Goal: Task Accomplishment & Management: Complete application form

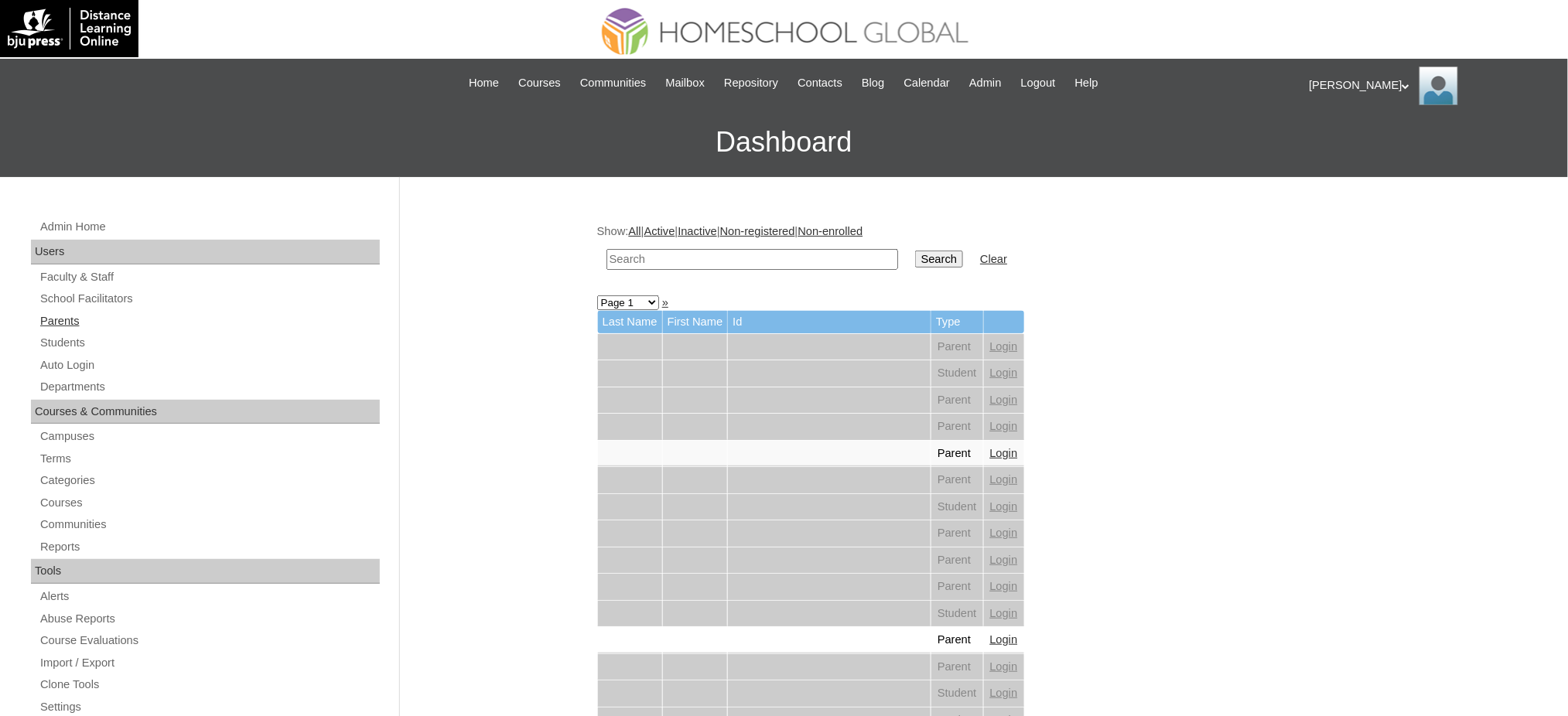
click at [71, 320] on link "Parents" at bounding box center [209, 321] width 341 height 19
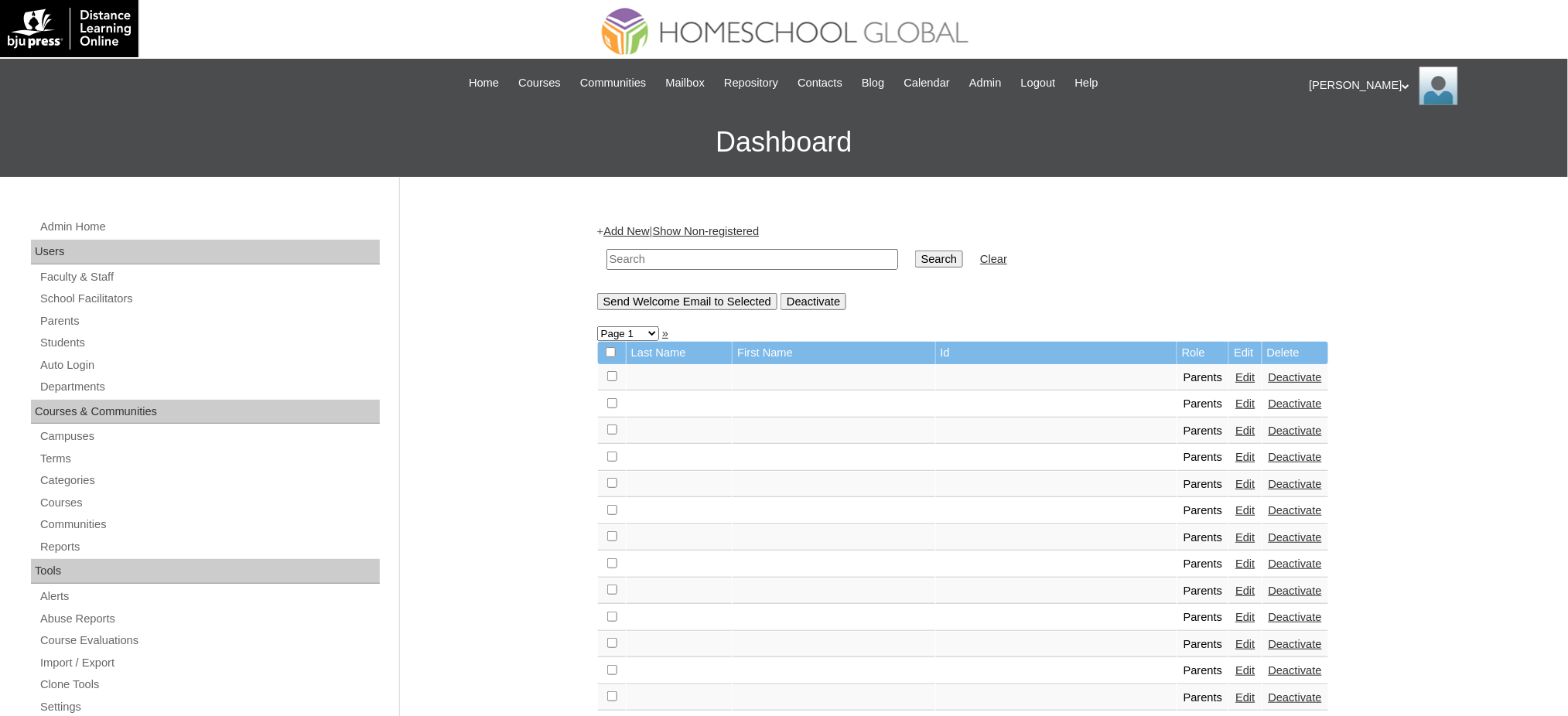
click at [641, 228] on link "Add New" at bounding box center [626, 231] width 45 height 12
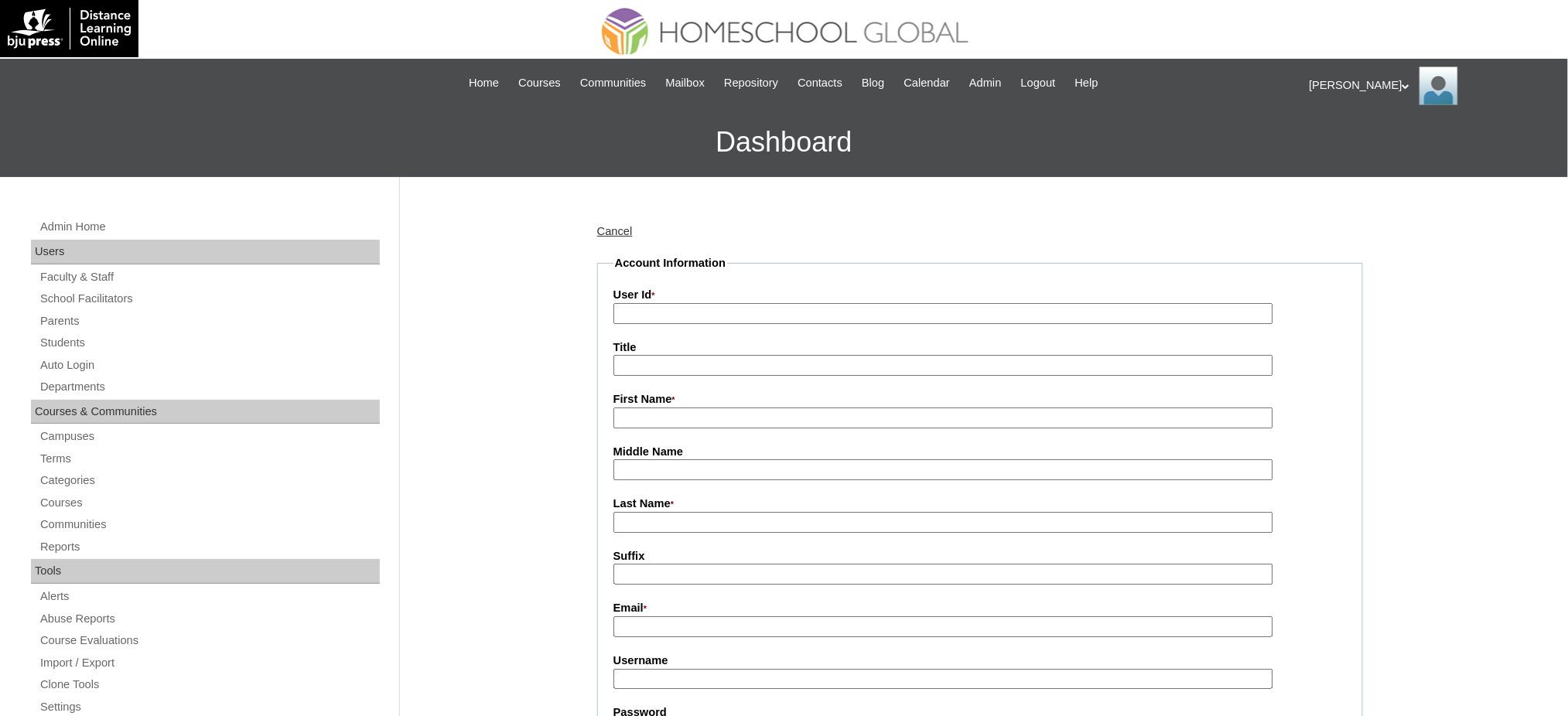
click at [666, 314] on input "User Id *" at bounding box center [943, 314] width 660 height 21
paste input "MHP0248-TECHPH2025"
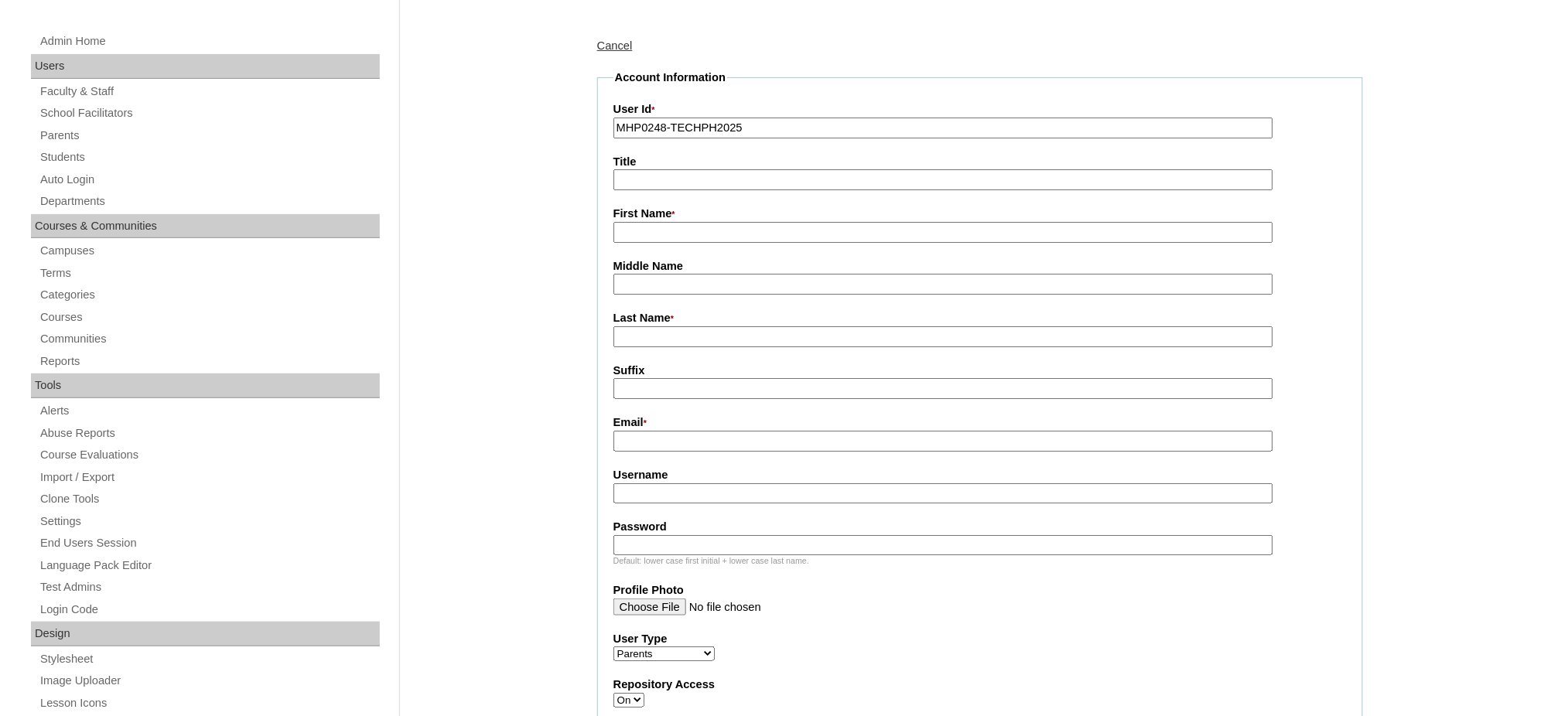
scroll to position [206, 0]
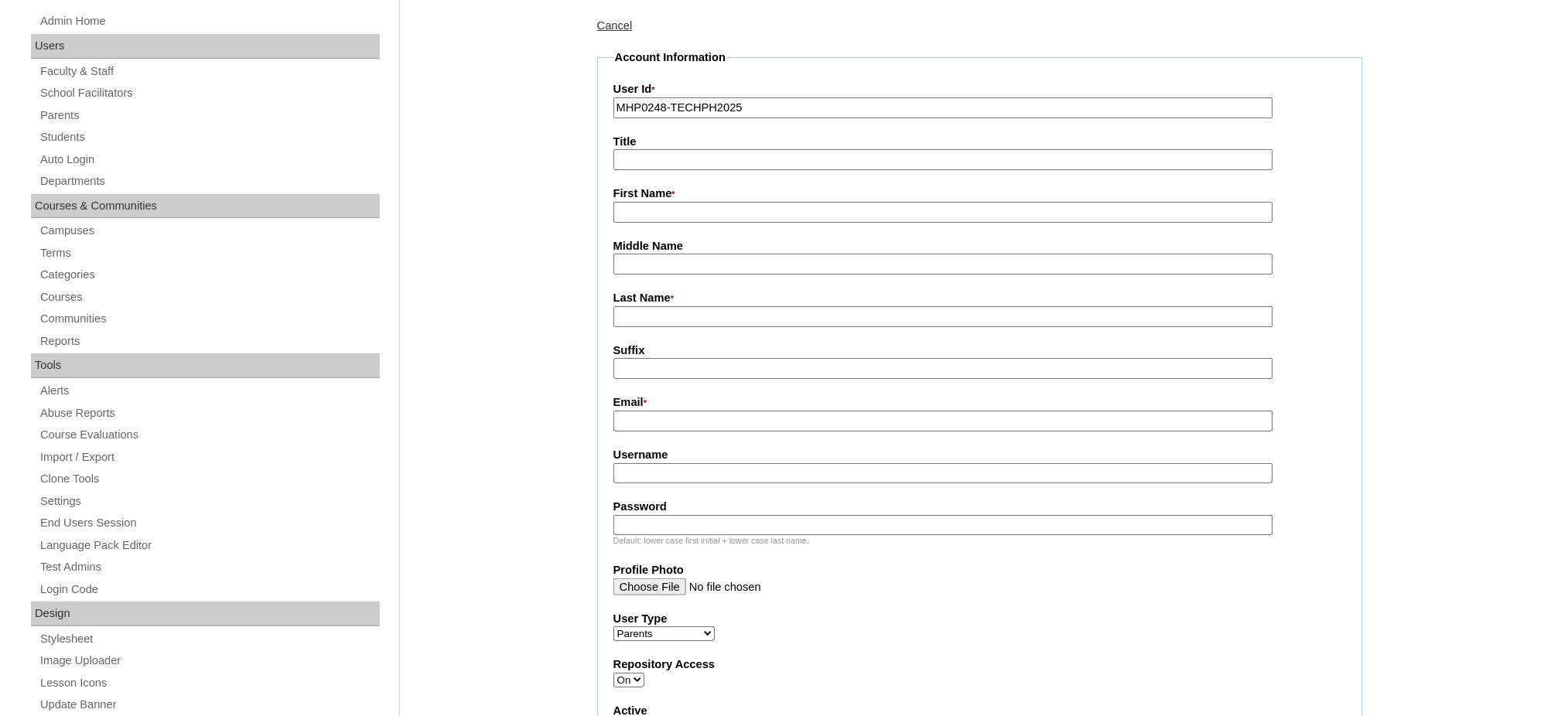
type input "MHP0248-TECHPH2025"
click at [649, 159] on input "Title" at bounding box center [943, 159] width 660 height 21
type input "Ms."
click at [666, 202] on input "First Name *" at bounding box center [943, 213] width 660 height 21
paste input "April Rose"
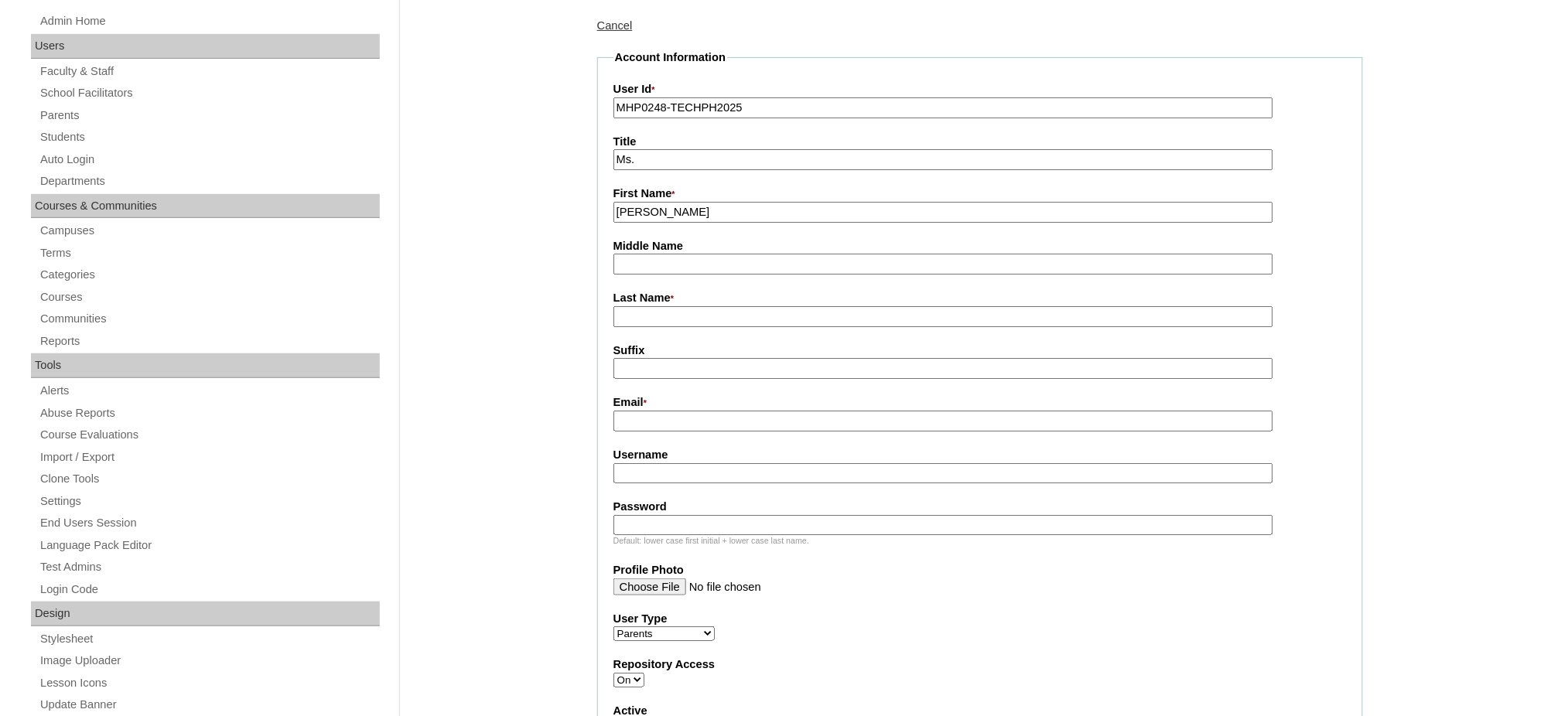
type input "April Rose"
click at [679, 307] on input "Last Name *" at bounding box center [943, 317] width 660 height 21
paste input "Licanda"
type input "Licanda"
click at [677, 415] on input "Email *" at bounding box center [943, 422] width 660 height 21
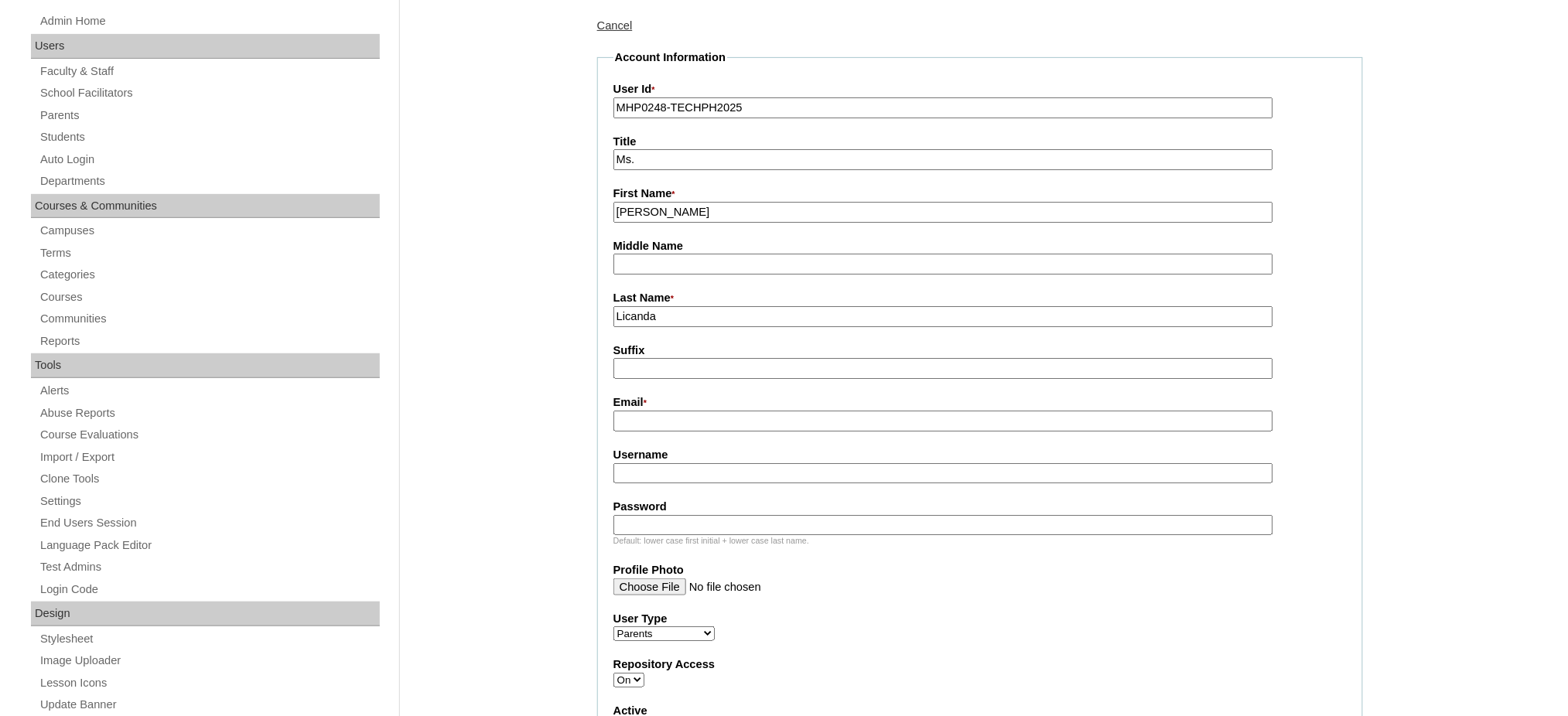
paste input "aprillicanda08@gmail.com"
type input "aprillicanda08@gmail.com"
click at [702, 467] on input "Username" at bounding box center [943, 474] width 660 height 21
paste input "villanuevaL2025"
type input "villanuevaL2025"
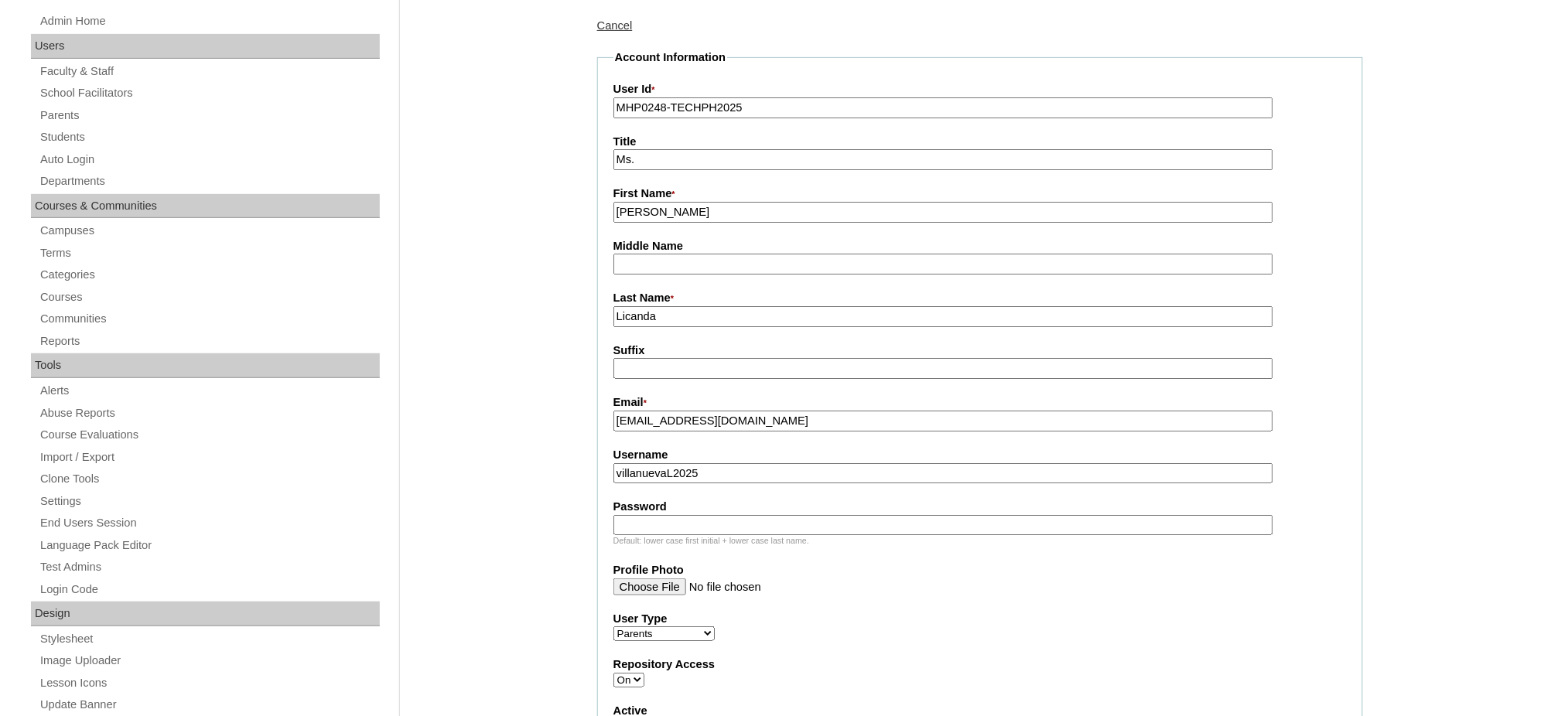
click at [683, 536] on div "Default: lower case first initial + lower case last name." at bounding box center [980, 541] width 733 height 11
click at [685, 521] on input "Password" at bounding box center [943, 526] width 660 height 21
paste input "techAAV849"
type input "techAAV849"
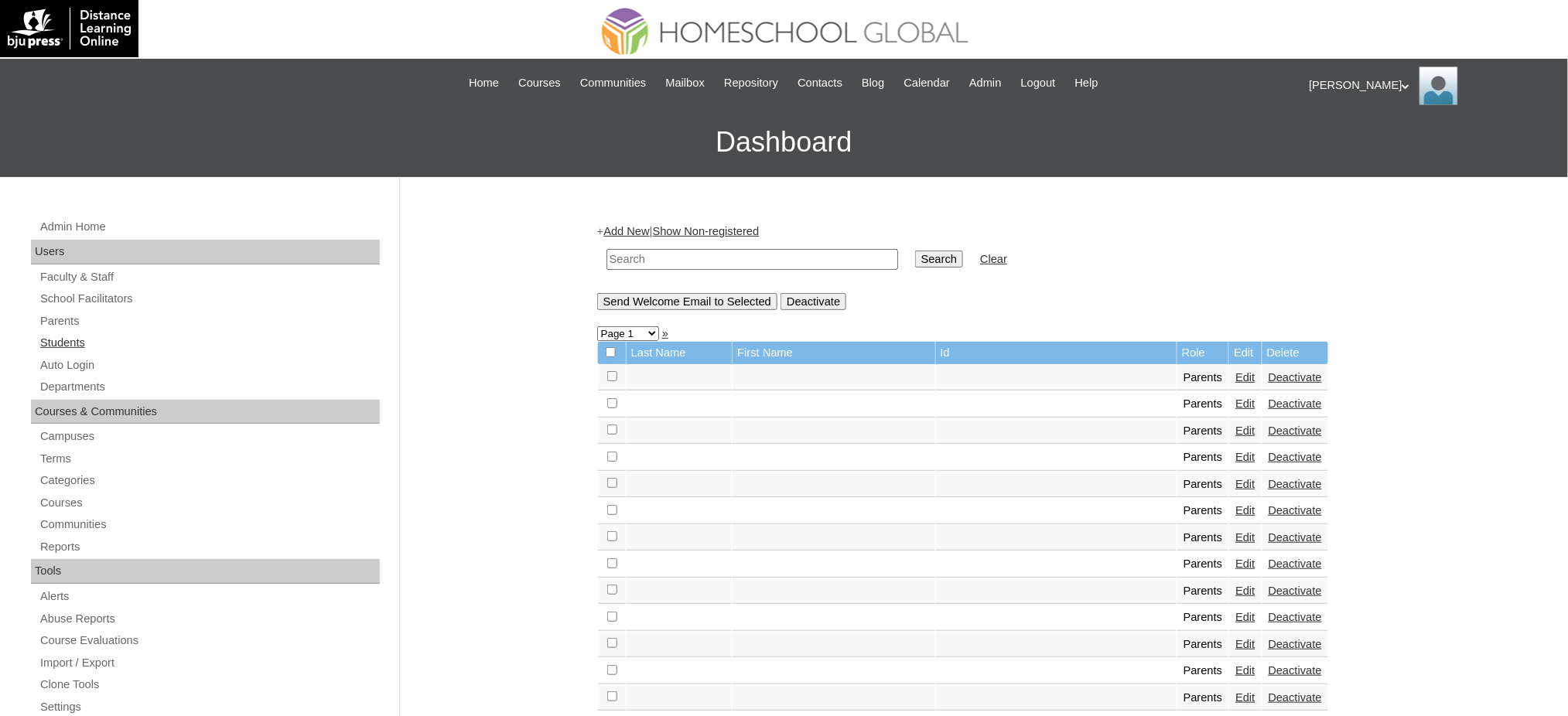
click at [56, 338] on link "Students" at bounding box center [209, 343] width 341 height 19
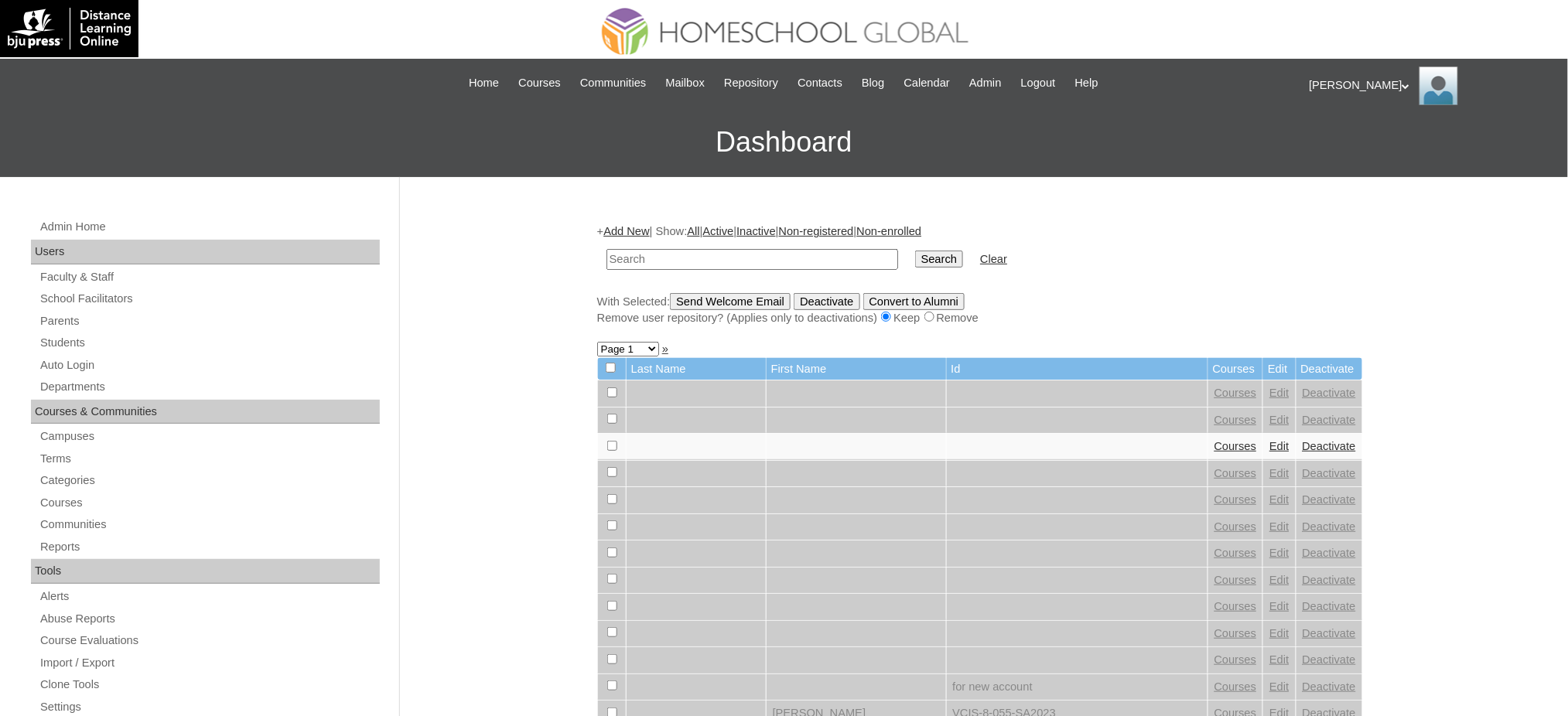
click at [626, 232] on link "Add New" at bounding box center [626, 231] width 45 height 12
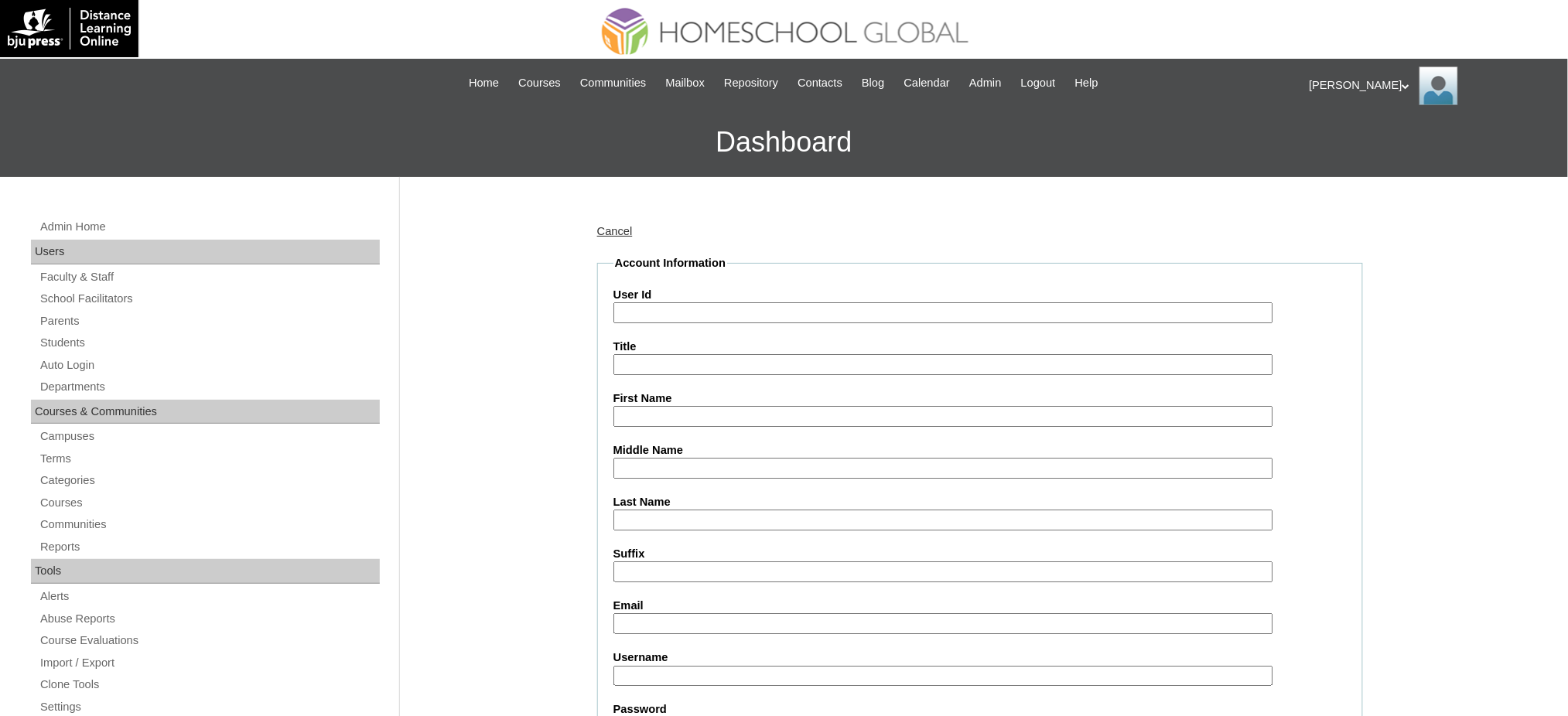
click at [686, 314] on input "User Id" at bounding box center [943, 313] width 660 height 21
paste input "MHS00354-TECHPH2025"
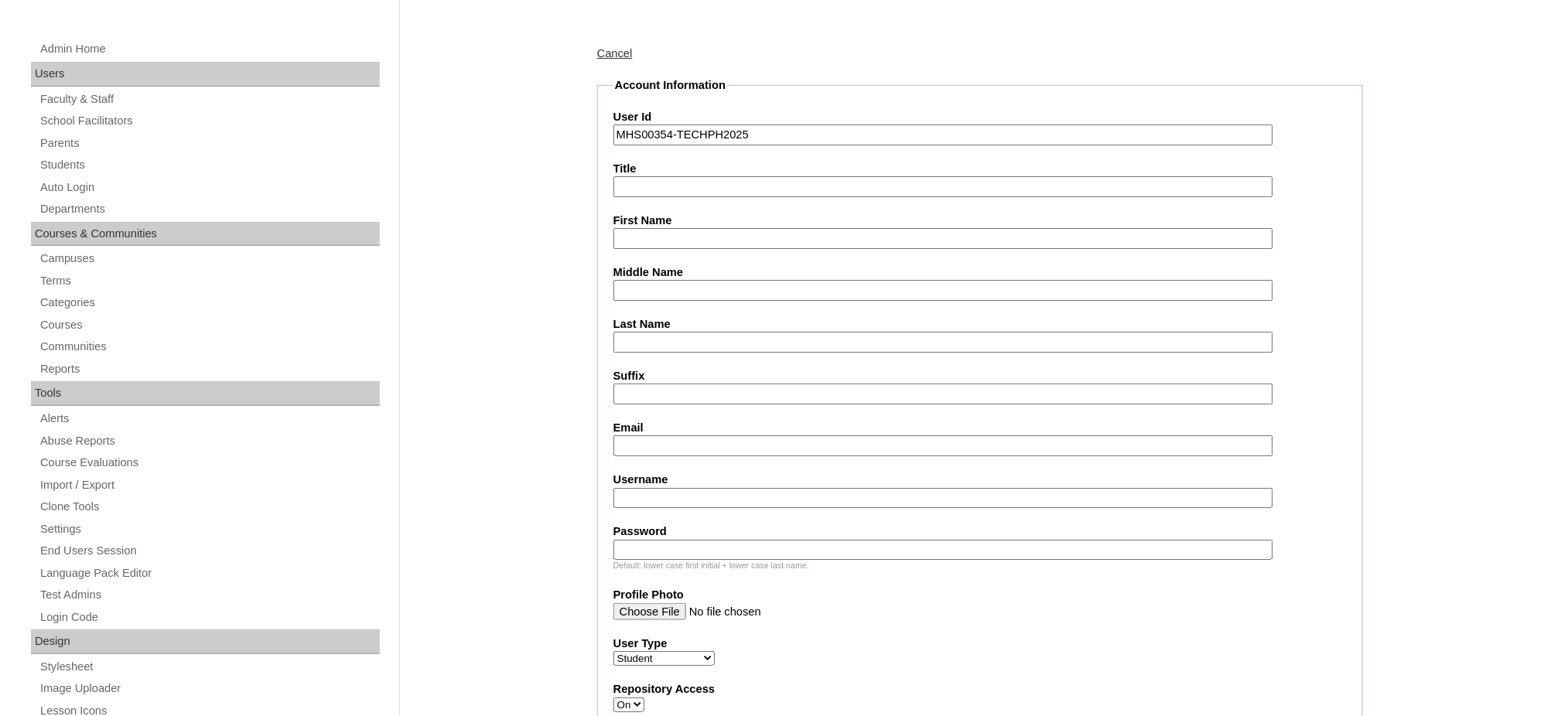
scroll to position [206, 0]
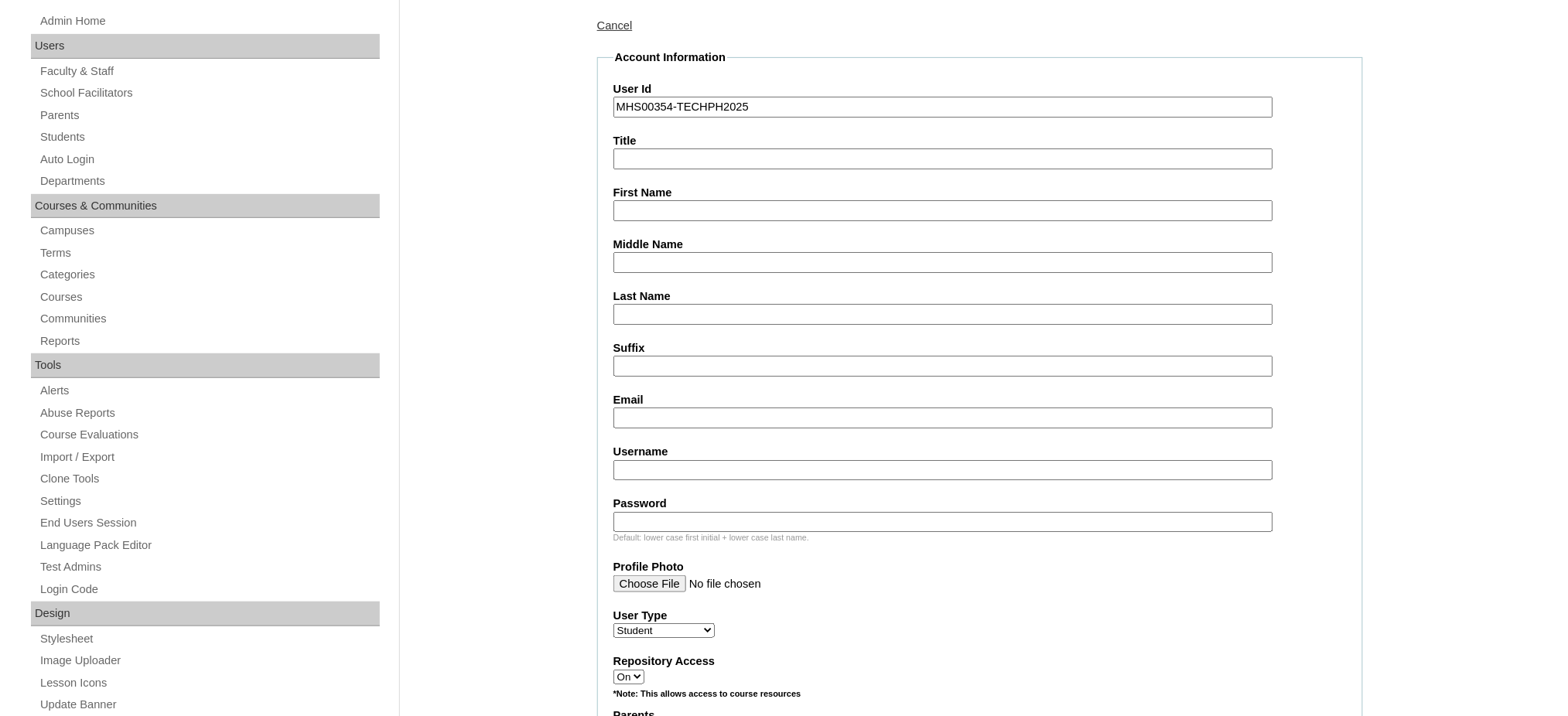
type input "MHS00354-TECHPH2025"
click at [639, 212] on input "First Name" at bounding box center [943, 211] width 660 height 21
paste input "Athaiah Amrose"
type input "Athaiah Amrose"
click at [650, 266] on input "Middle Name" at bounding box center [943, 263] width 660 height 21
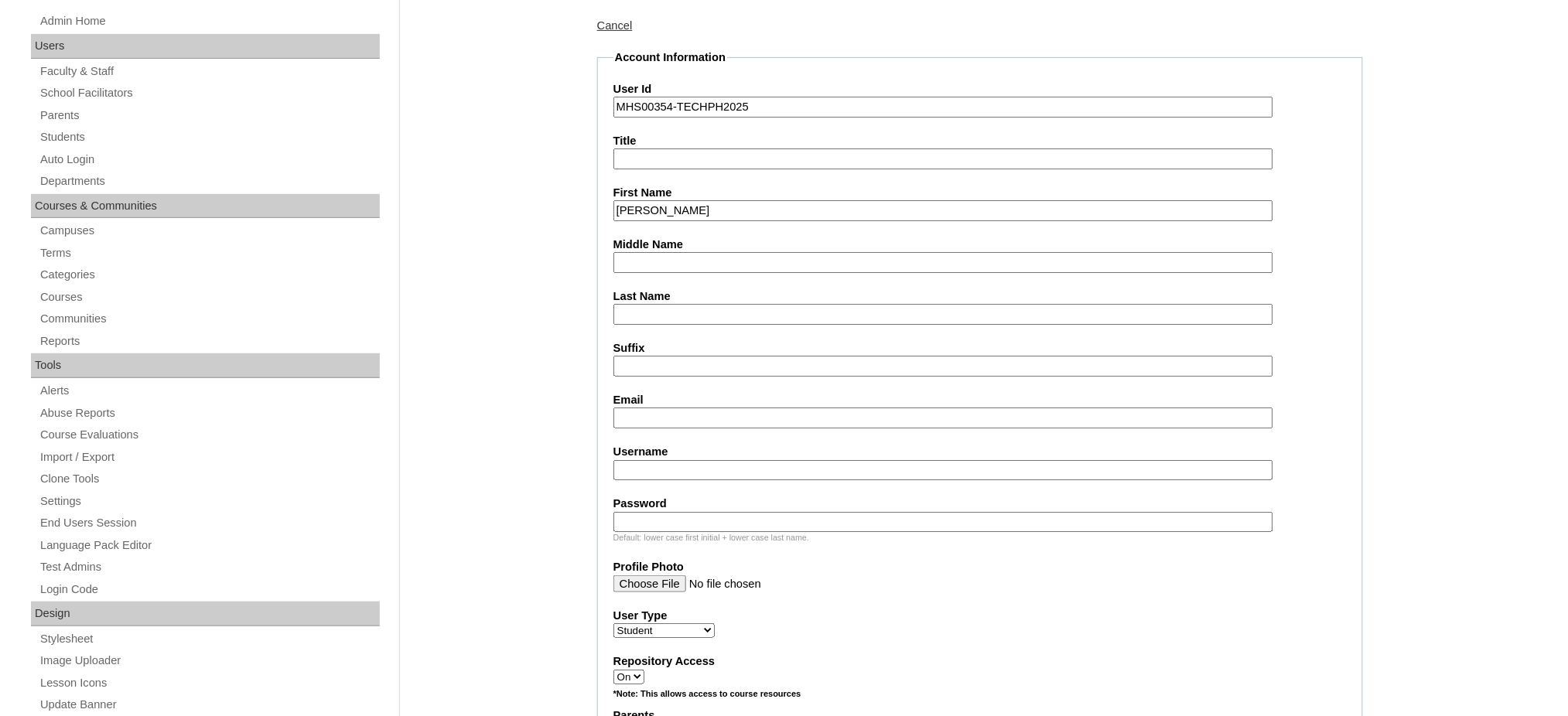
paste input "Licanda"
type input "Licanda"
click at [653, 311] on input "Last Name" at bounding box center [943, 314] width 660 height 21
paste input "Villanueva"
type input "Villanueva"
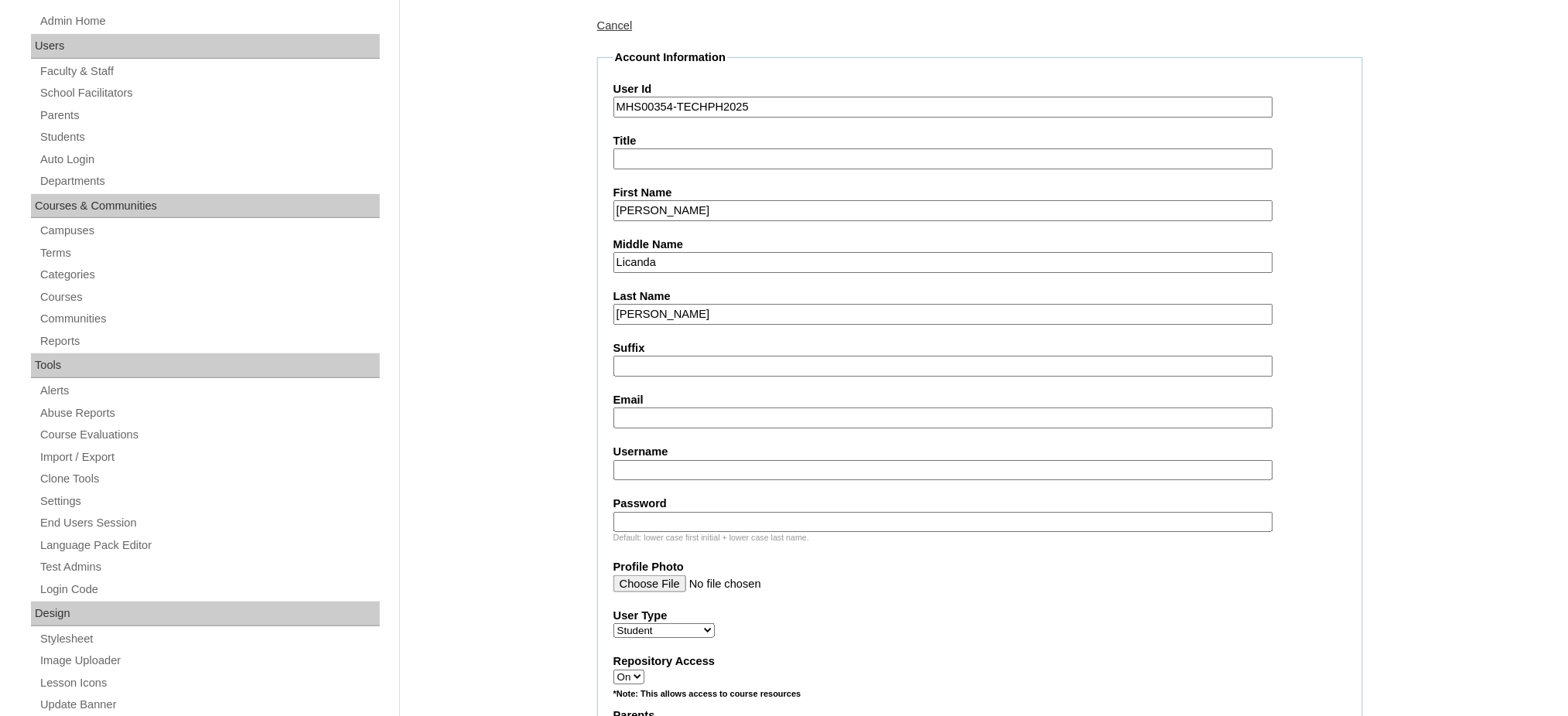
click at [674, 408] on input "Email" at bounding box center [943, 418] width 660 height 21
paste input "aprillicanda08@gmail.com"
type input "aprillicanda08@gmail.com"
click at [675, 463] on input "Username" at bounding box center [943, 470] width 660 height 21
paste input "athaiahvillanueva"
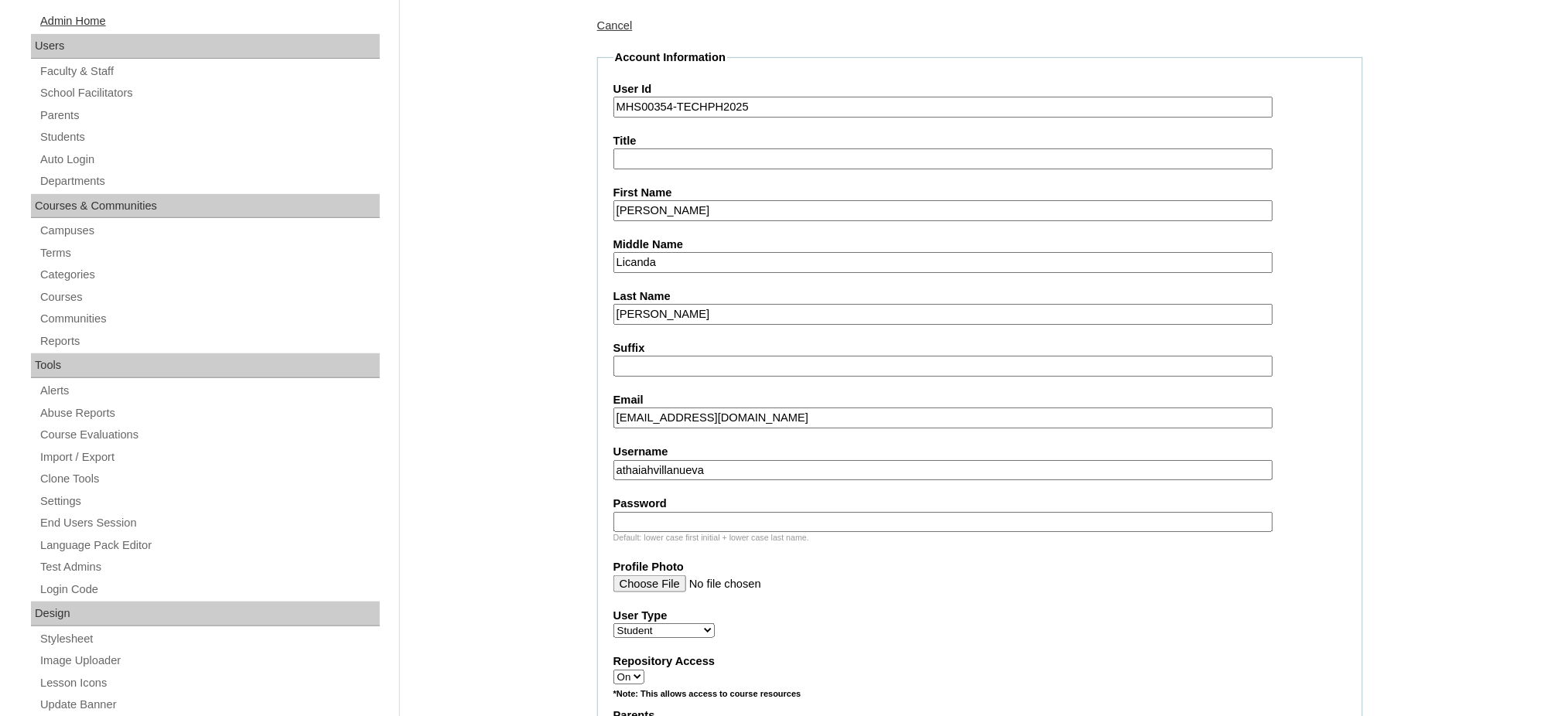
type input "athaiahvillanueva"
click at [709, 512] on input "Password" at bounding box center [943, 523] width 660 height 21
paste input "250007196"
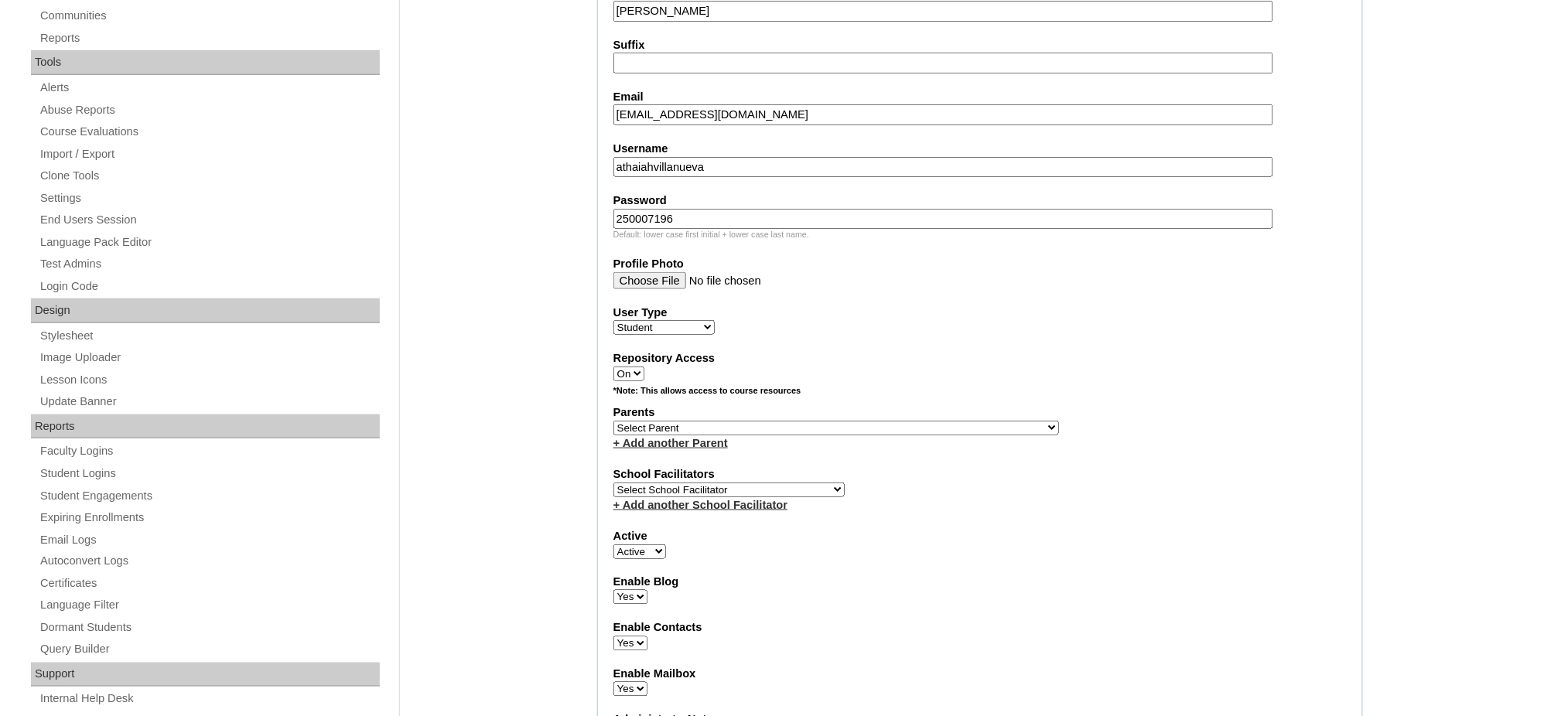
scroll to position [516, 0]
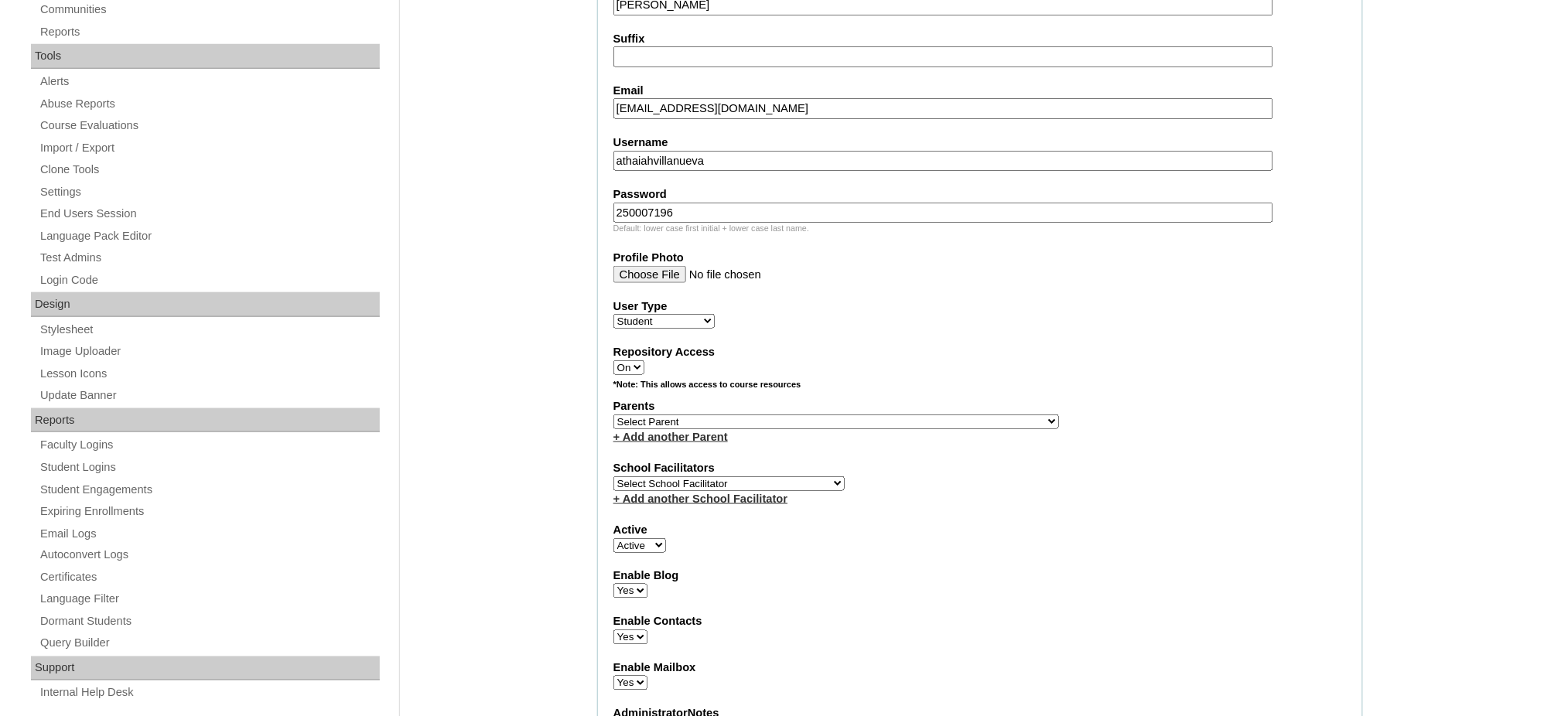
type input "250007196"
click at [875, 415] on select "Select Parent , , , , , , , , , , , , , , , , , , , , , , , , , , , , , , , , ,…" at bounding box center [836, 422] width 446 height 15
select select "44231"
click at [613, 415] on select "Select Parent , , , , , , , , , , , , , , , , , , , , , , , , , , , , , , , , ,…" at bounding box center [836, 422] width 446 height 15
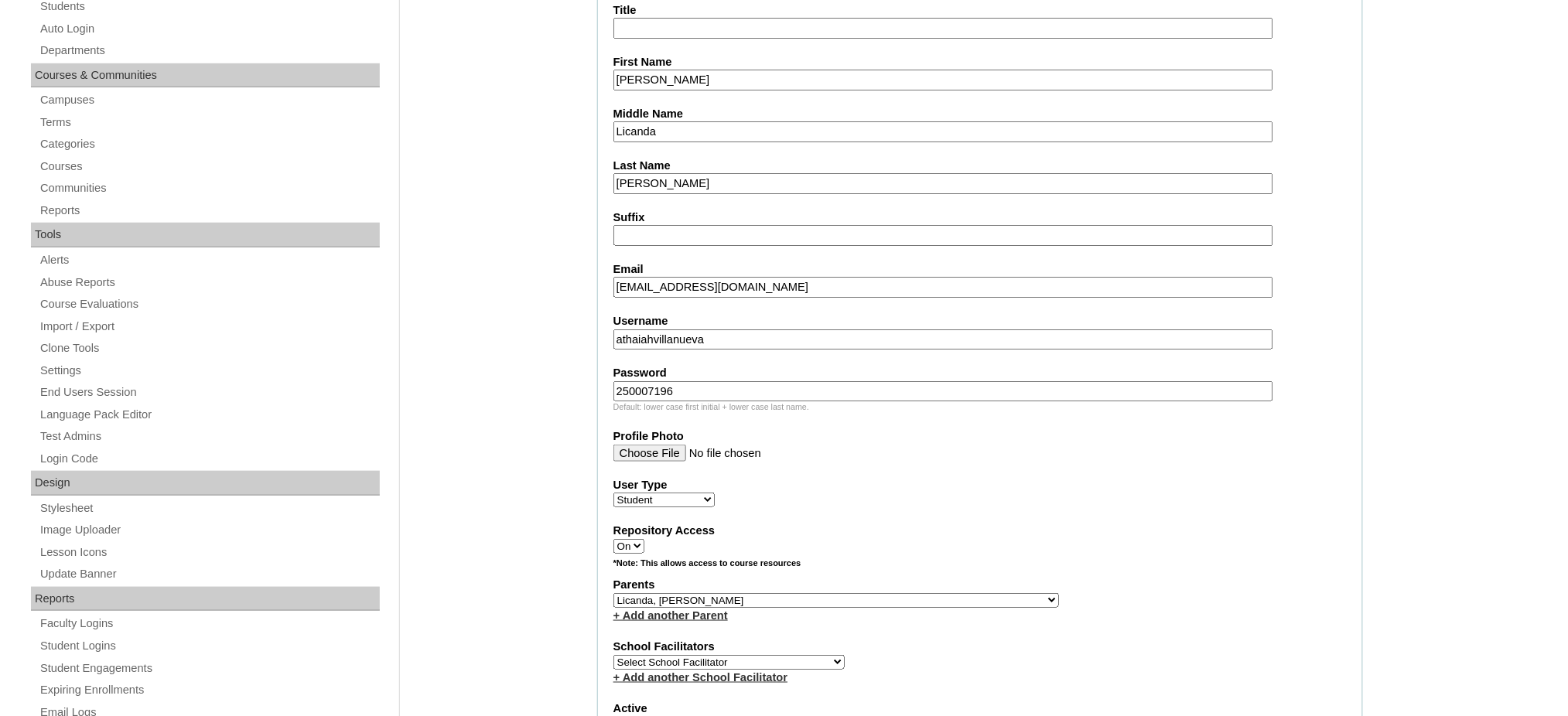
scroll to position [103, 0]
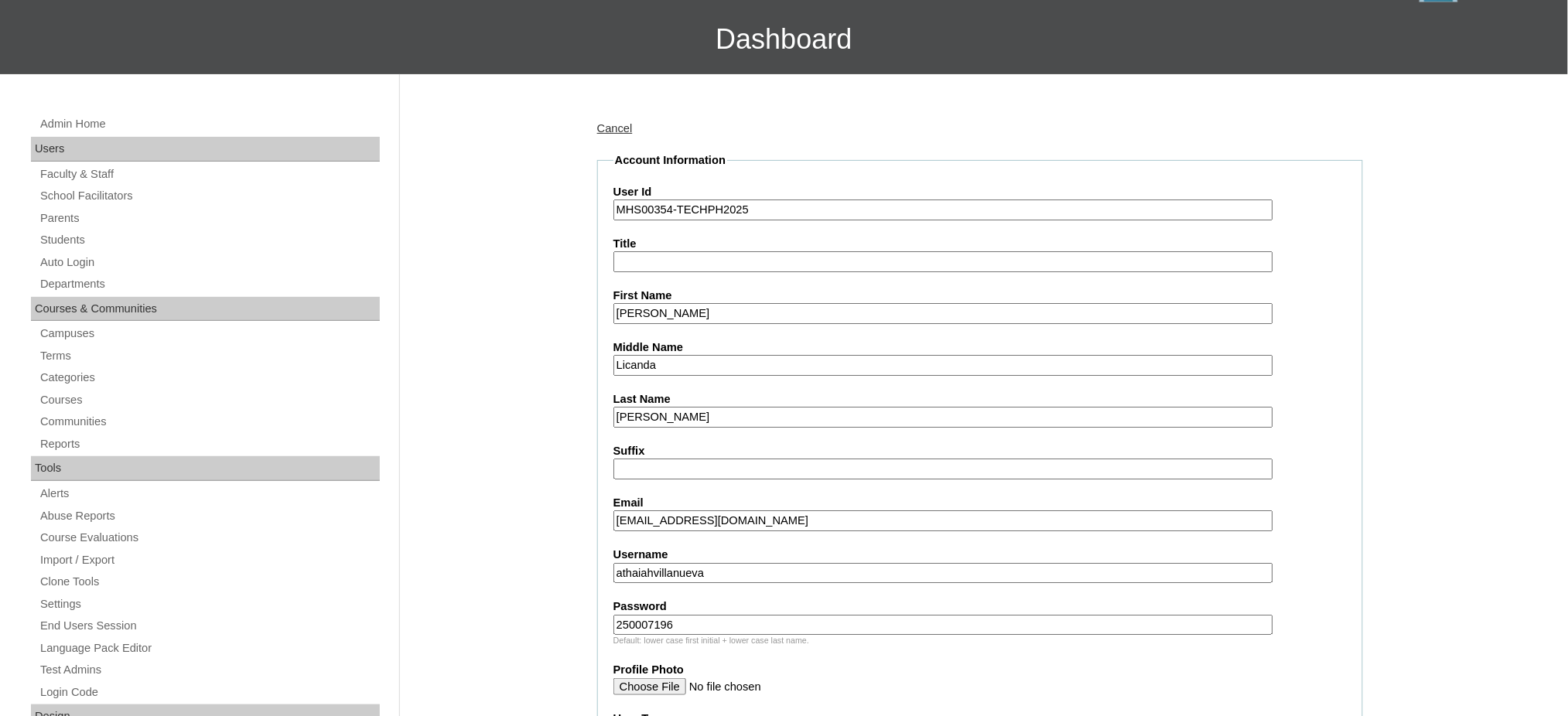
click at [701, 311] on input "Athaiah Amrose" at bounding box center [943, 314] width 660 height 21
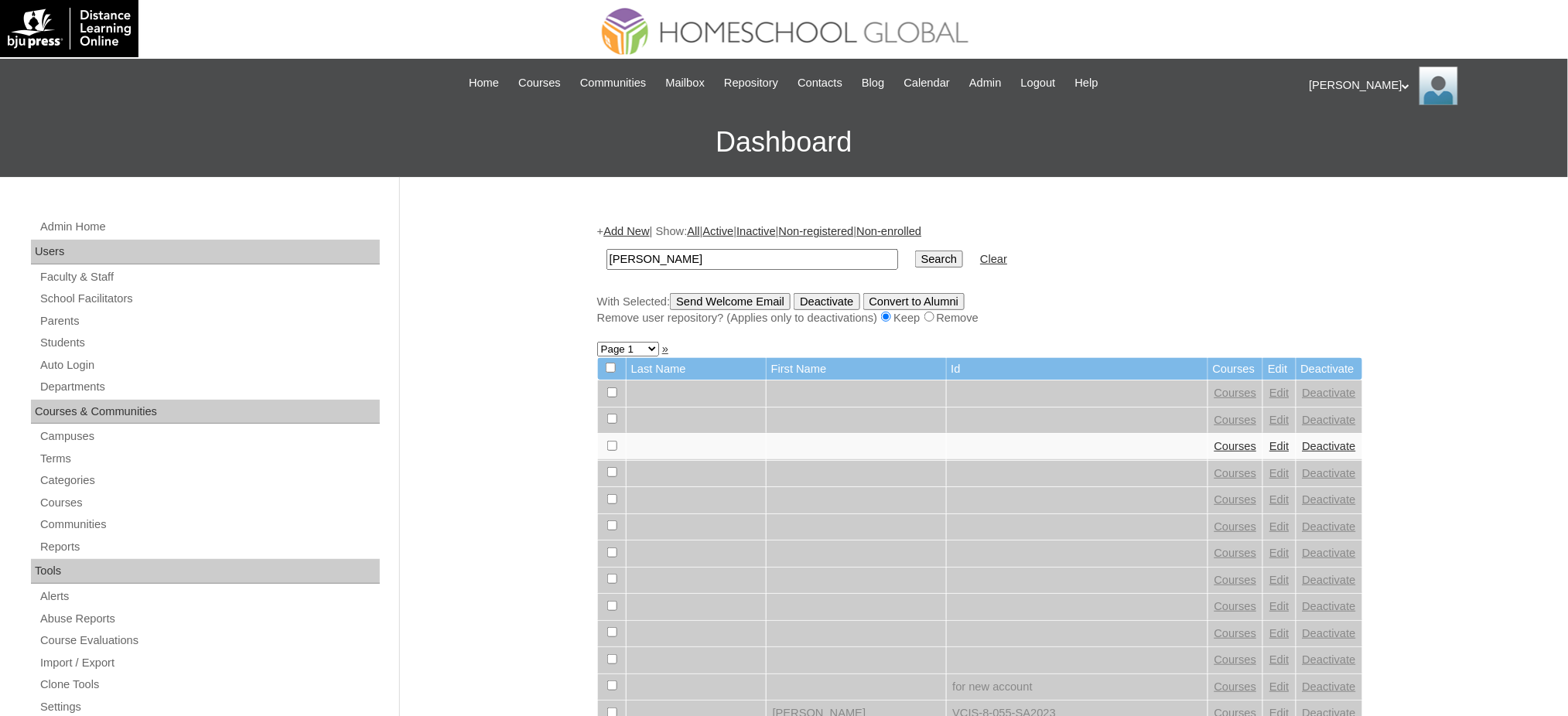
type input "[PERSON_NAME]"
click at [916, 260] on input "Search" at bounding box center [939, 260] width 48 height 17
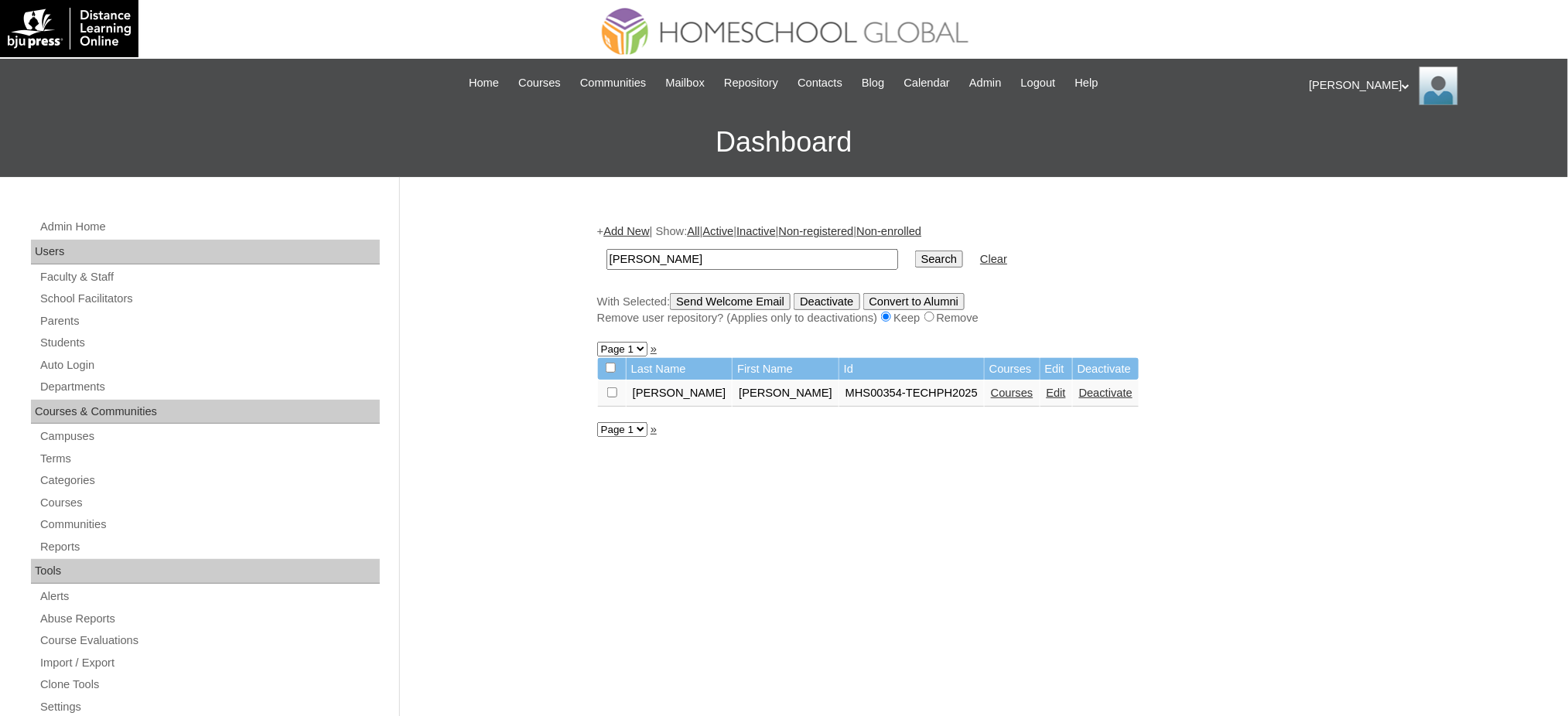
click at [991, 390] on link "Courses" at bounding box center [1012, 393] width 43 height 12
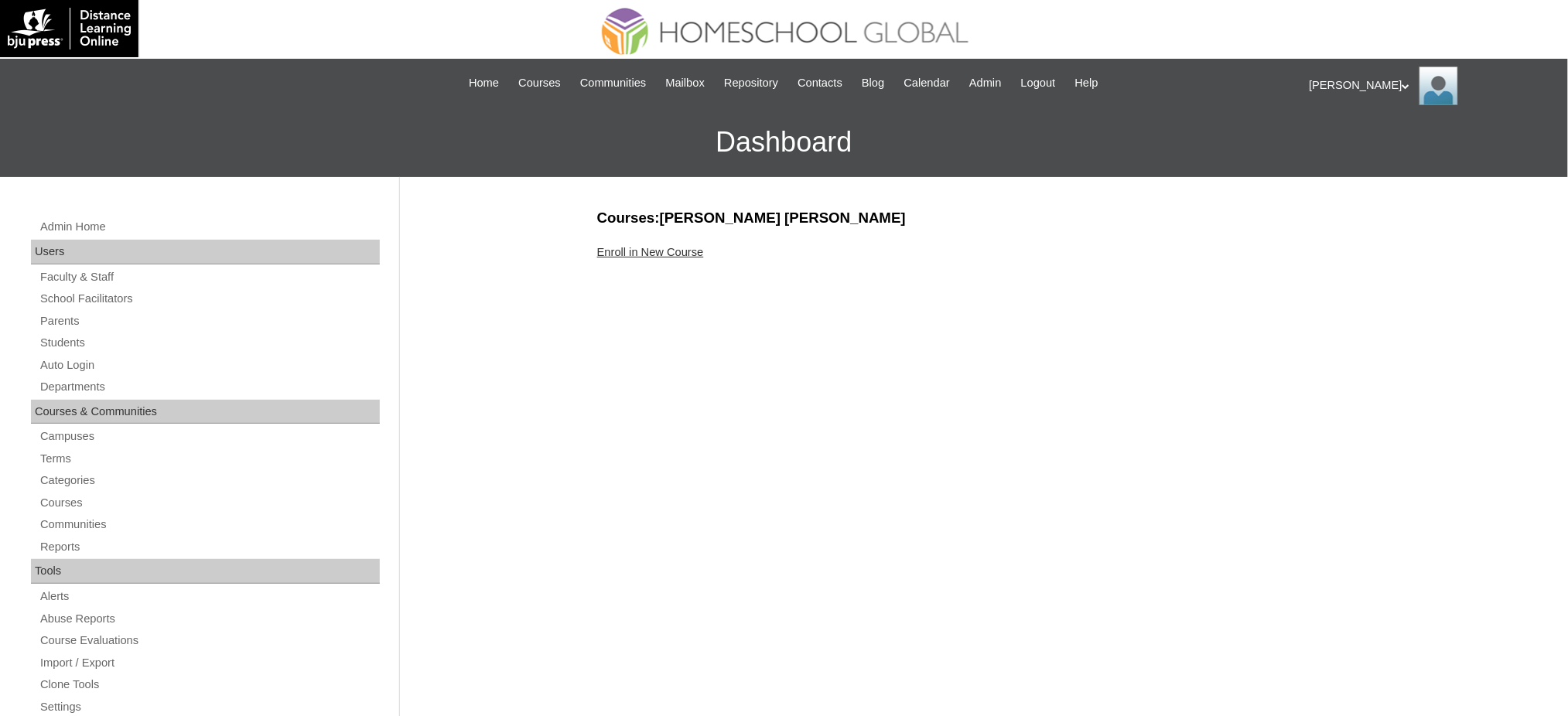
click at [616, 255] on link "Enroll in New Course" at bounding box center [651, 252] width 107 height 12
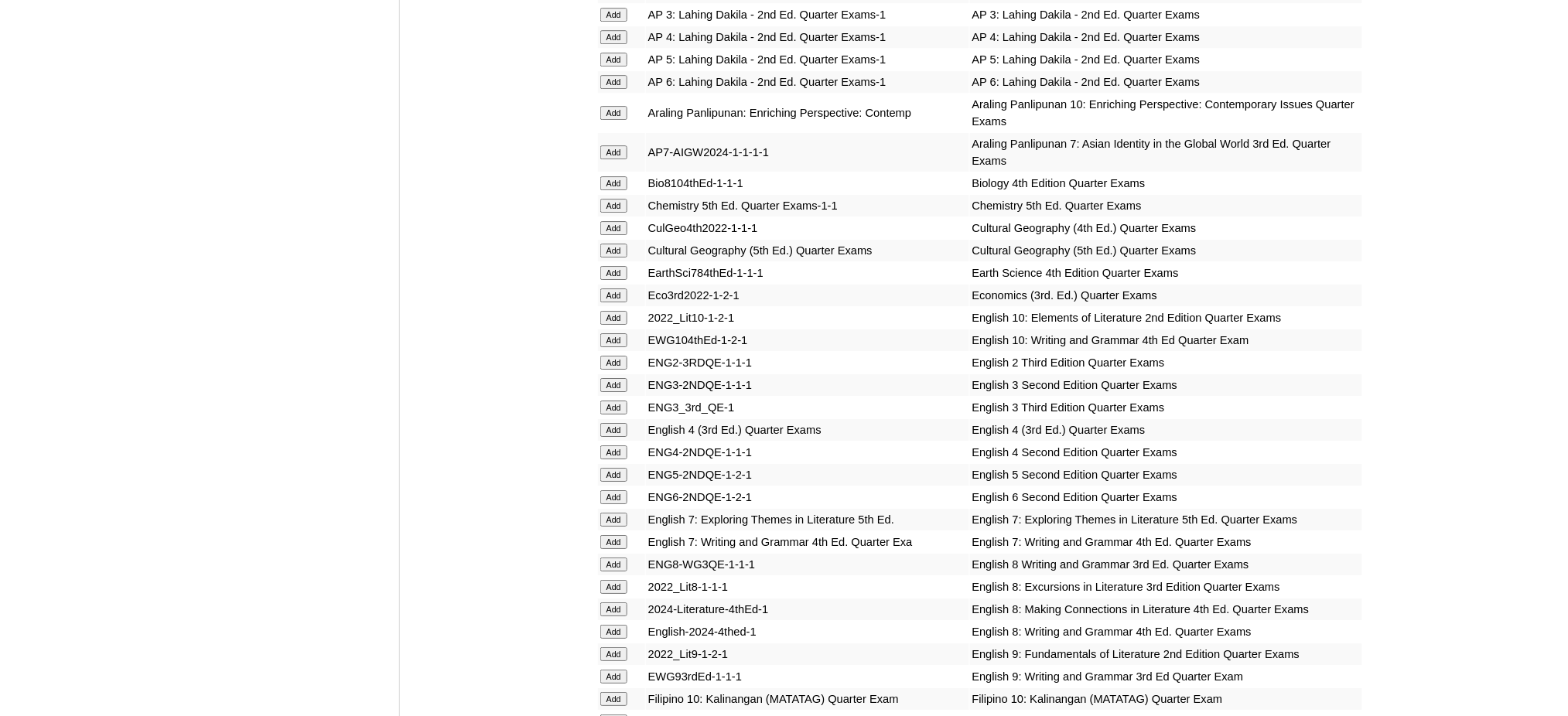
scroll to position [1753, 0]
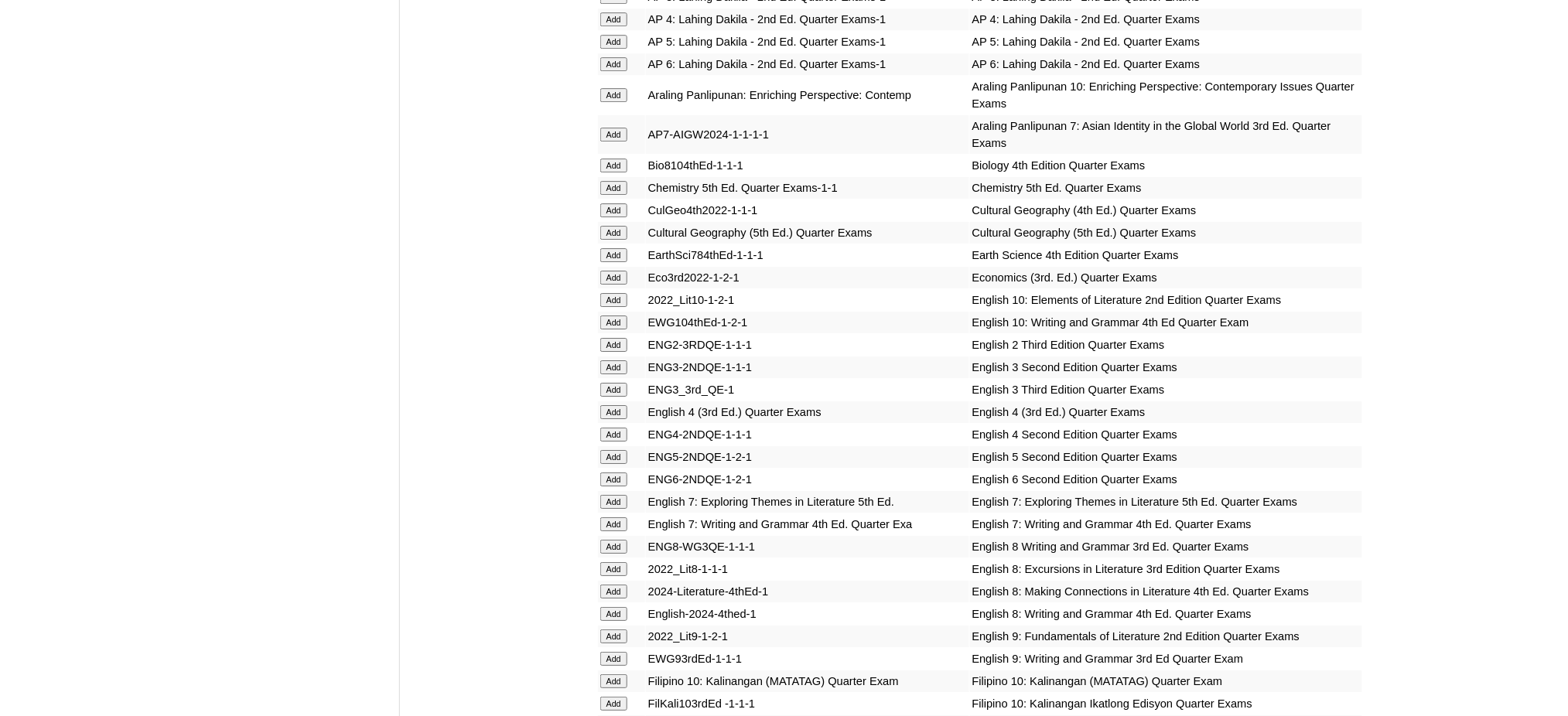
click at [620, 128] on input "Add" at bounding box center [613, 135] width 27 height 14
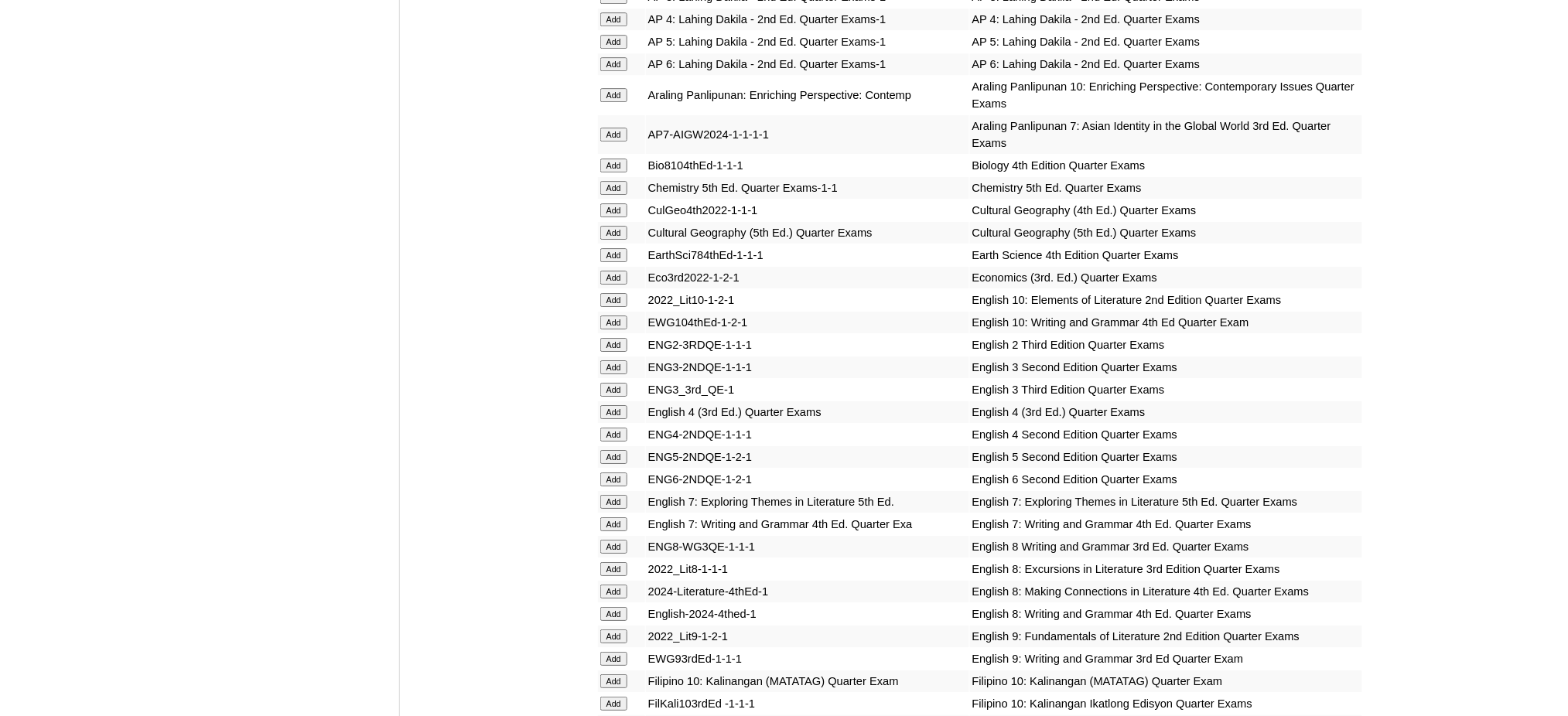
click at [620, 128] on input "Add" at bounding box center [613, 135] width 27 height 14
click at [616, 248] on input "Add" at bounding box center [613, 255] width 27 height 14
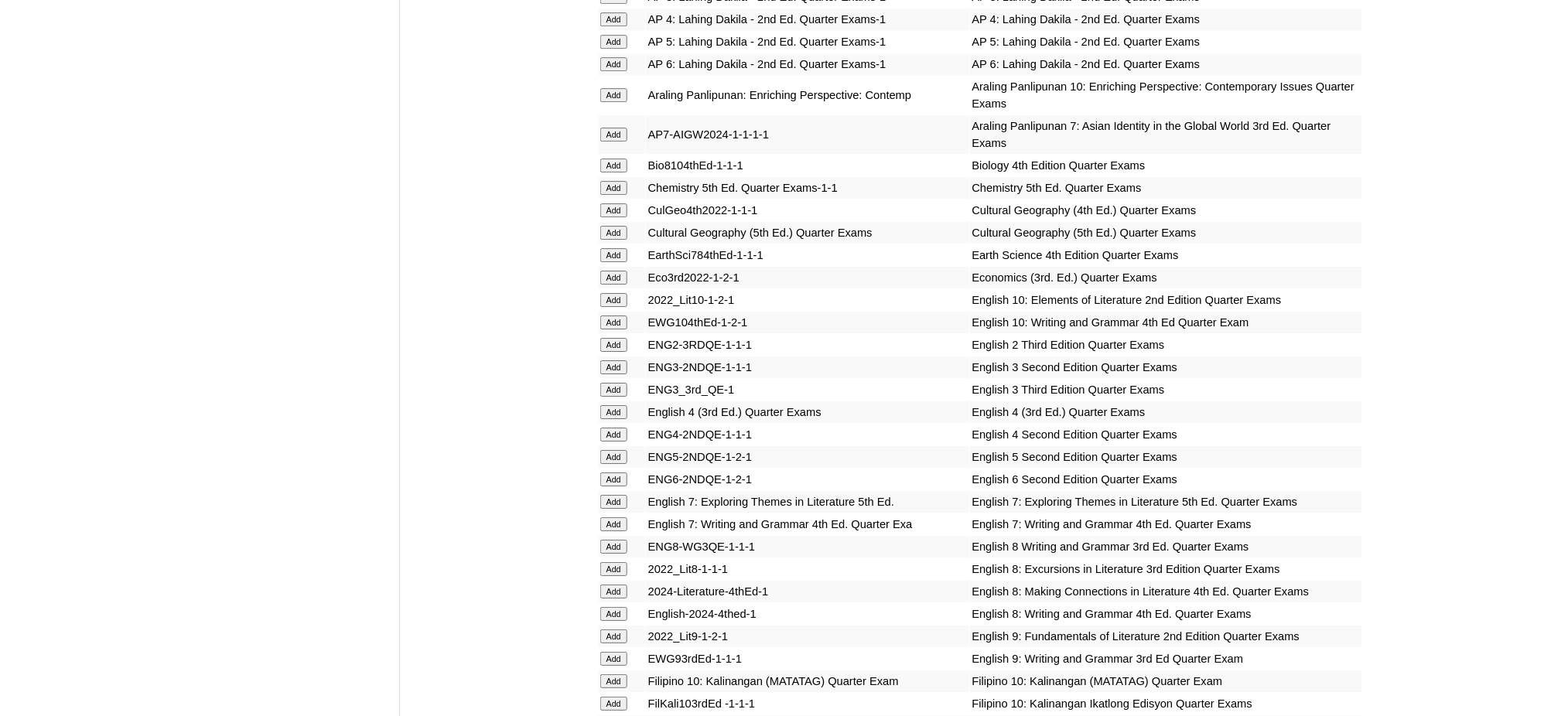
click at [616, 248] on input "Add" at bounding box center [613, 255] width 27 height 14
click at [611, 495] on input "Add" at bounding box center [613, 502] width 27 height 14
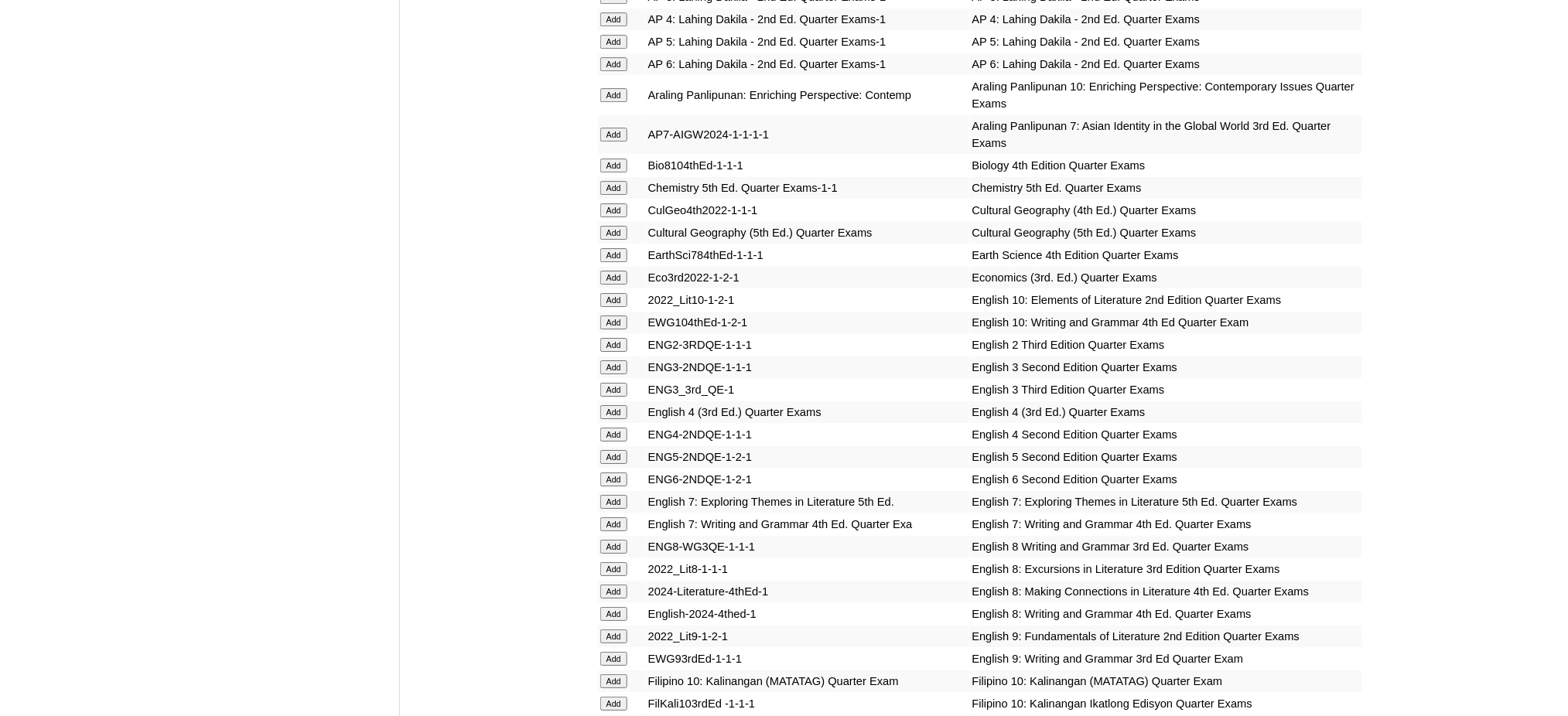
click at [611, 495] on input "Add" at bounding box center [613, 502] width 27 height 14
click at [604, 517] on input "Add" at bounding box center [613, 524] width 27 height 14
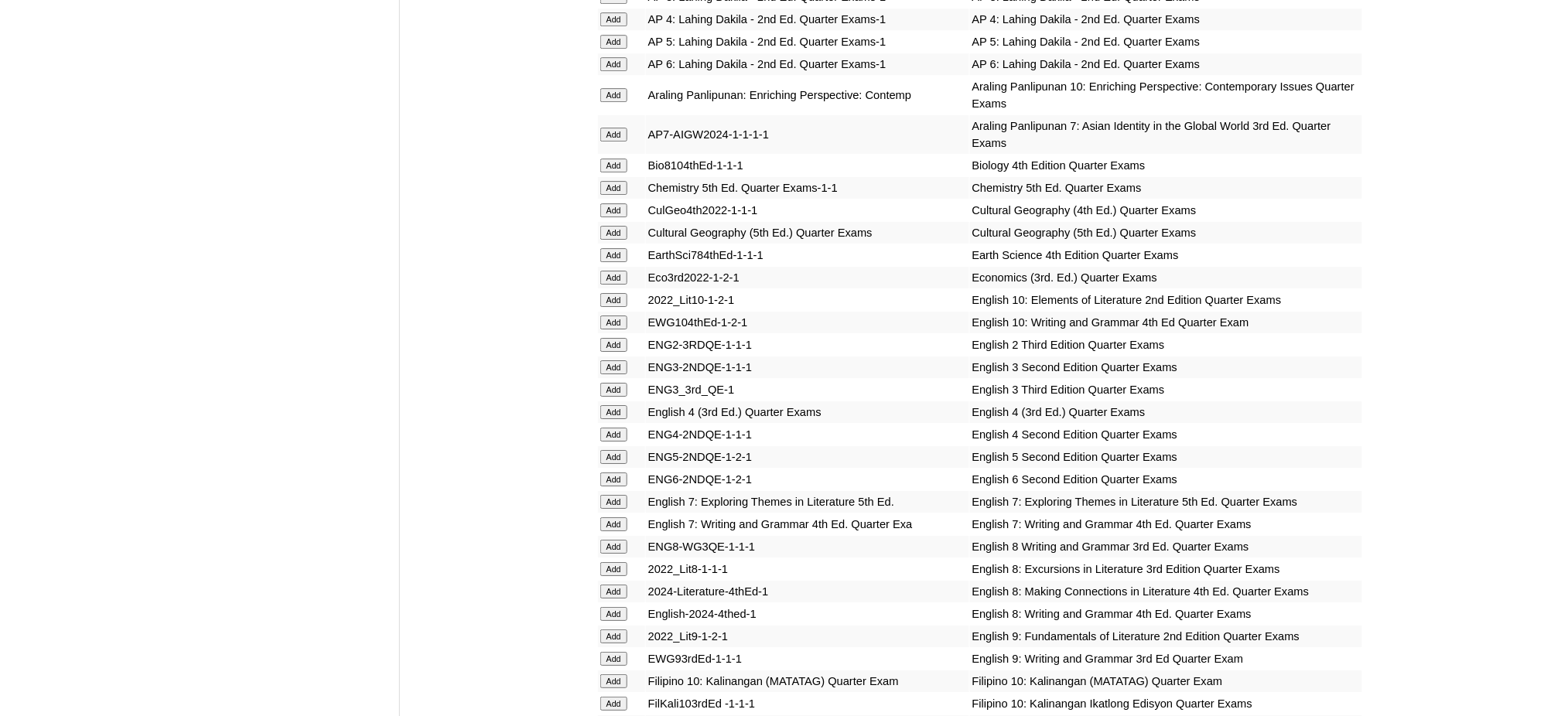
click at [604, 517] on input "Add" at bounding box center [613, 524] width 27 height 14
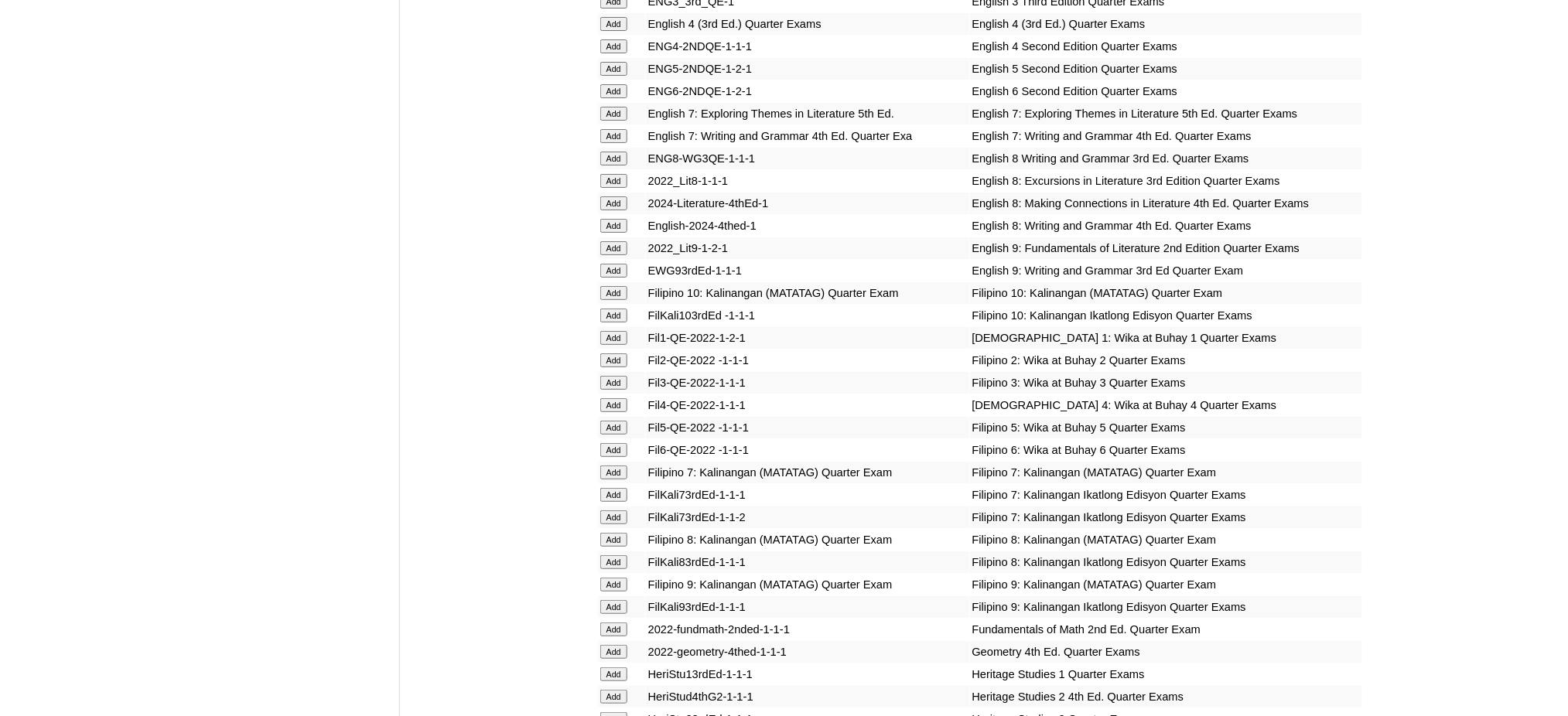
scroll to position [2269, 0]
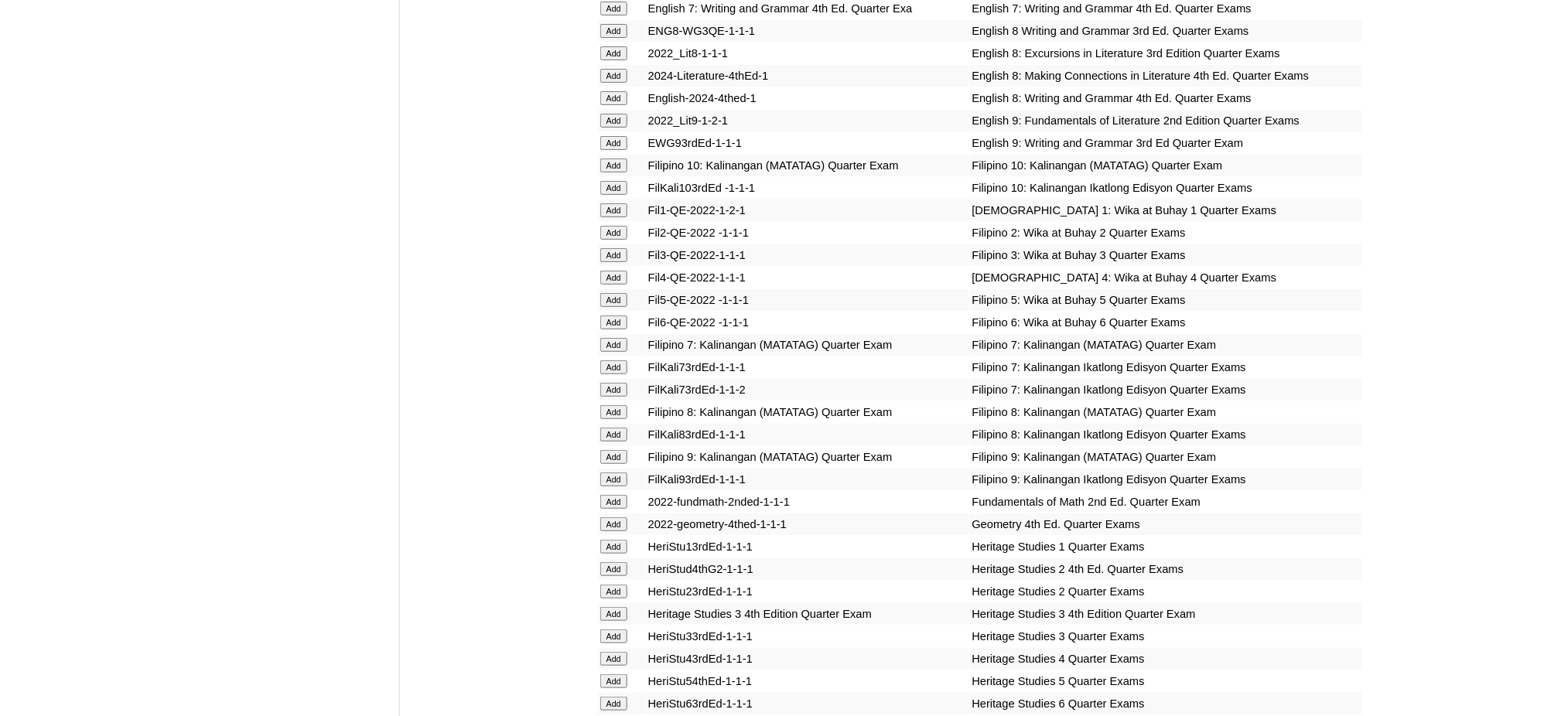
click at [612, 338] on input "Add" at bounding box center [613, 345] width 27 height 14
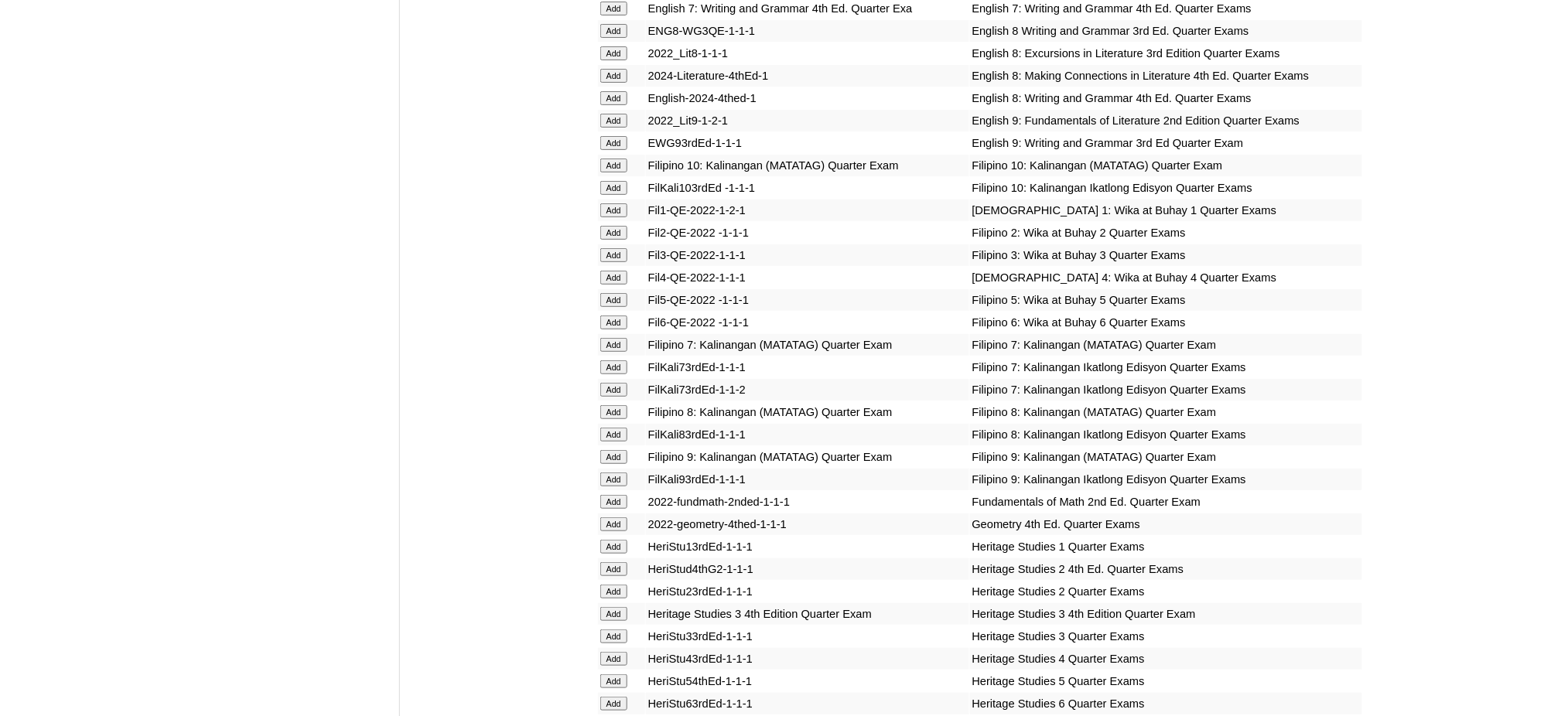
click at [612, 338] on input "Add" at bounding box center [613, 345] width 27 height 14
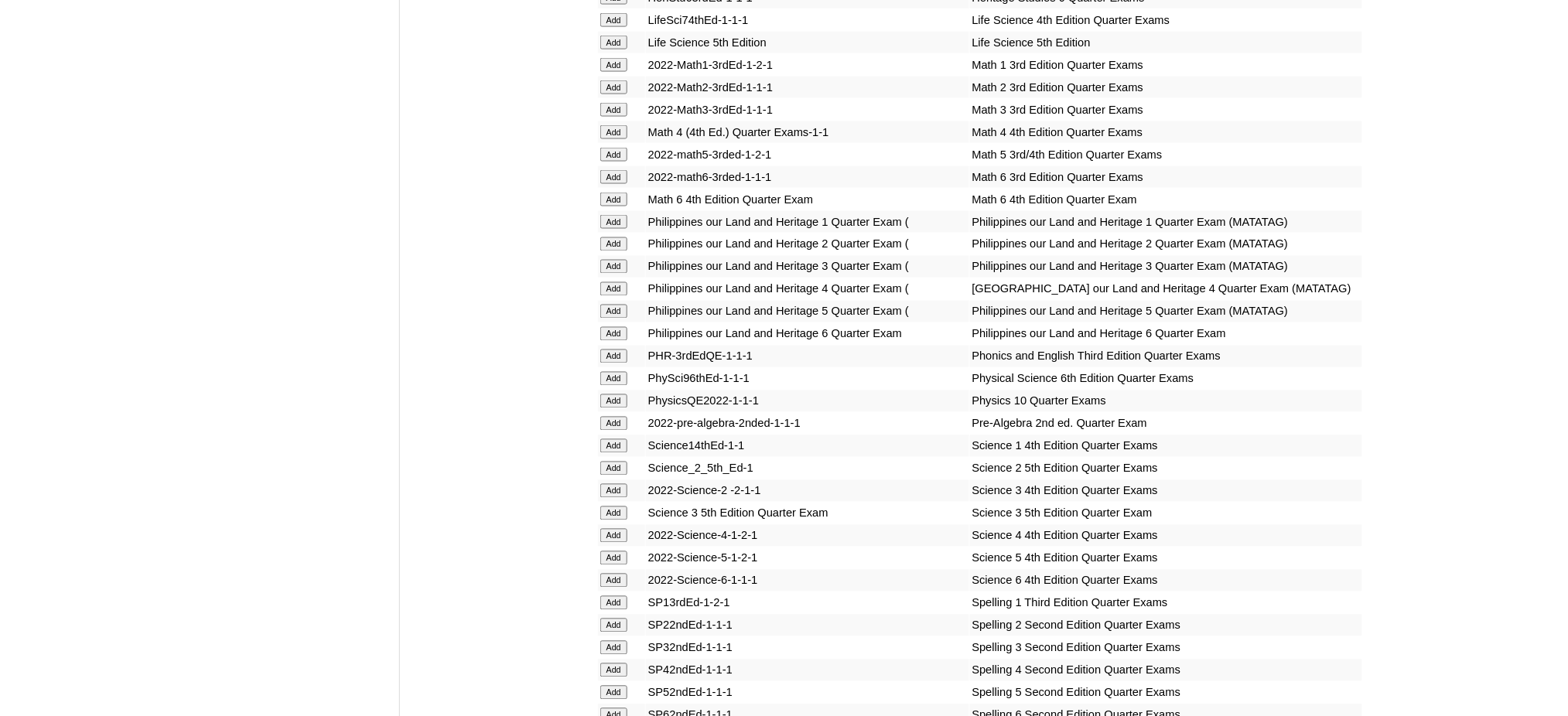
scroll to position [2991, 0]
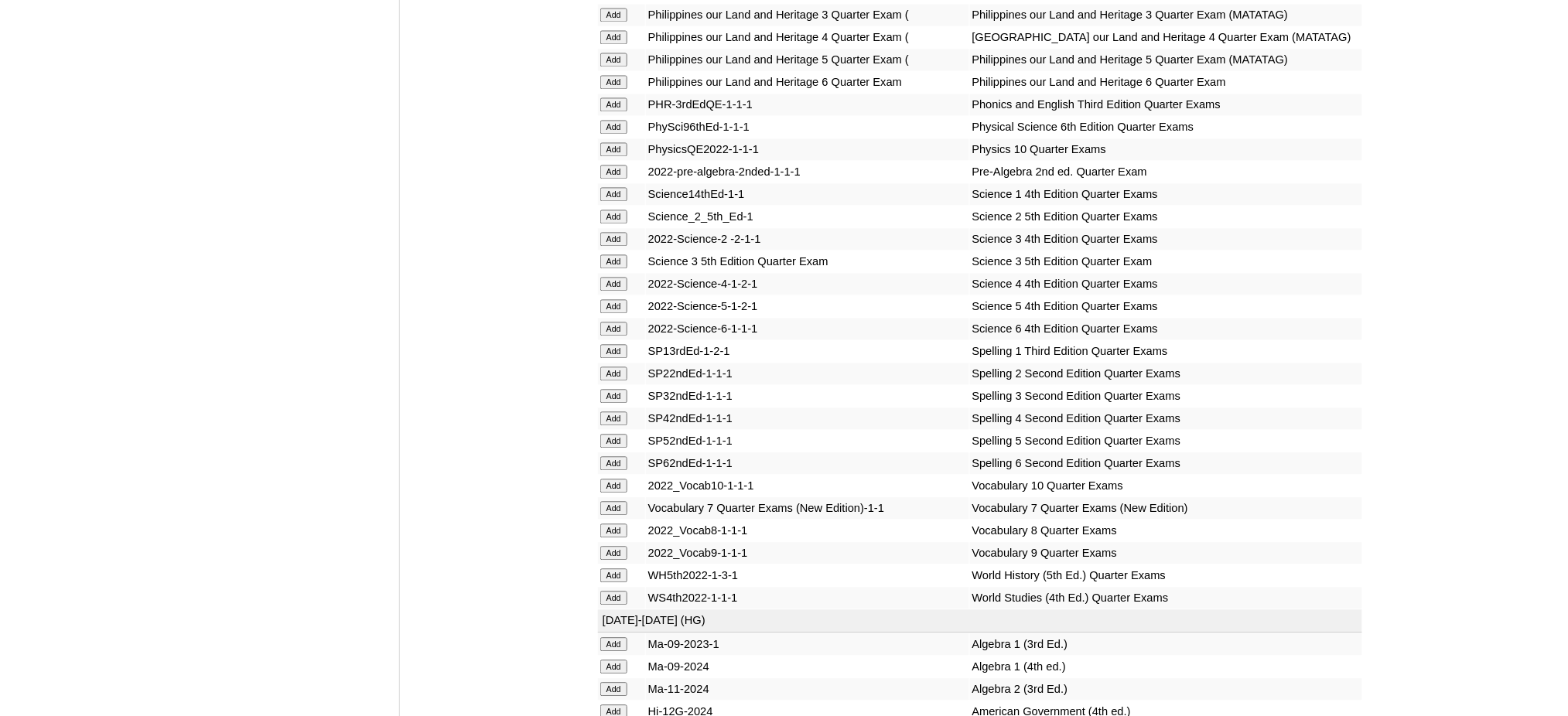
scroll to position [3300, 0]
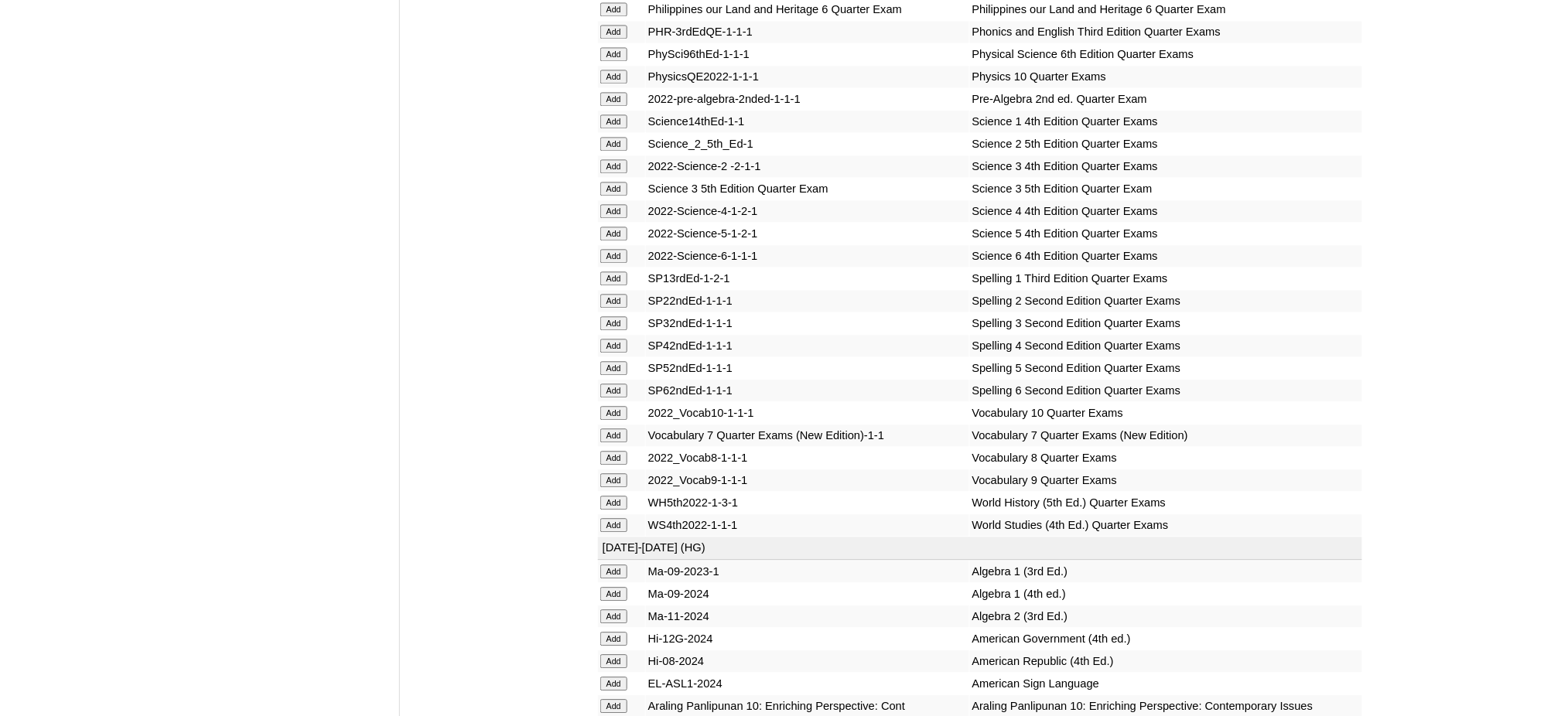
click at [616, 92] on input "Add" at bounding box center [613, 99] width 27 height 14
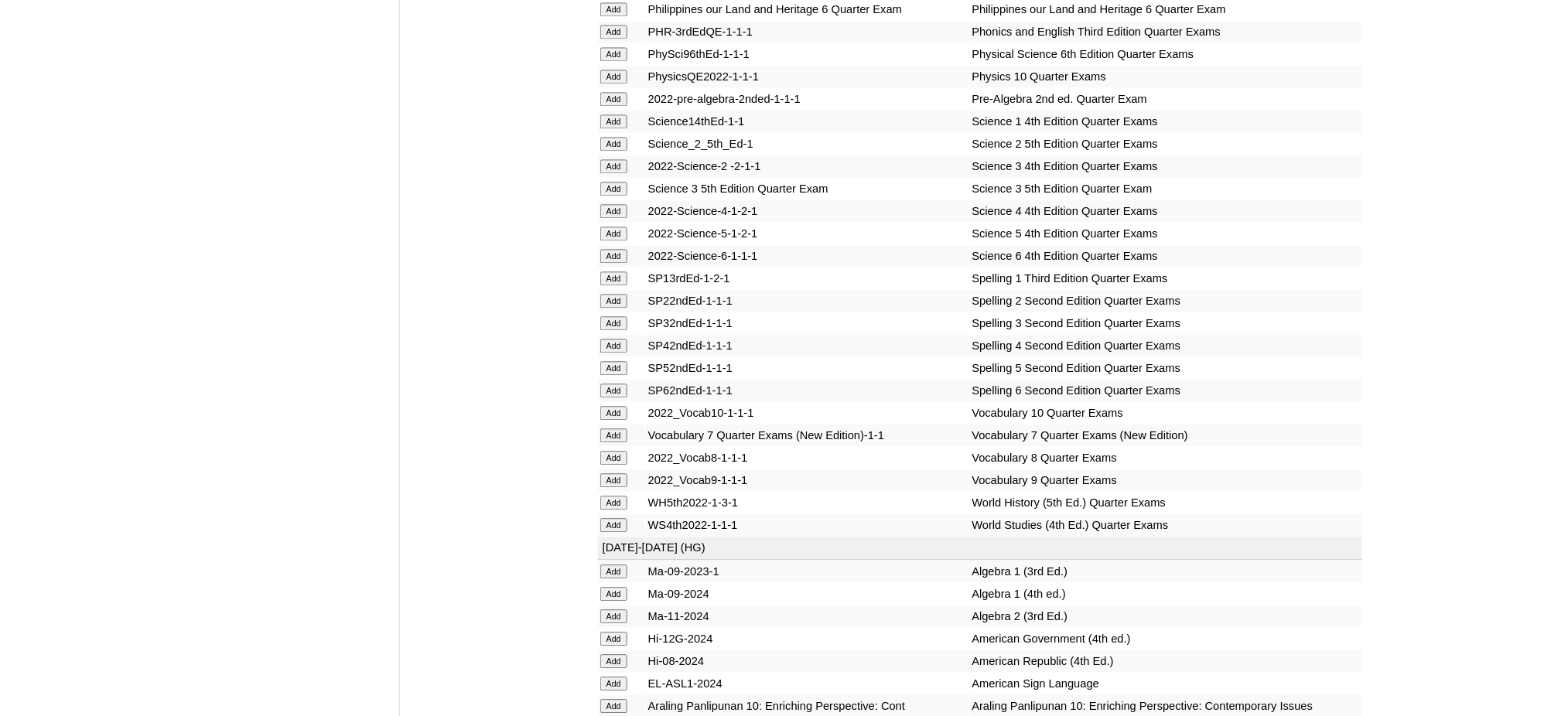
click at [600, 429] on input "Add" at bounding box center [613, 436] width 27 height 14
click at [606, 429] on input "Add" at bounding box center [613, 436] width 27 height 14
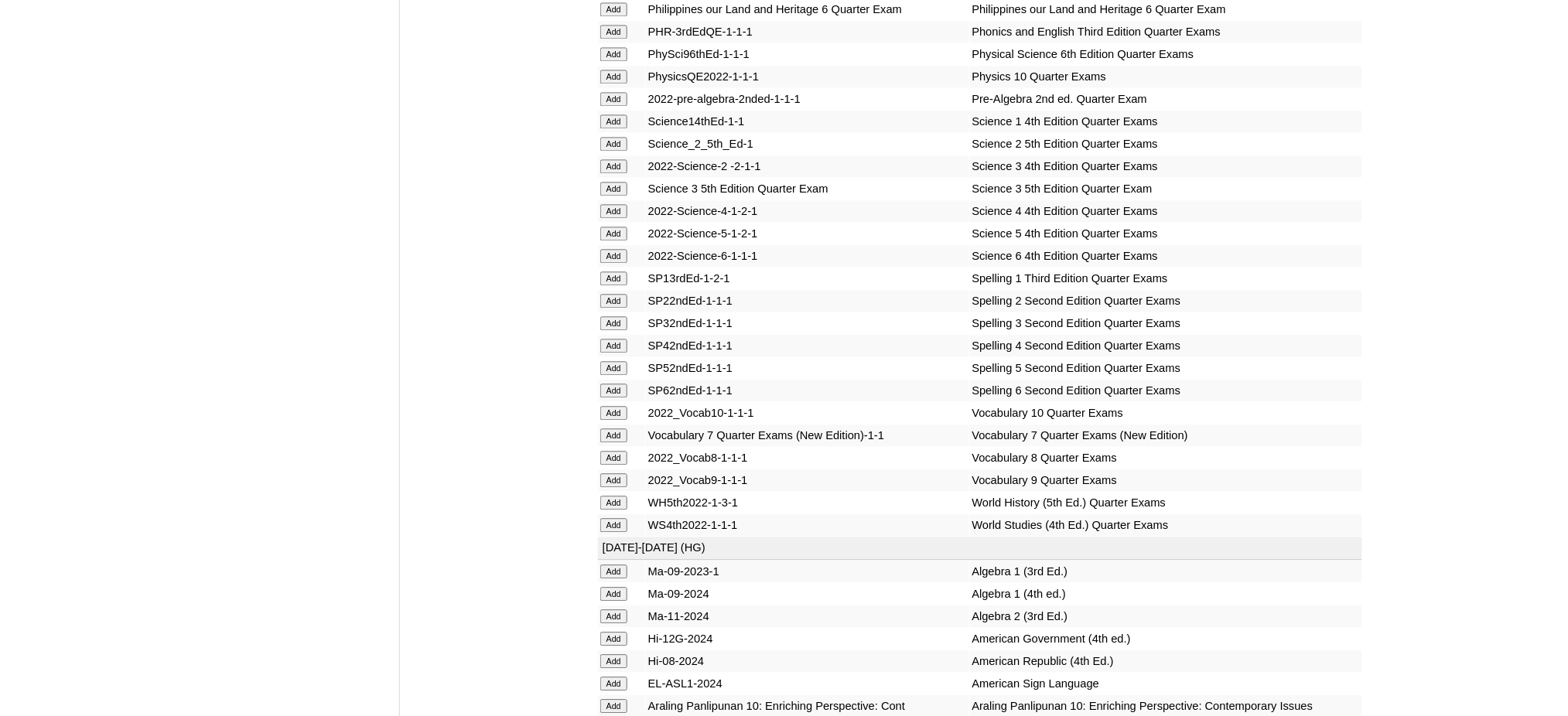
click at [606, 429] on input "Add" at bounding box center [613, 436] width 27 height 14
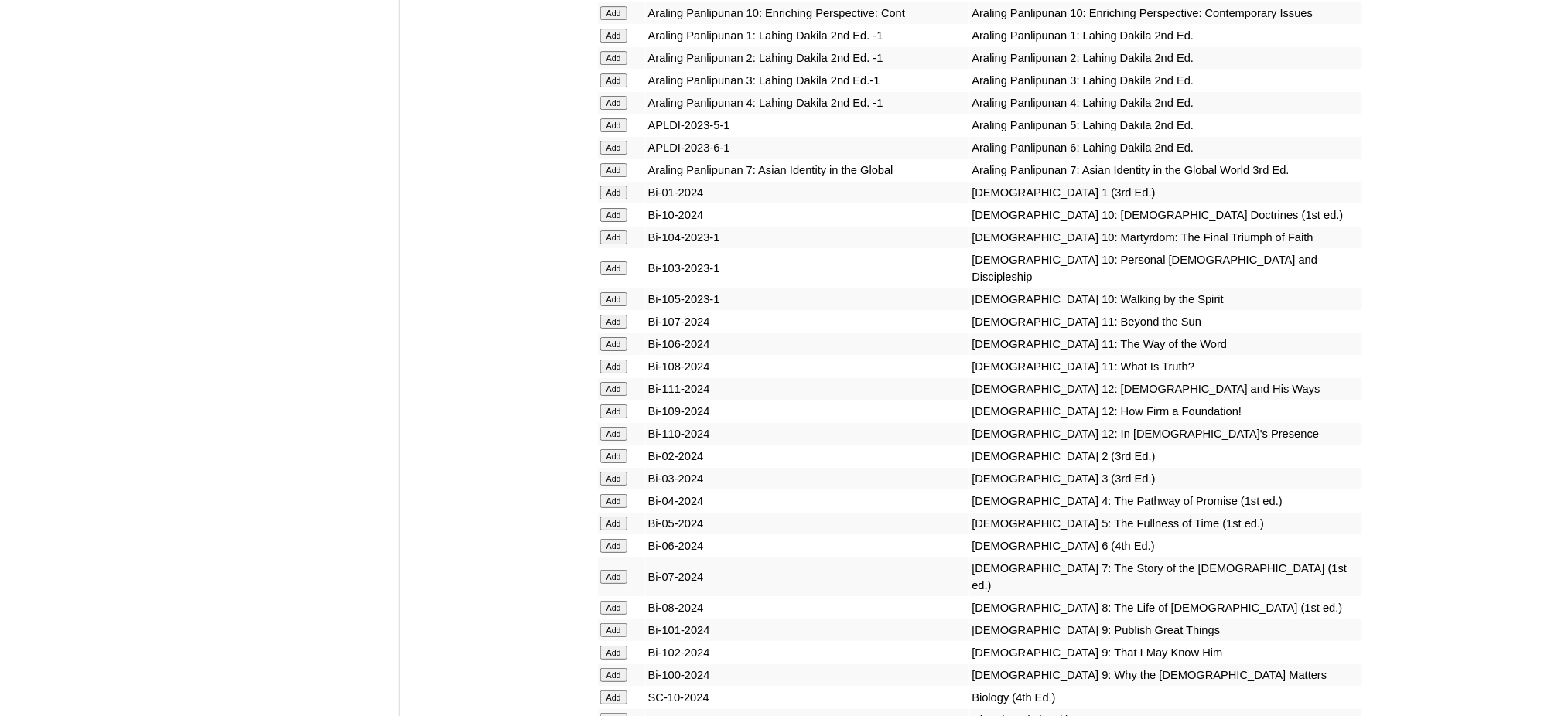
scroll to position [4022, 0]
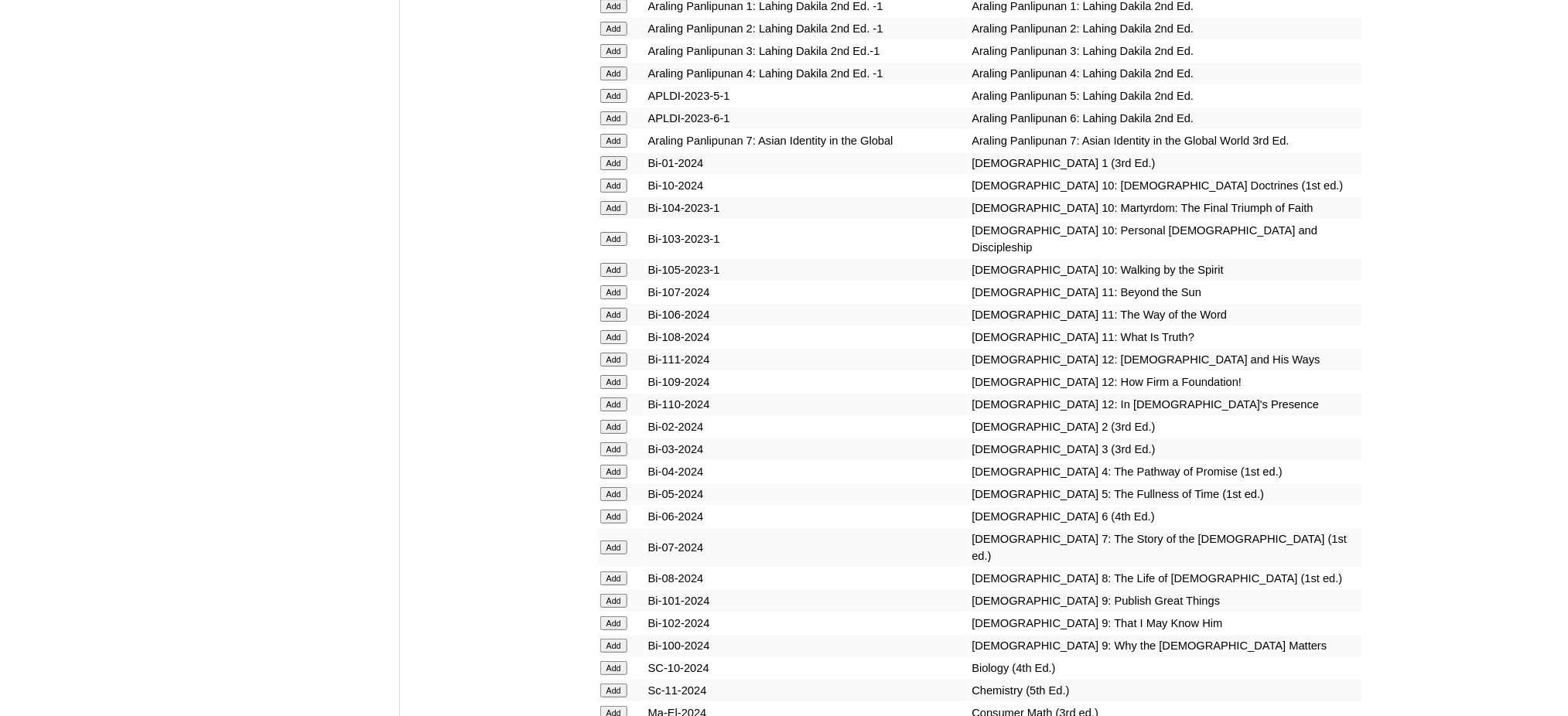
click at [612, 134] on input "Add" at bounding box center [613, 141] width 27 height 14
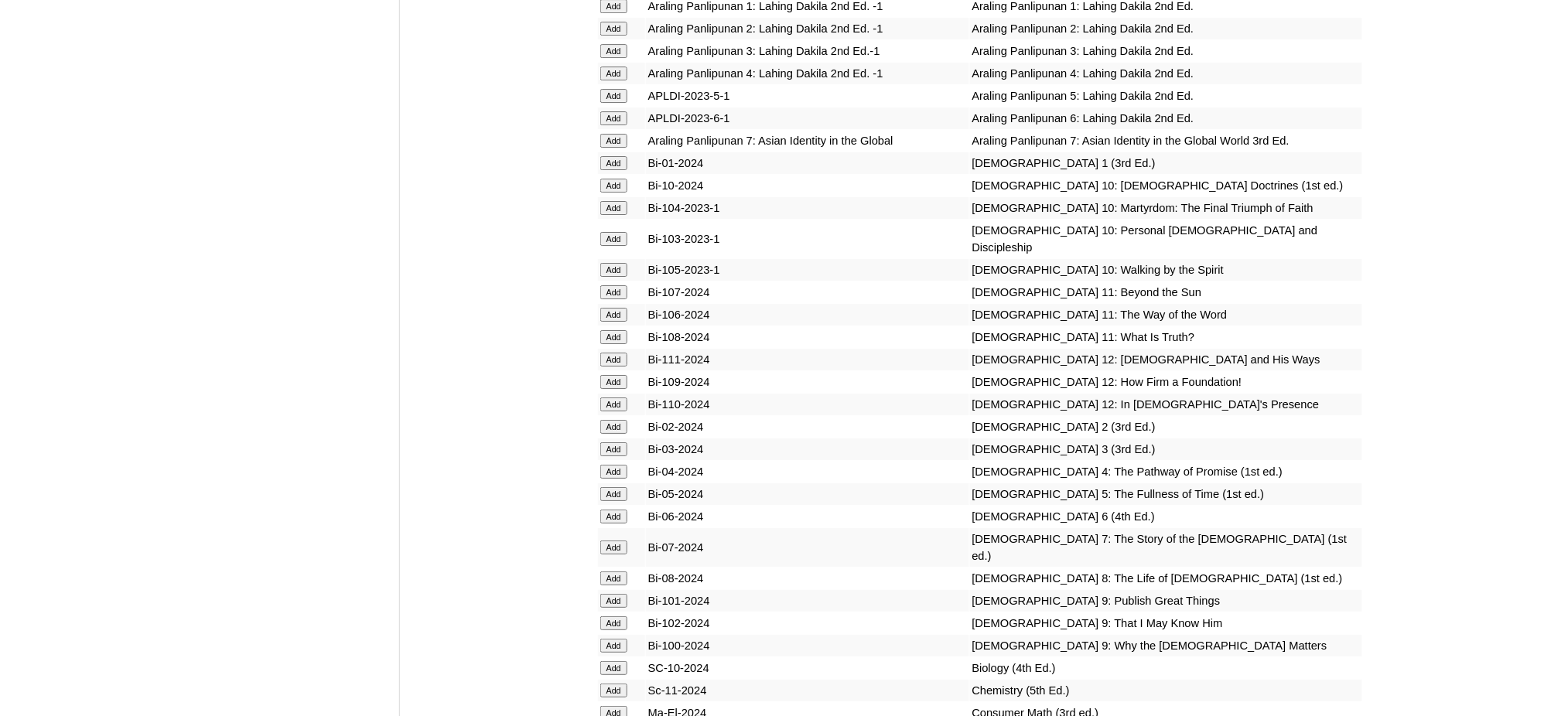
click at [612, 134] on input "Add" at bounding box center [613, 141] width 27 height 14
click at [619, 541] on input "Add" at bounding box center [613, 548] width 27 height 14
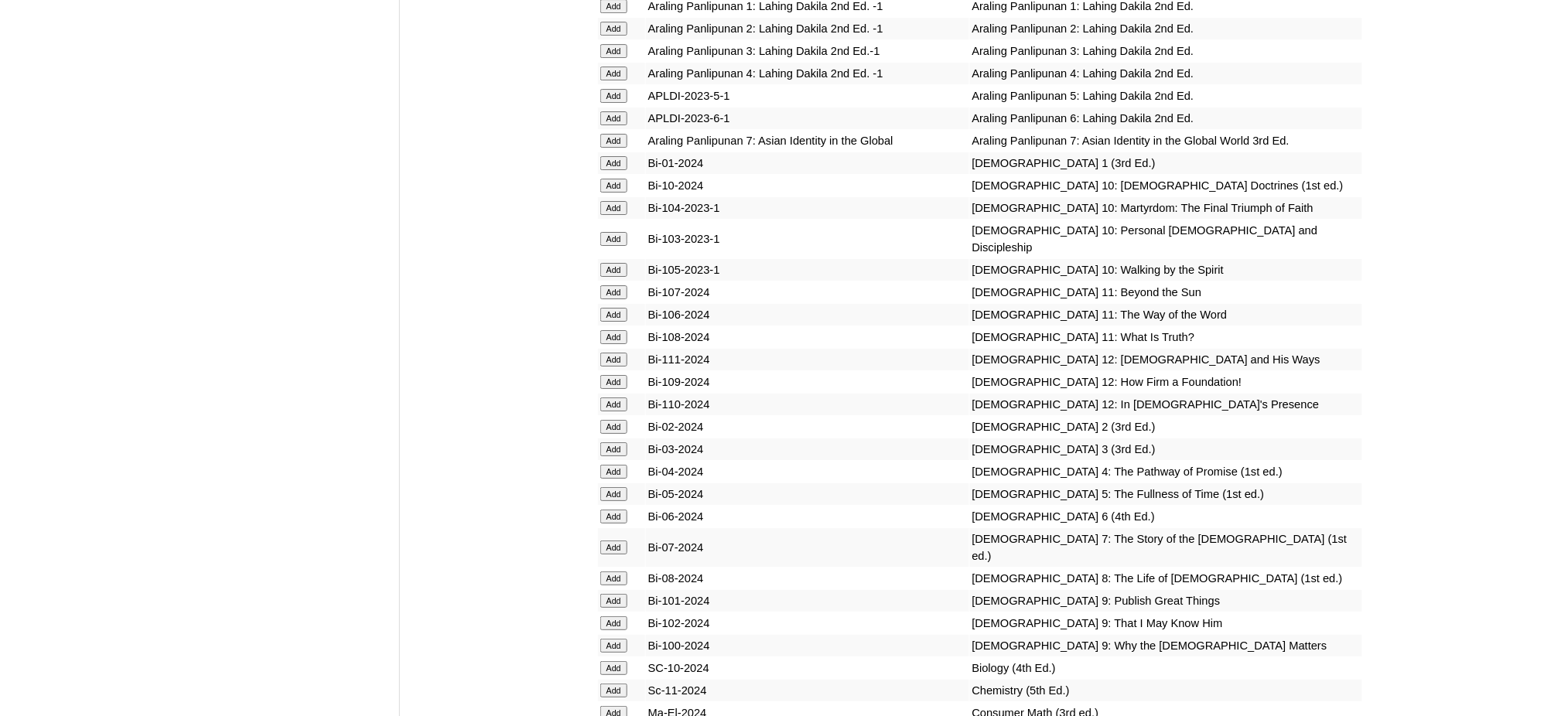
click at [619, 541] on input "Add" at bounding box center [613, 548] width 27 height 14
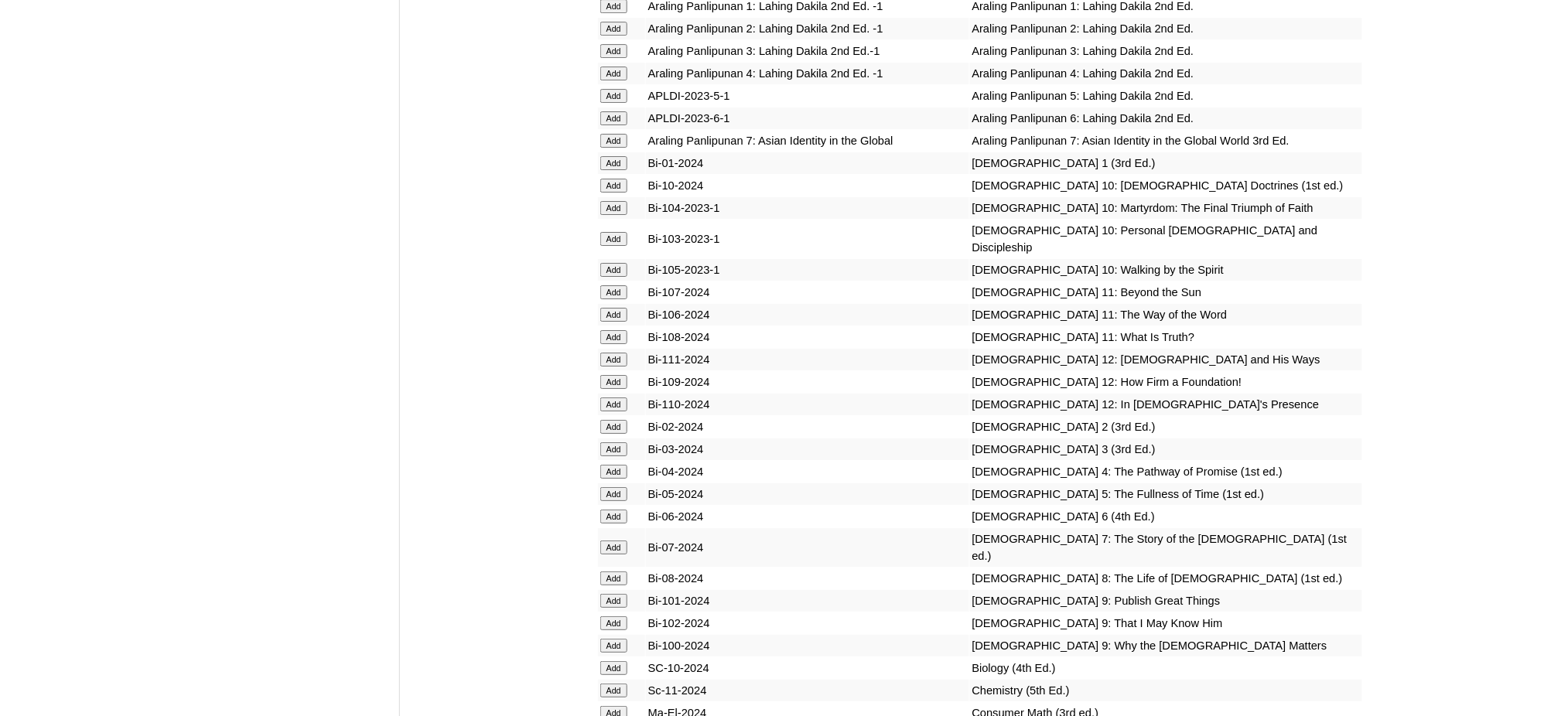
click at [619, 541] on input "Add" at bounding box center [613, 548] width 27 height 14
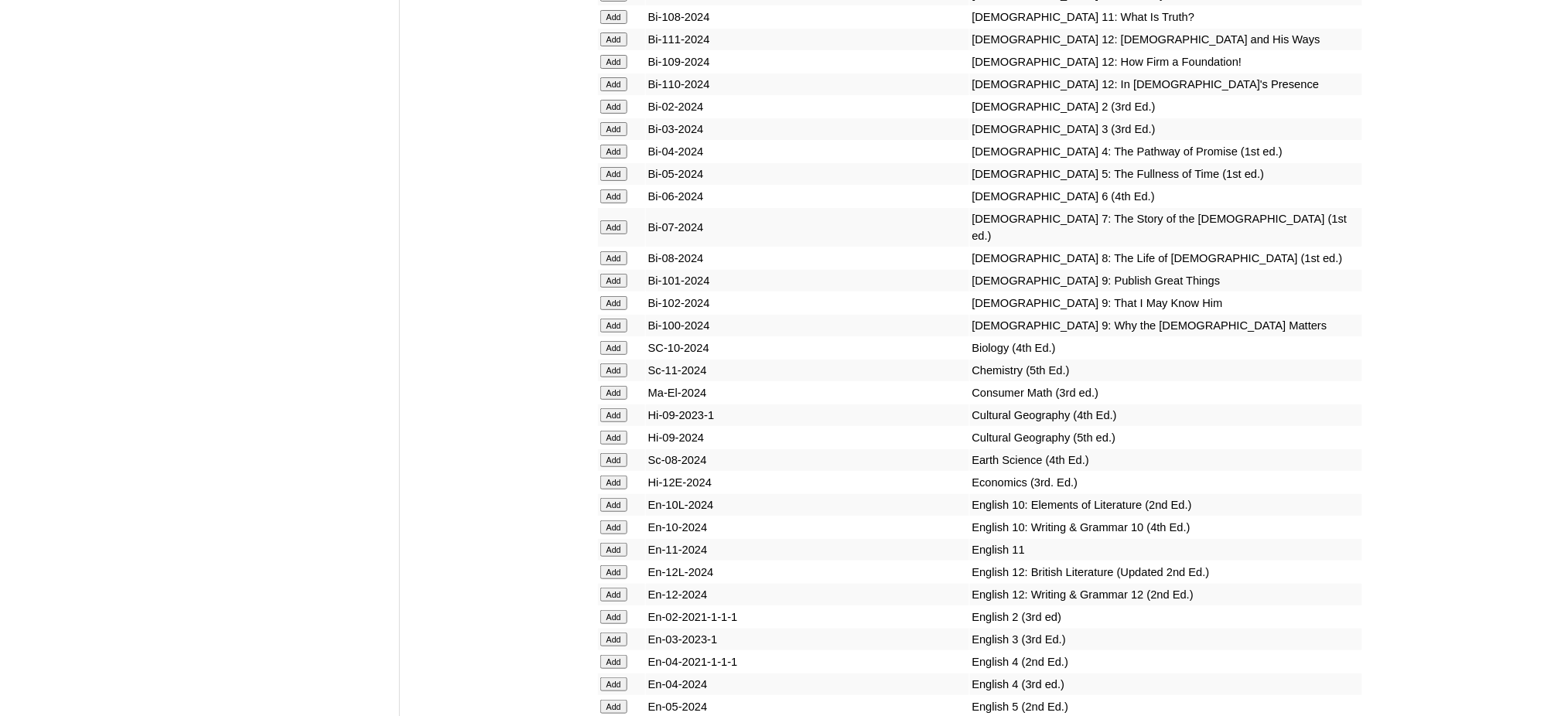
scroll to position [4538, 0]
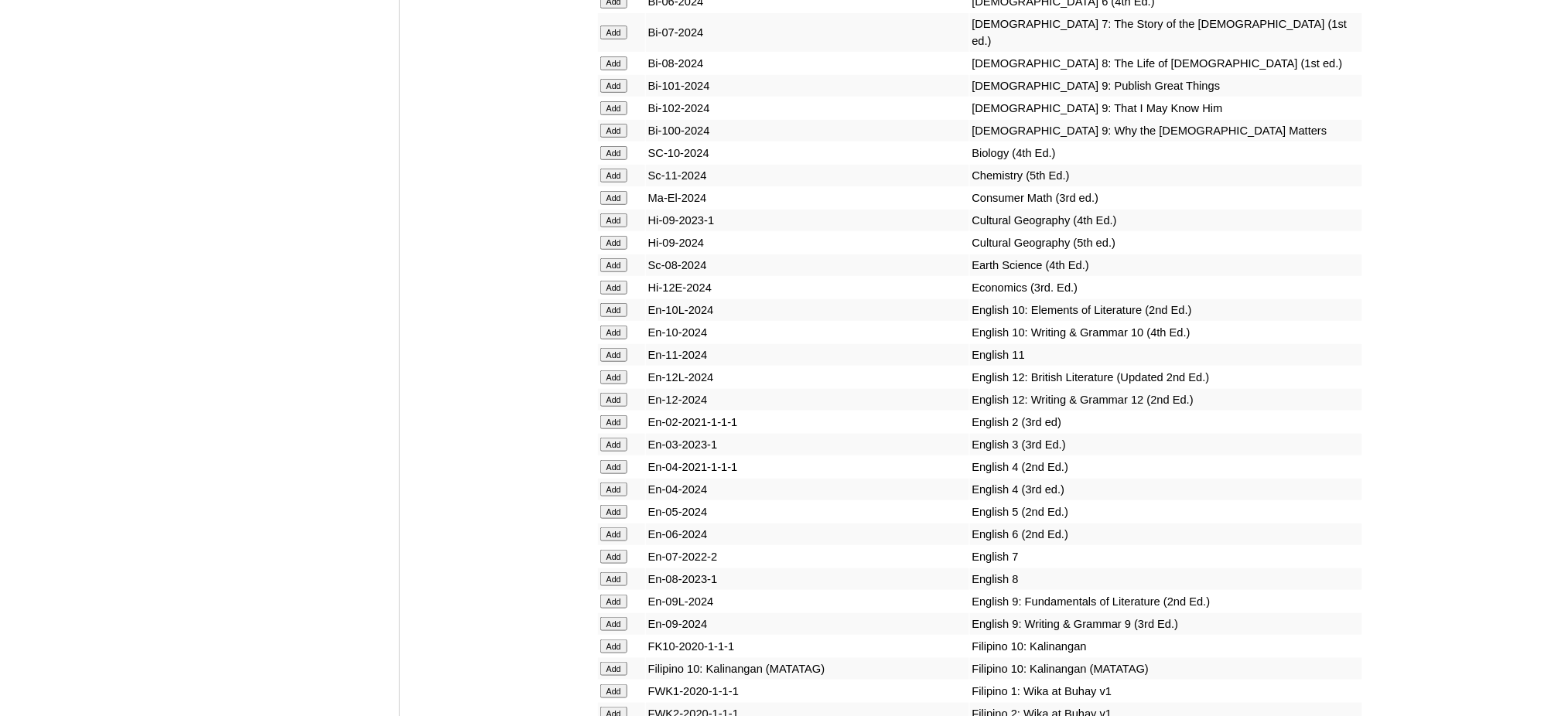
click at [605, 550] on input "Add" at bounding box center [613, 557] width 27 height 14
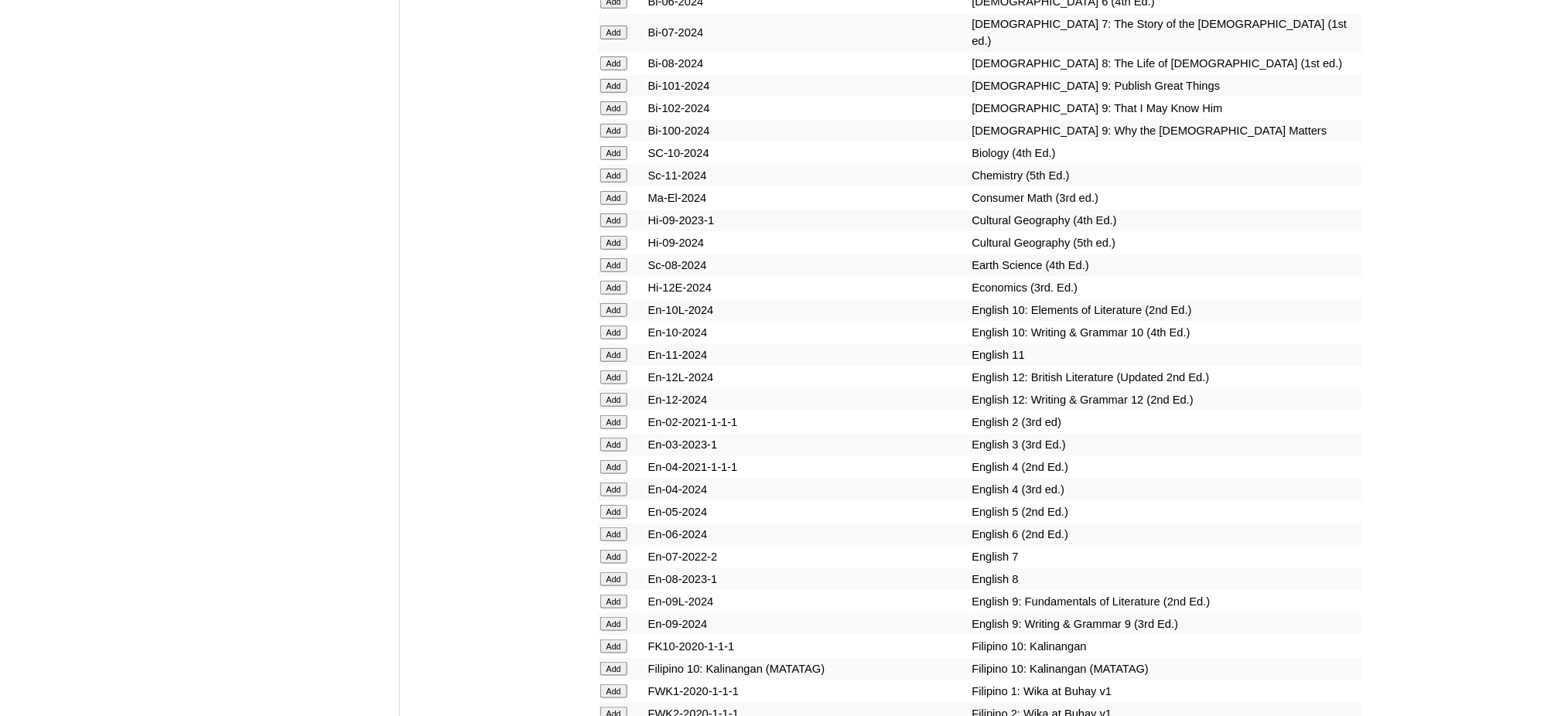
click at [605, 550] on input "Add" at bounding box center [613, 557] width 27 height 14
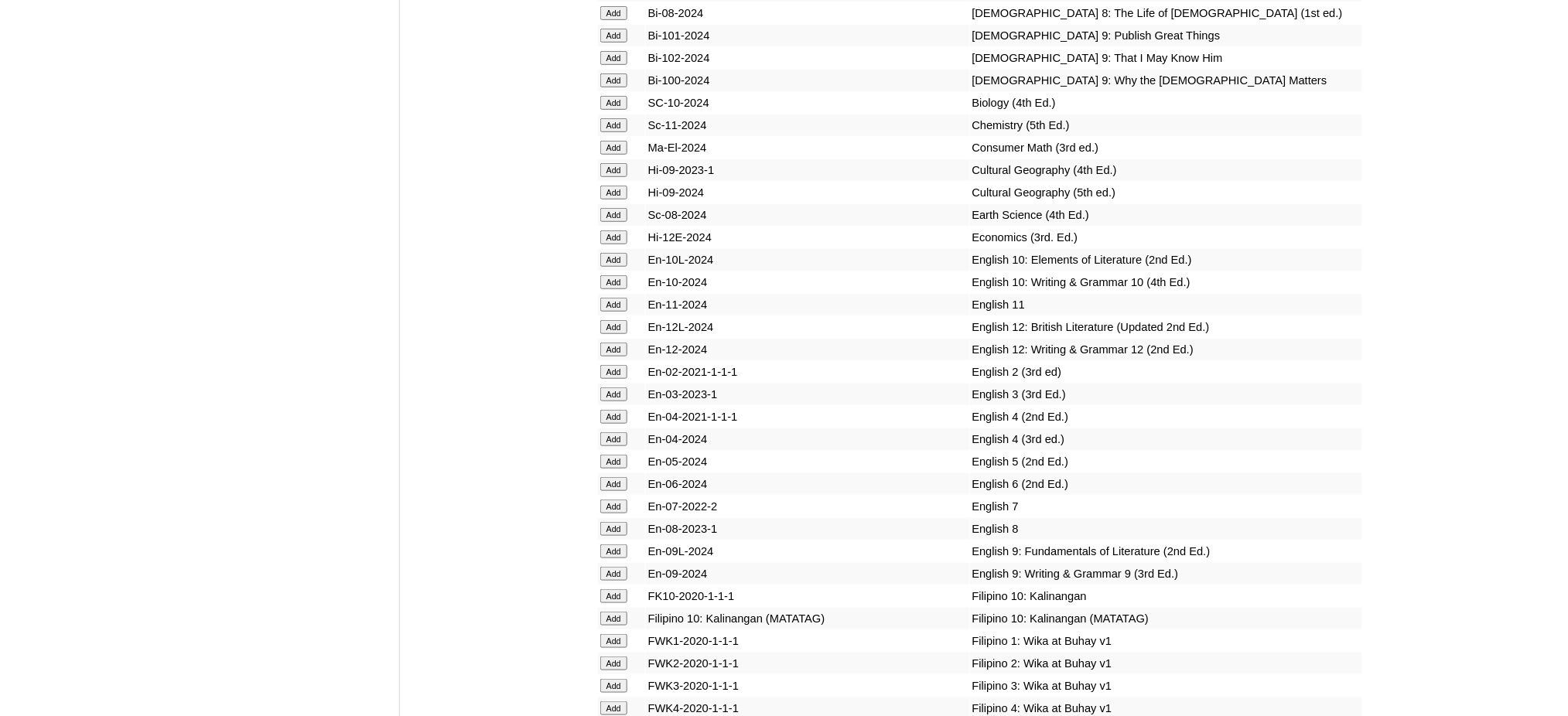
scroll to position [4642, 0]
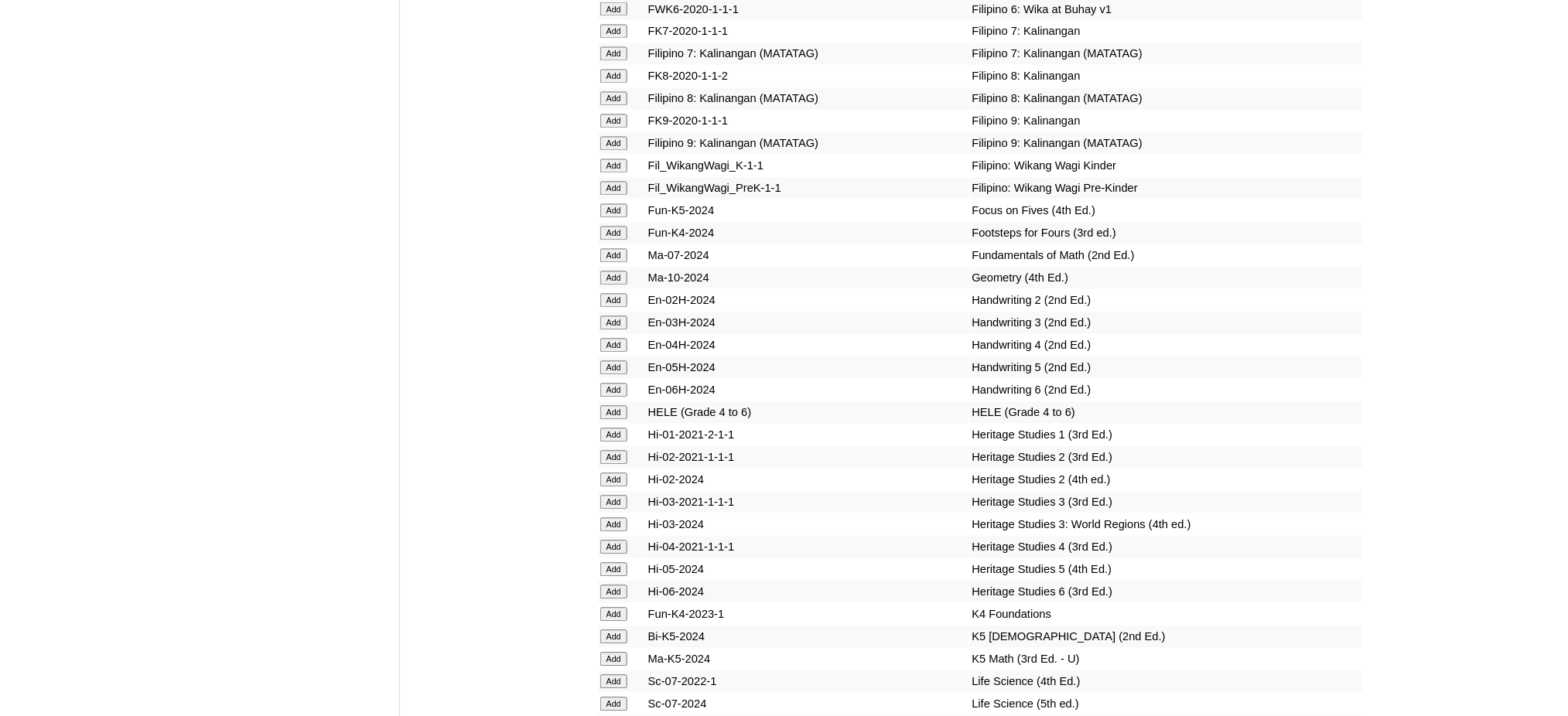
scroll to position [5363, 0]
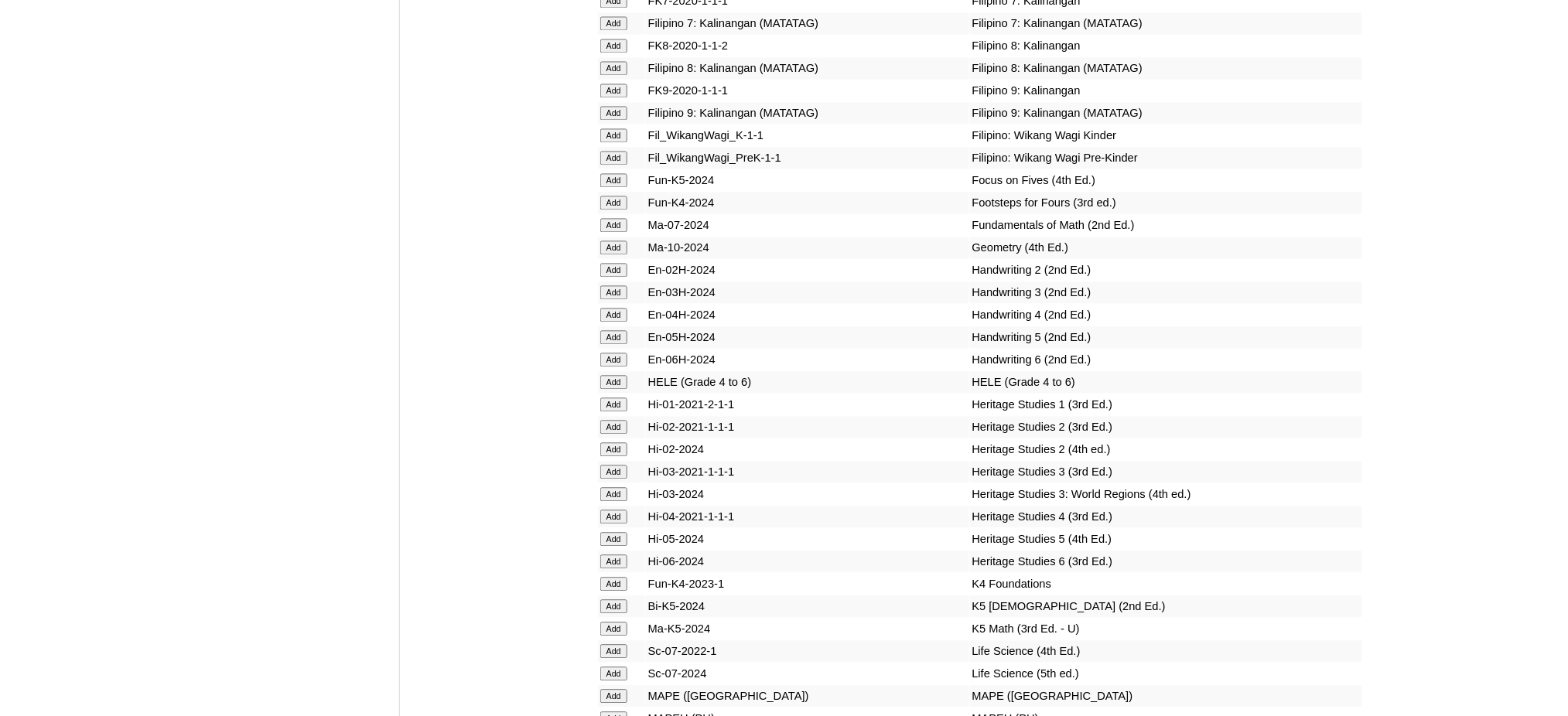
click at [620, 712] on input "Add" at bounding box center [613, 719] width 27 height 14
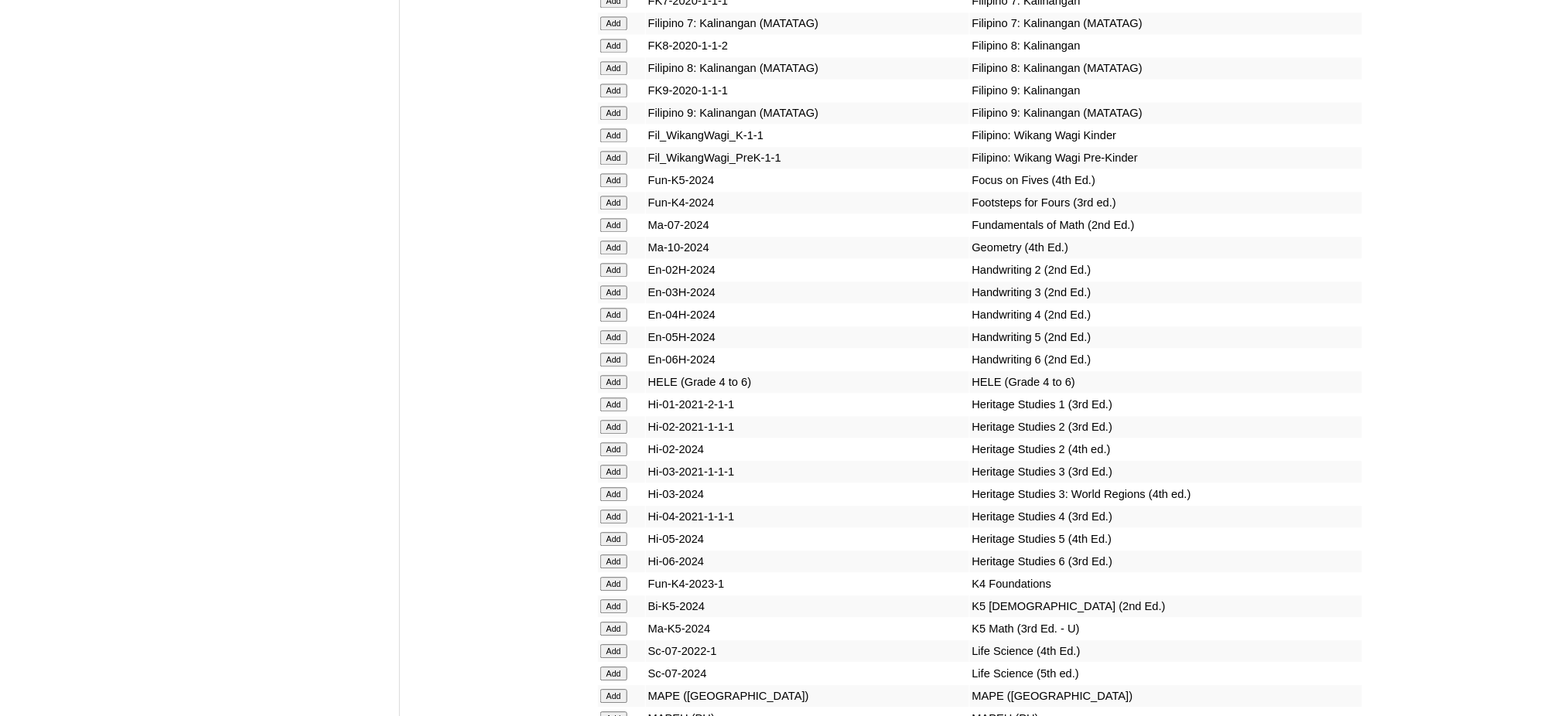
click at [620, 712] on input "Add" at bounding box center [613, 719] width 27 height 14
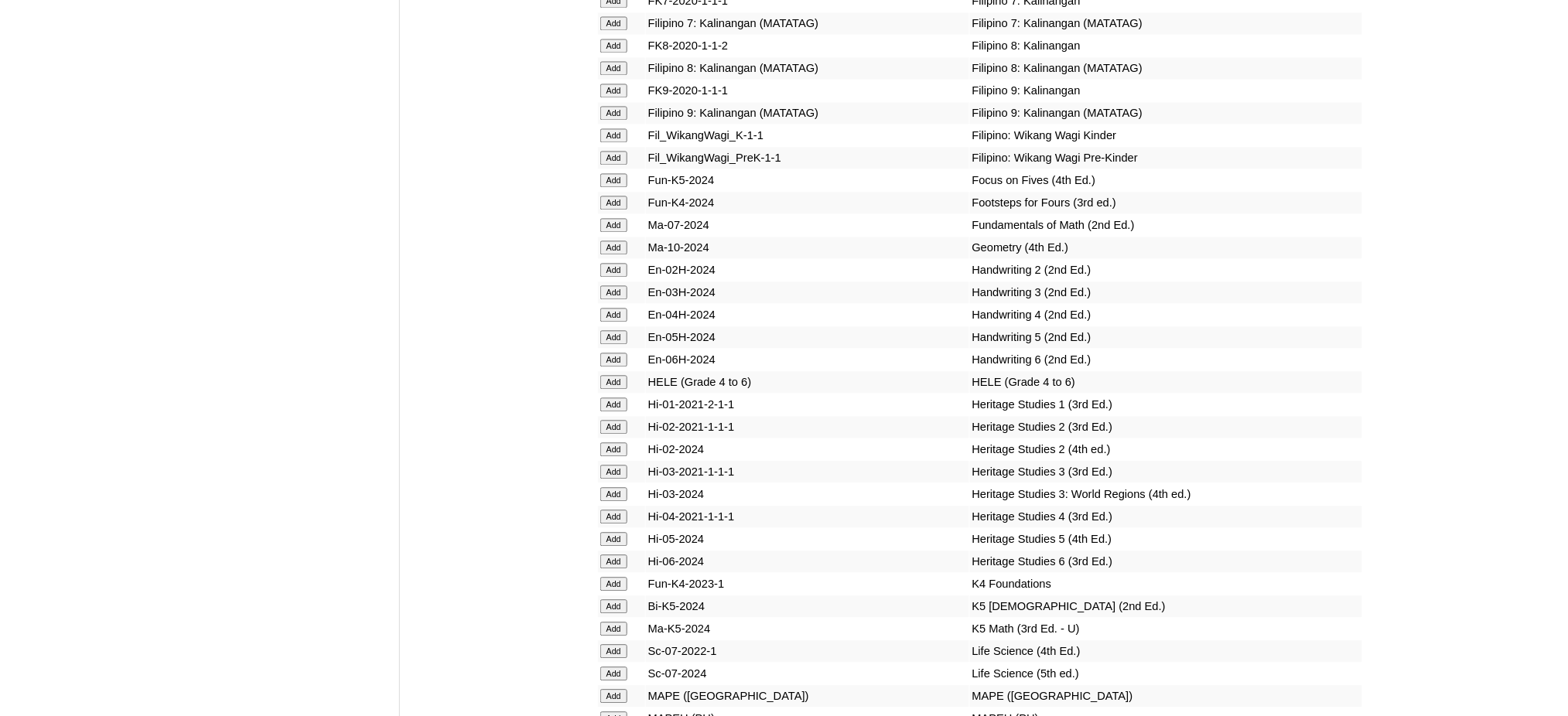
click at [620, 712] on input "Add" at bounding box center [613, 719] width 27 height 14
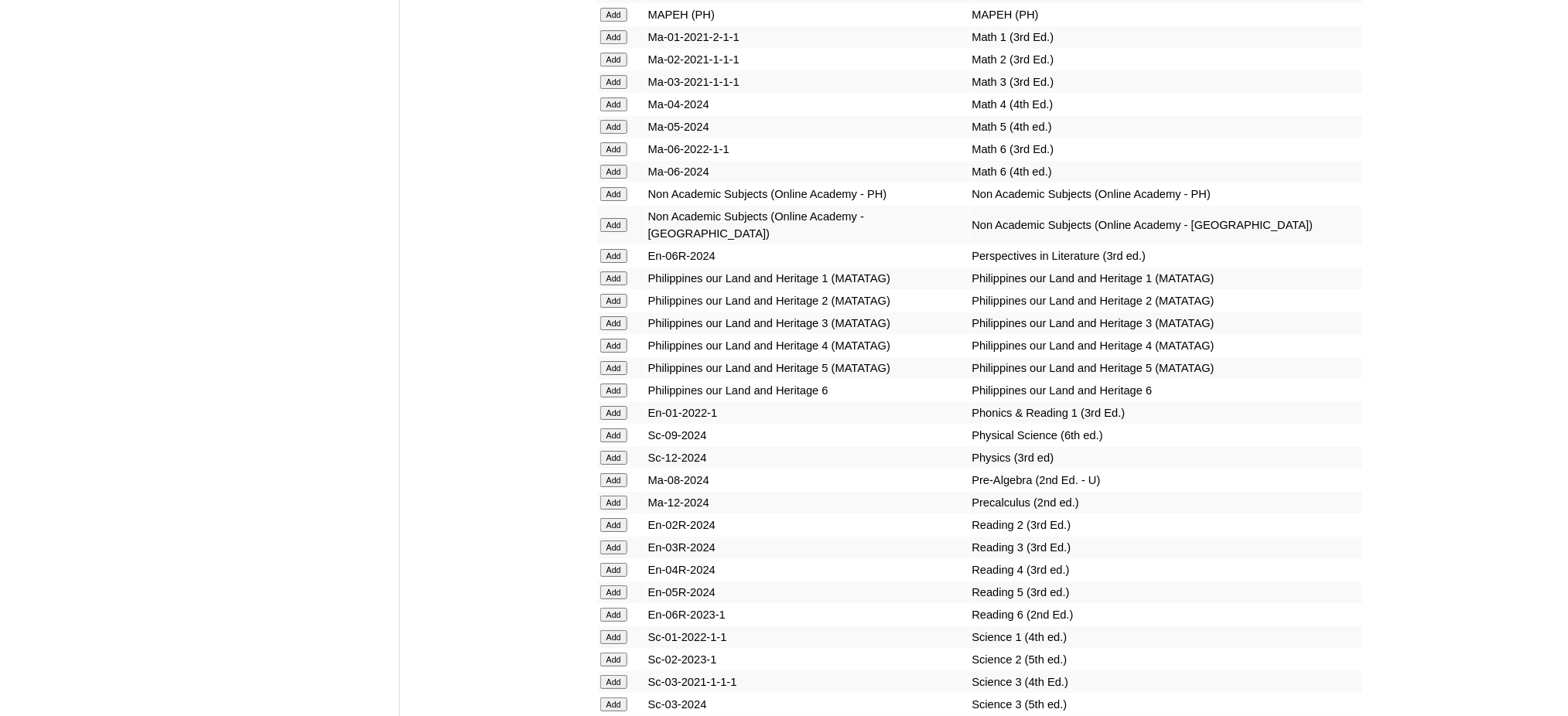
scroll to position [6085, 0]
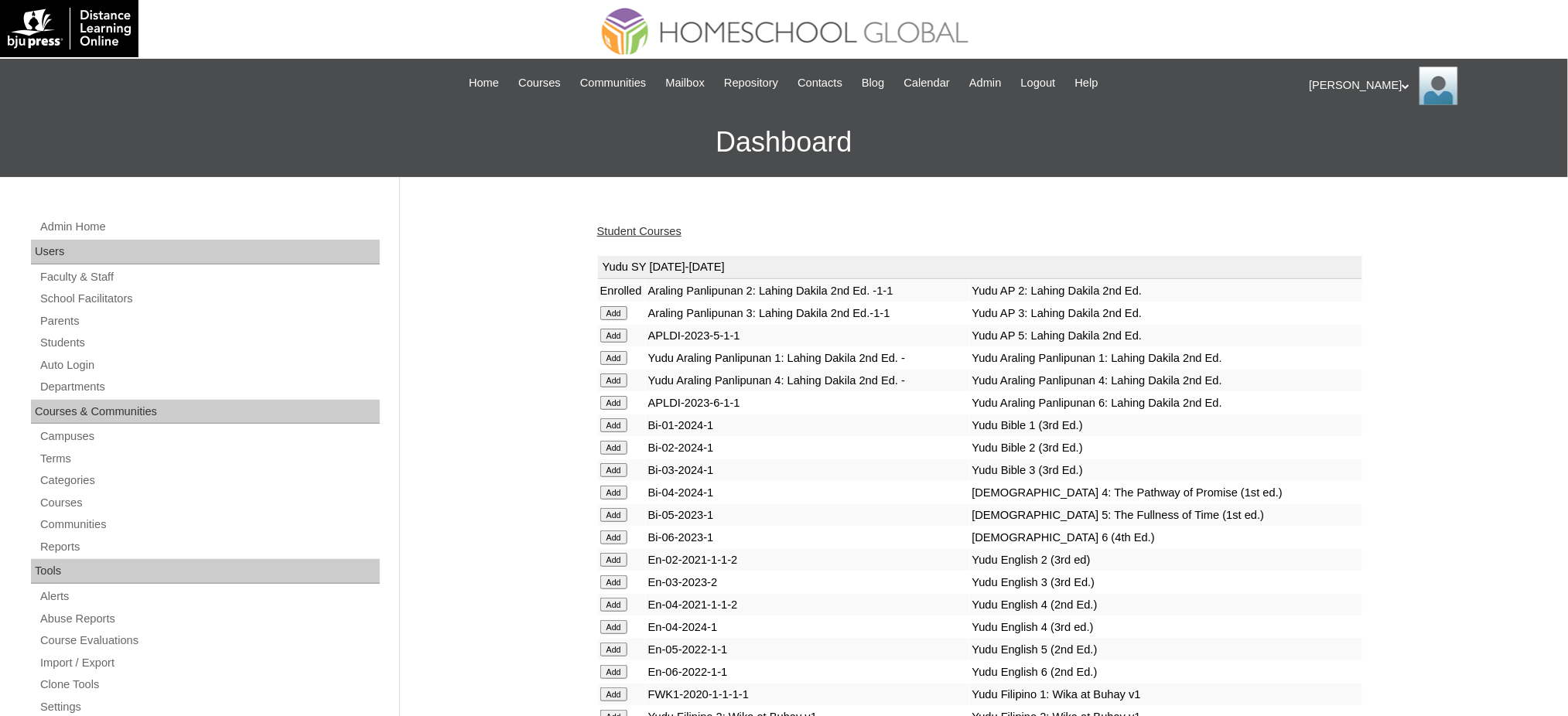
click at [670, 232] on link "Student Courses" at bounding box center [639, 231] width 84 height 12
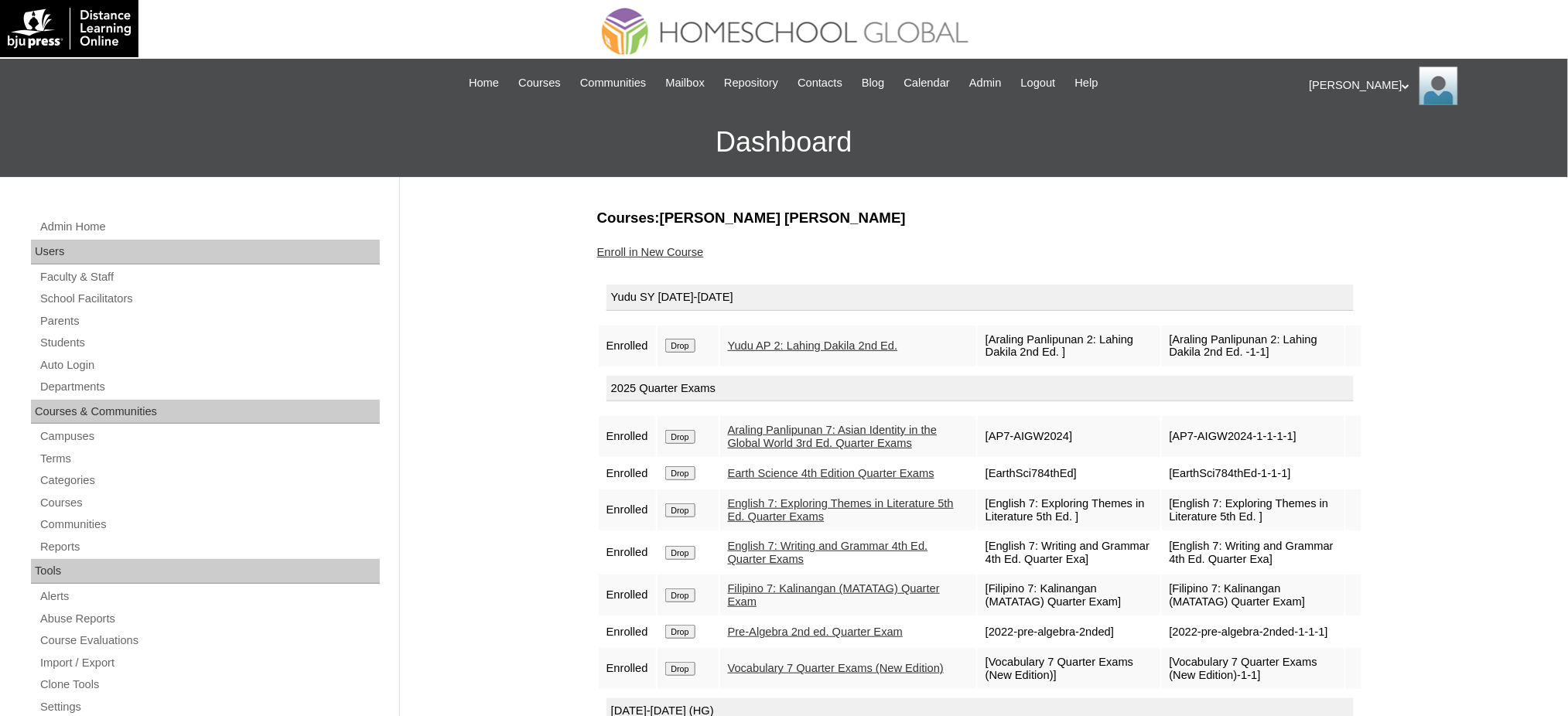
click at [672, 346] on input "Drop" at bounding box center [680, 346] width 30 height 14
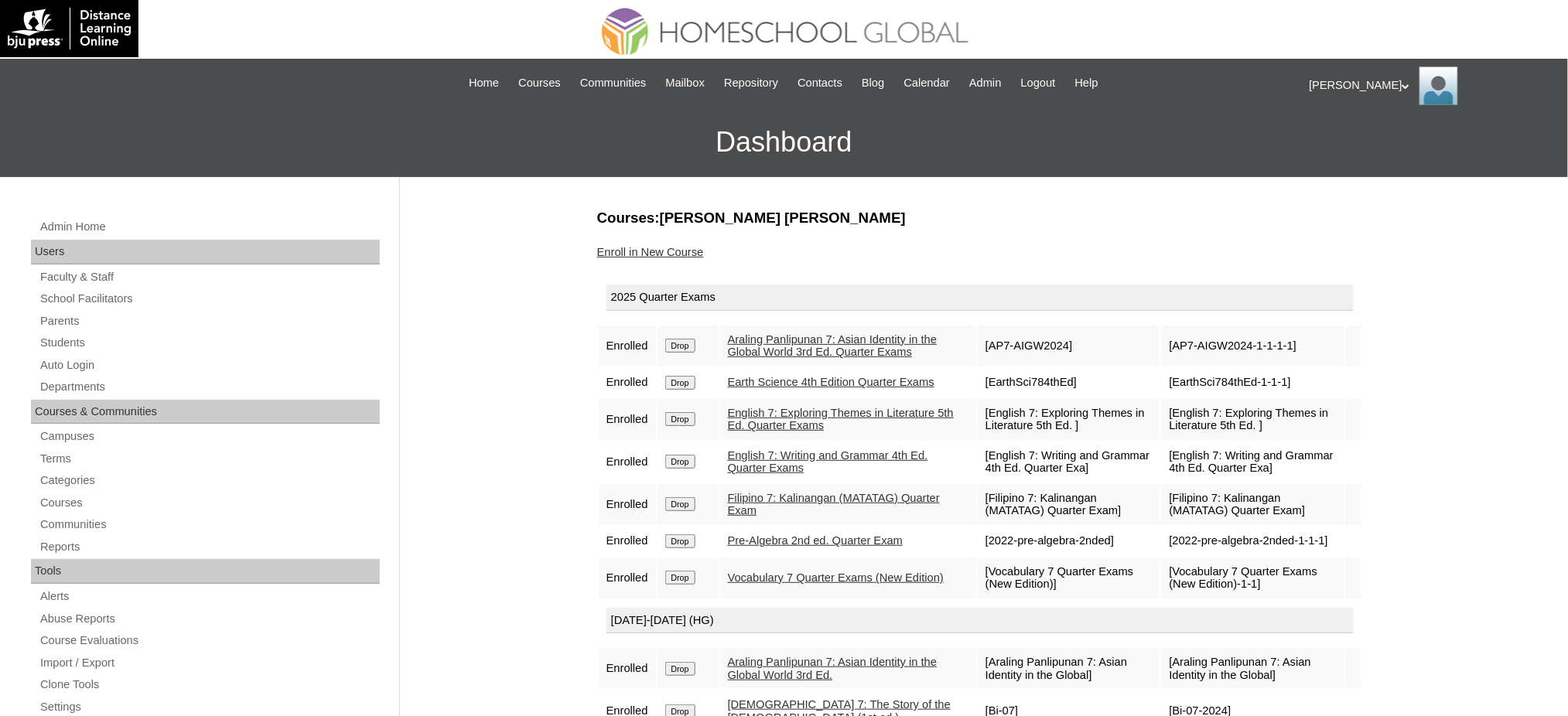
click at [690, 251] on link "Enroll in New Course" at bounding box center [651, 252] width 107 height 12
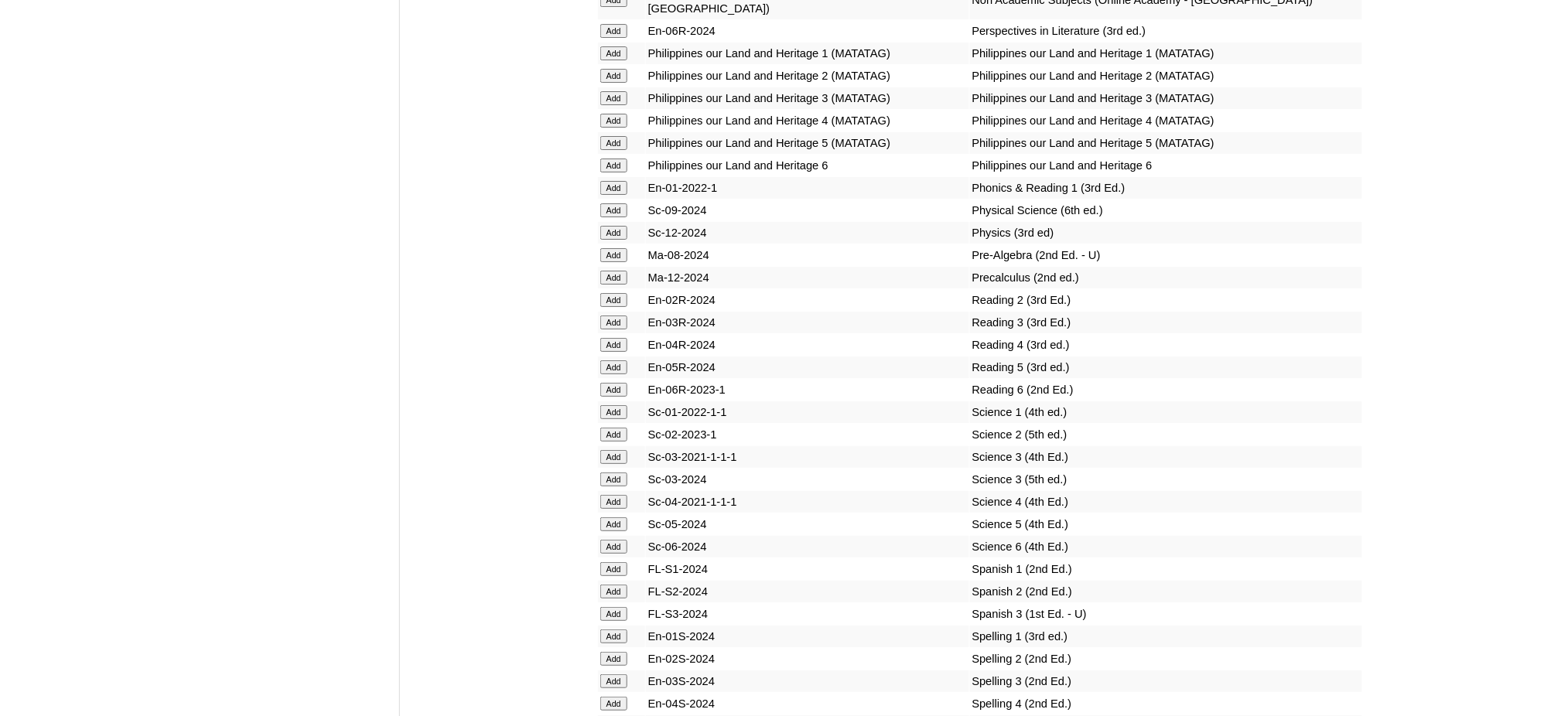
scroll to position [6292, 0]
click at [619, 249] on input "Add" at bounding box center [613, 256] width 27 height 14
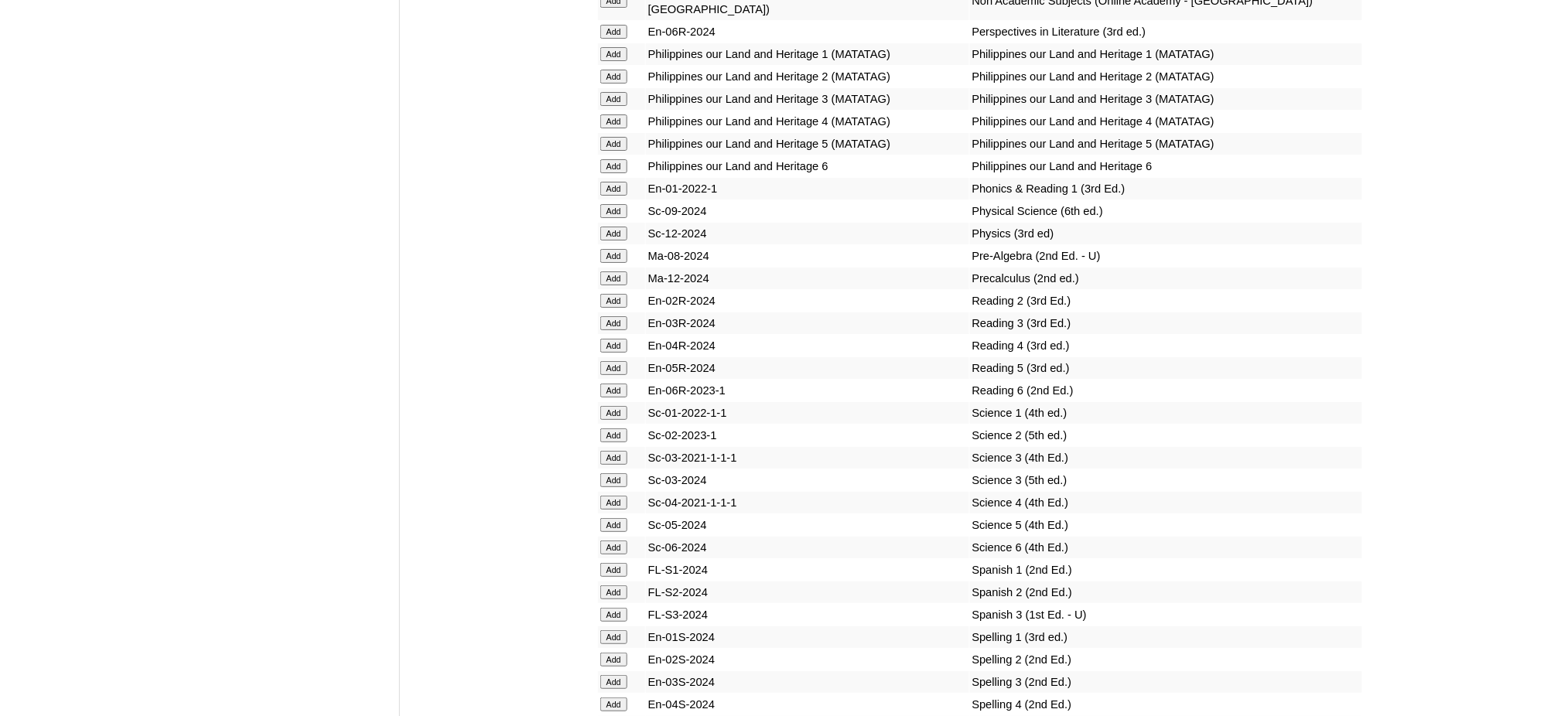
click at [619, 249] on input "Add" at bounding box center [613, 256] width 27 height 14
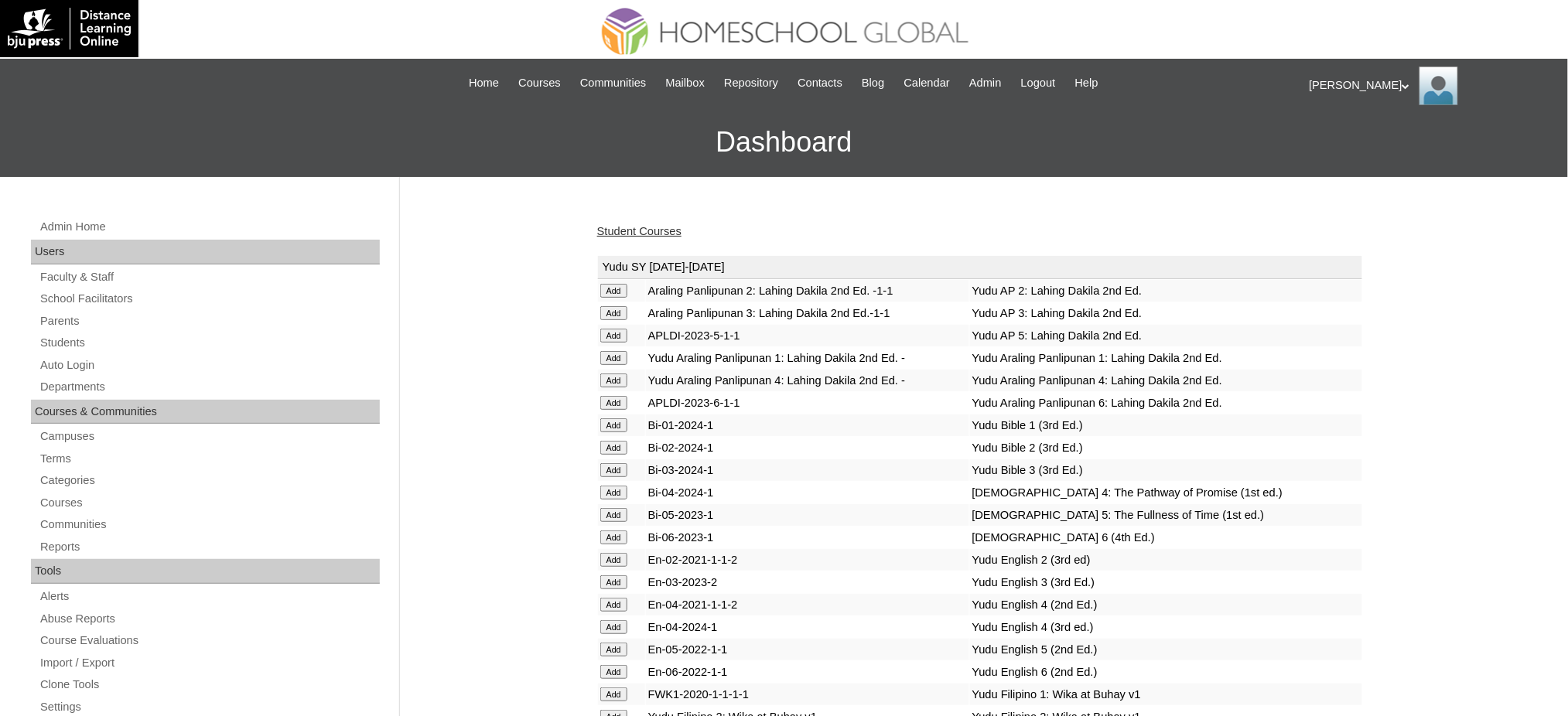
click at [608, 229] on link "Student Courses" at bounding box center [639, 231] width 84 height 12
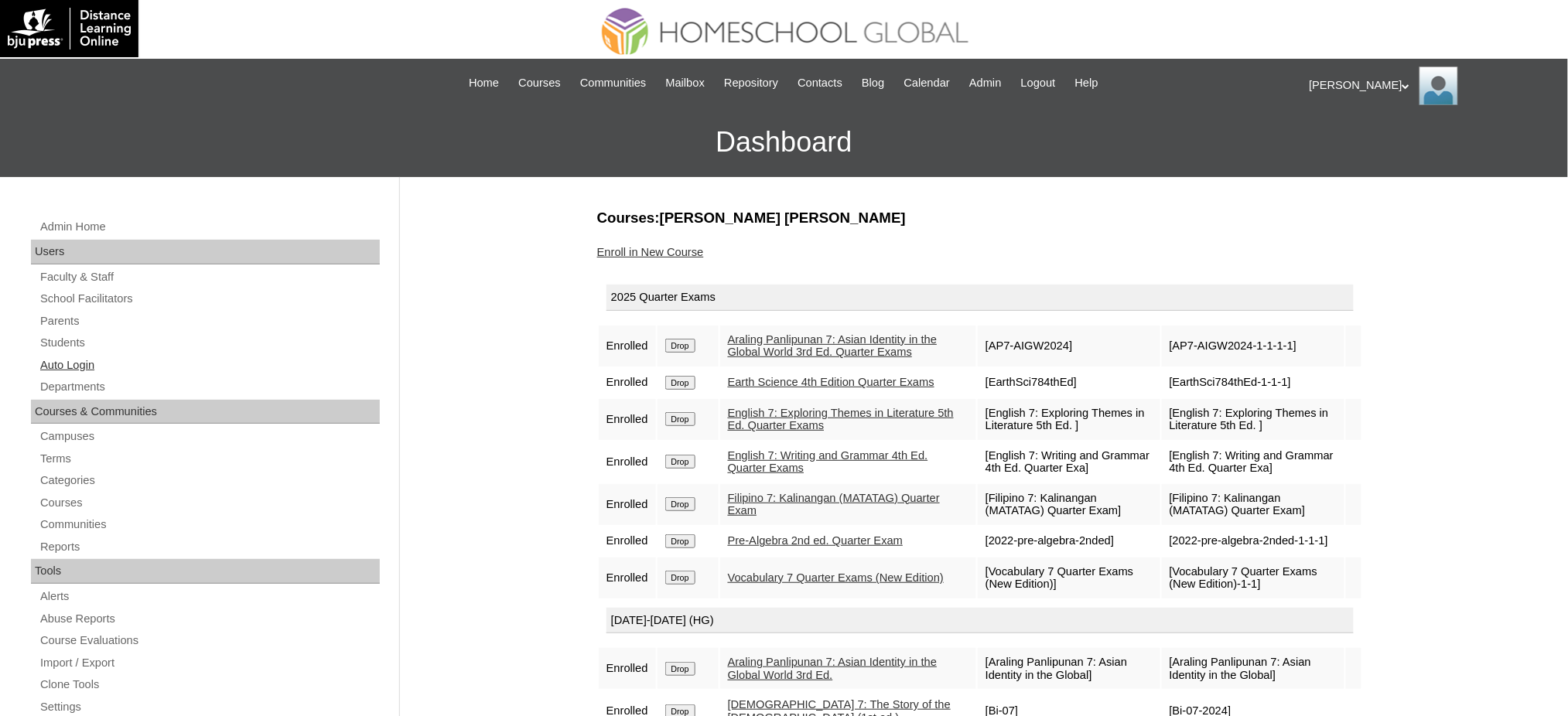
click at [84, 364] on link "Auto Login" at bounding box center [209, 366] width 341 height 19
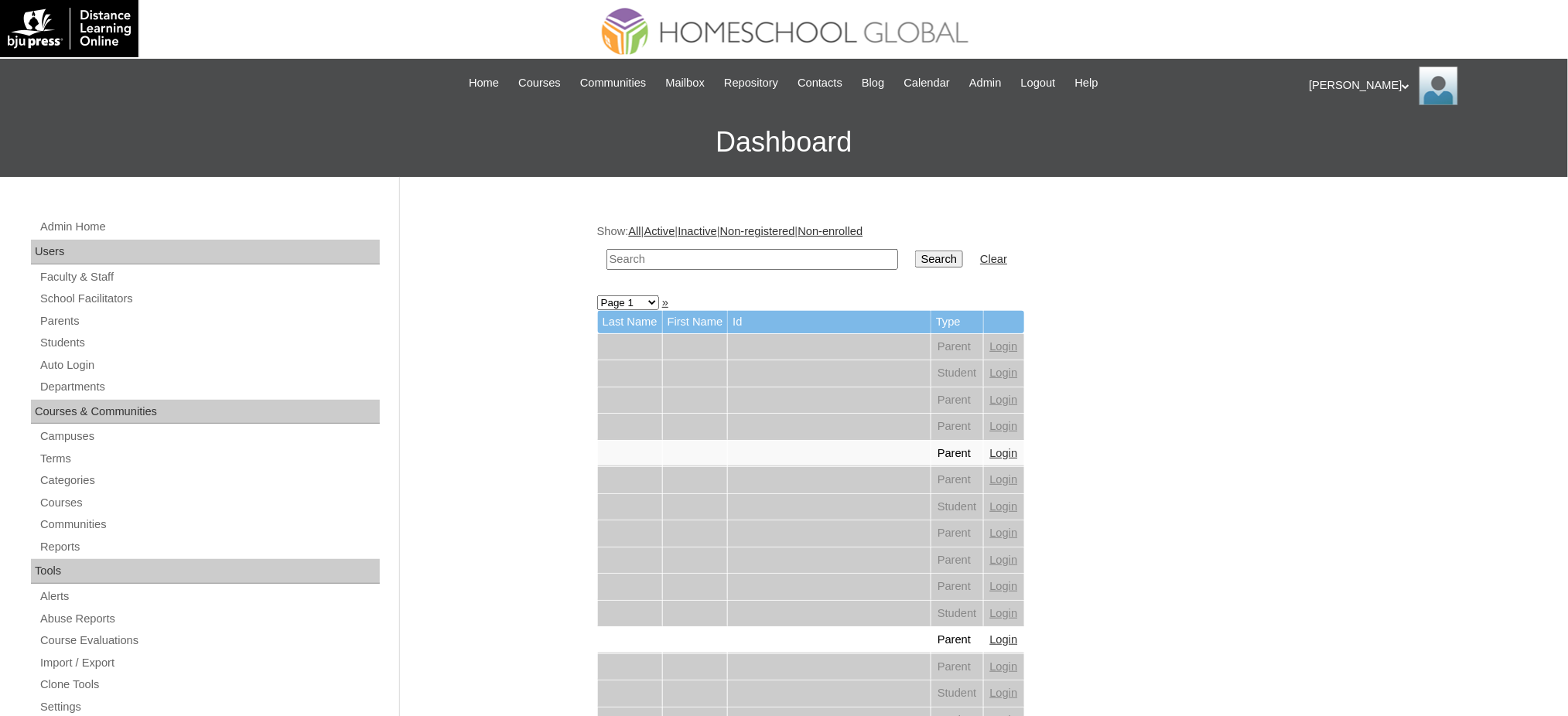
click at [764, 263] on input "text" at bounding box center [752, 260] width 292 height 21
paste input "Gavin Deandre"
type input "Gavin Deandre"
click at [916, 254] on input "Search" at bounding box center [939, 260] width 48 height 17
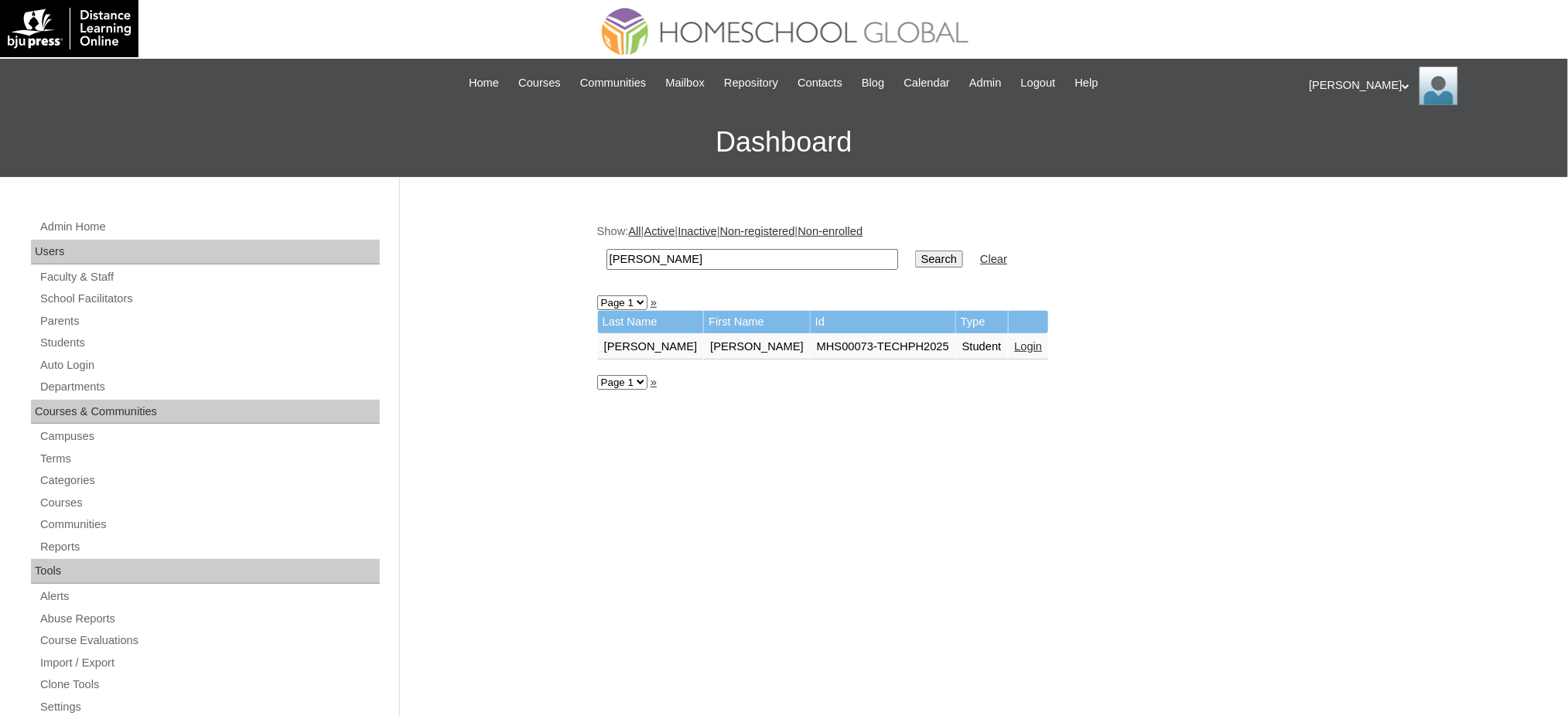
click at [1009, 347] on td "Login" at bounding box center [1029, 348] width 40 height 26
click at [1015, 346] on link "Login" at bounding box center [1029, 347] width 28 height 12
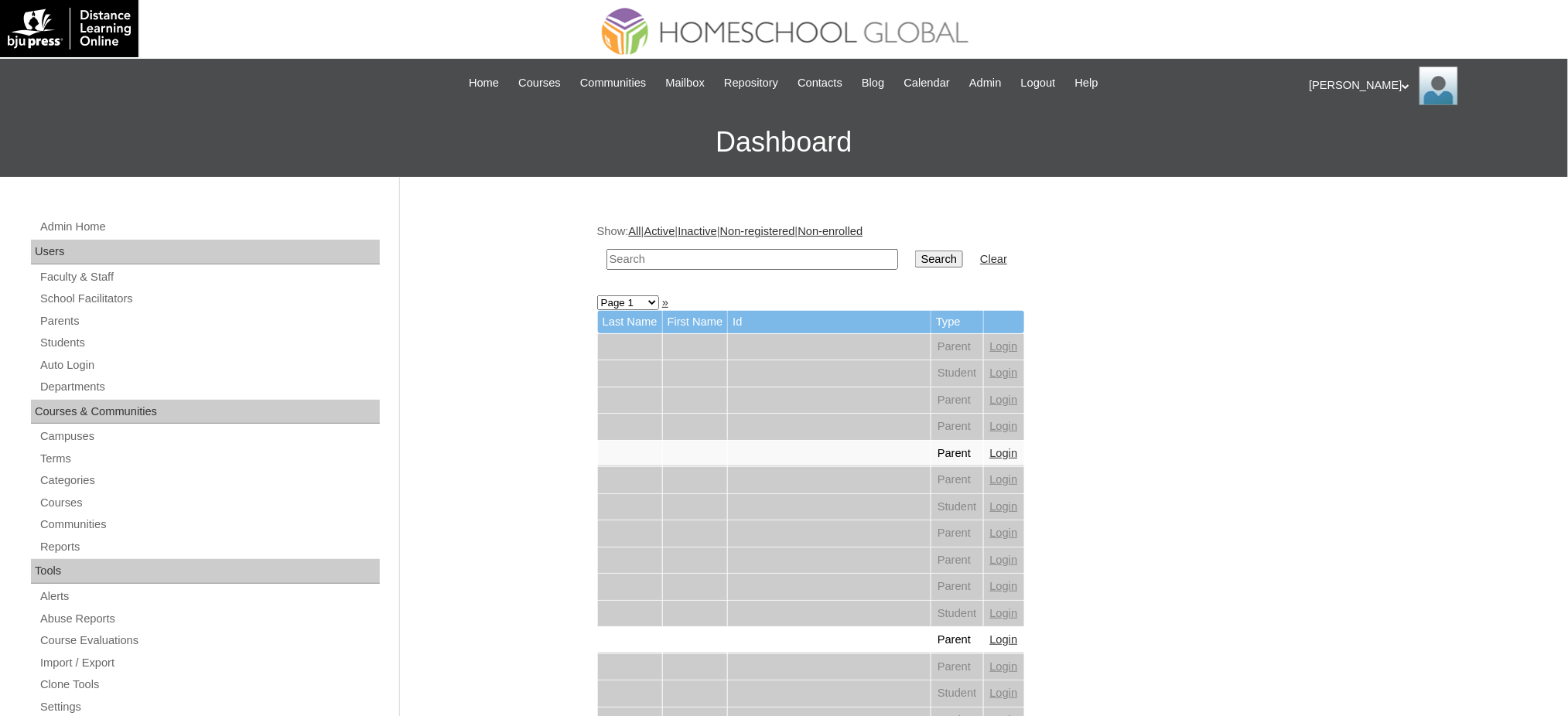
click at [649, 260] on input "text" at bounding box center [752, 260] width 292 height 21
paste input "[PERSON_NAME]"
type input "[PERSON_NAME]"
click at [916, 260] on input "Search" at bounding box center [939, 260] width 48 height 17
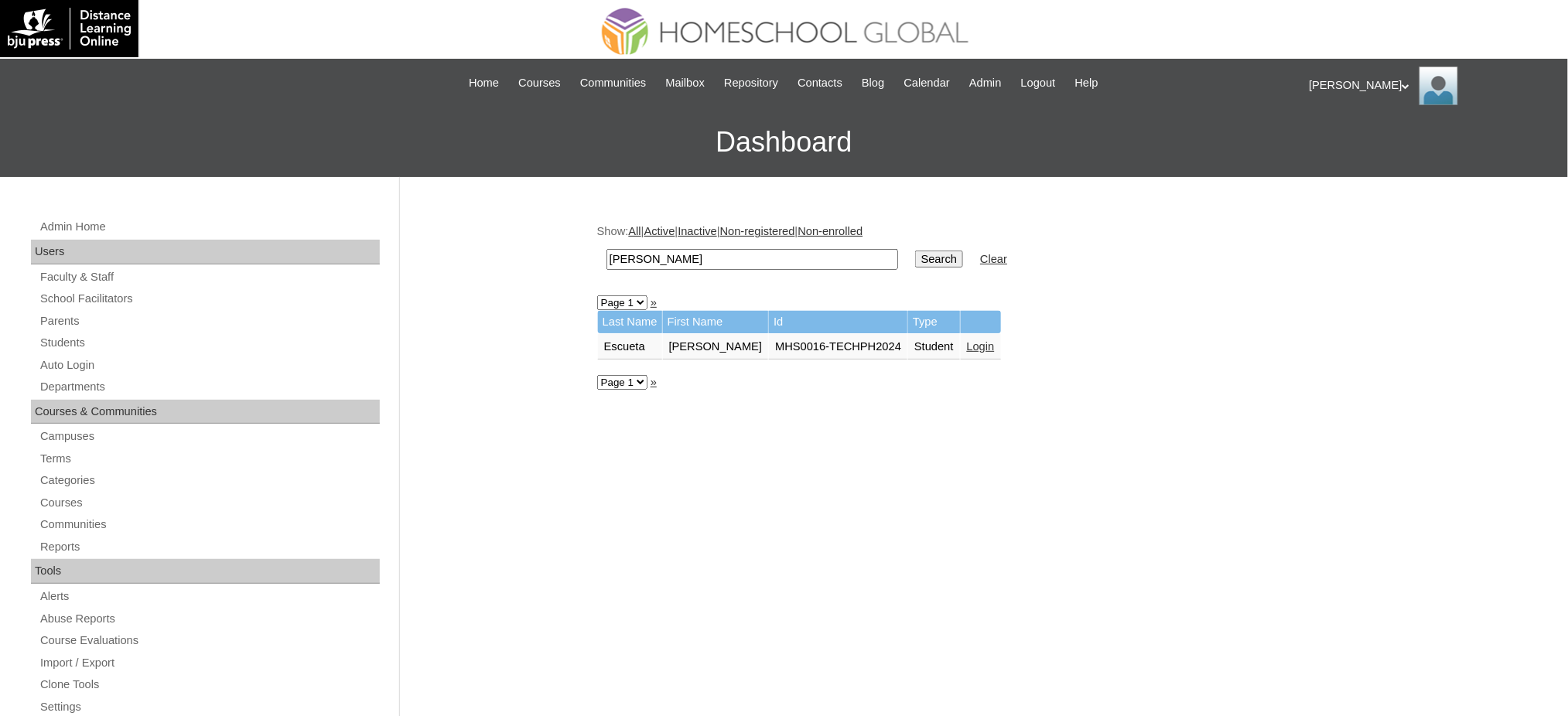
click at [967, 342] on link "Login" at bounding box center [981, 347] width 28 height 12
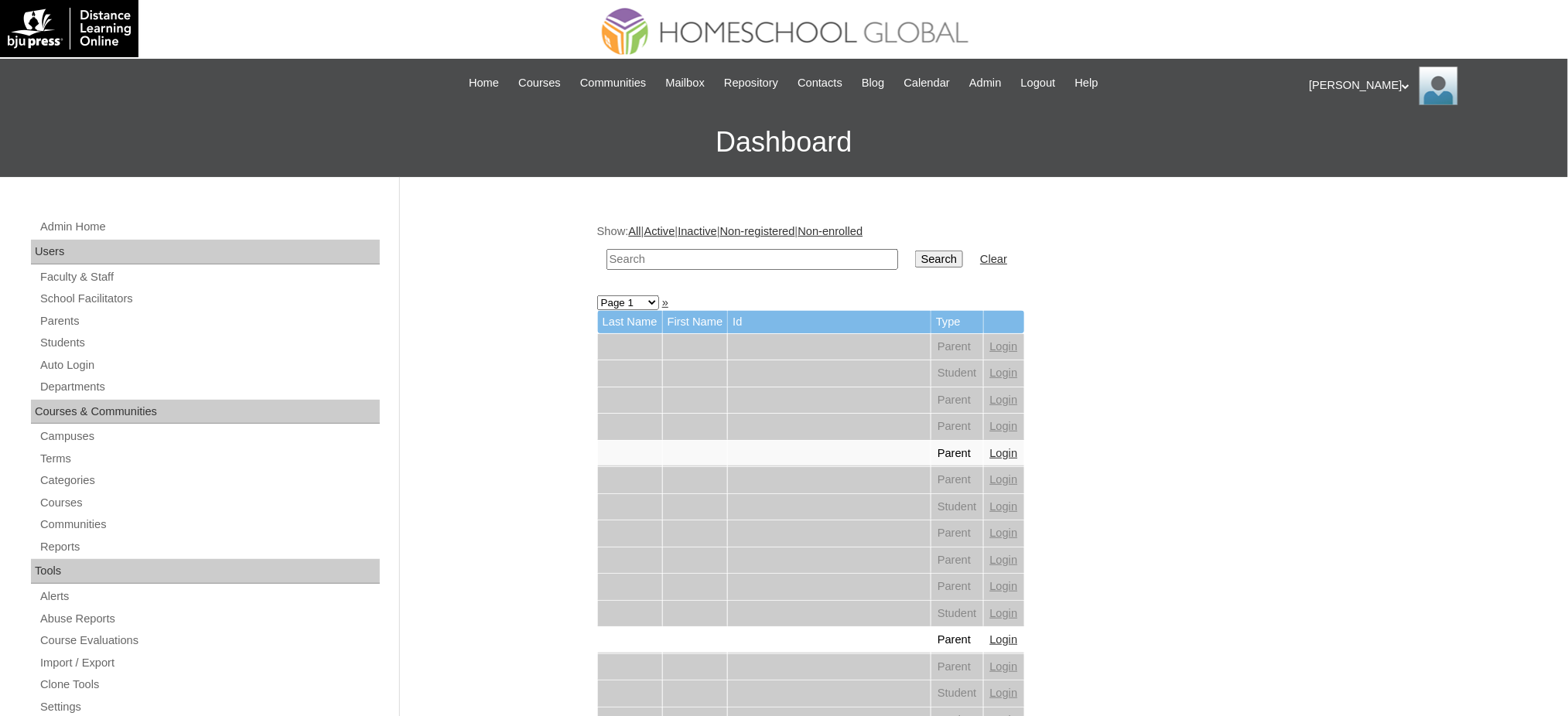
click at [682, 253] on input "text" at bounding box center [752, 260] width 292 height 21
paste input "Sofia Margaret"
type input "Sofia Margaret"
click at [916, 260] on input "Search" at bounding box center [939, 260] width 48 height 17
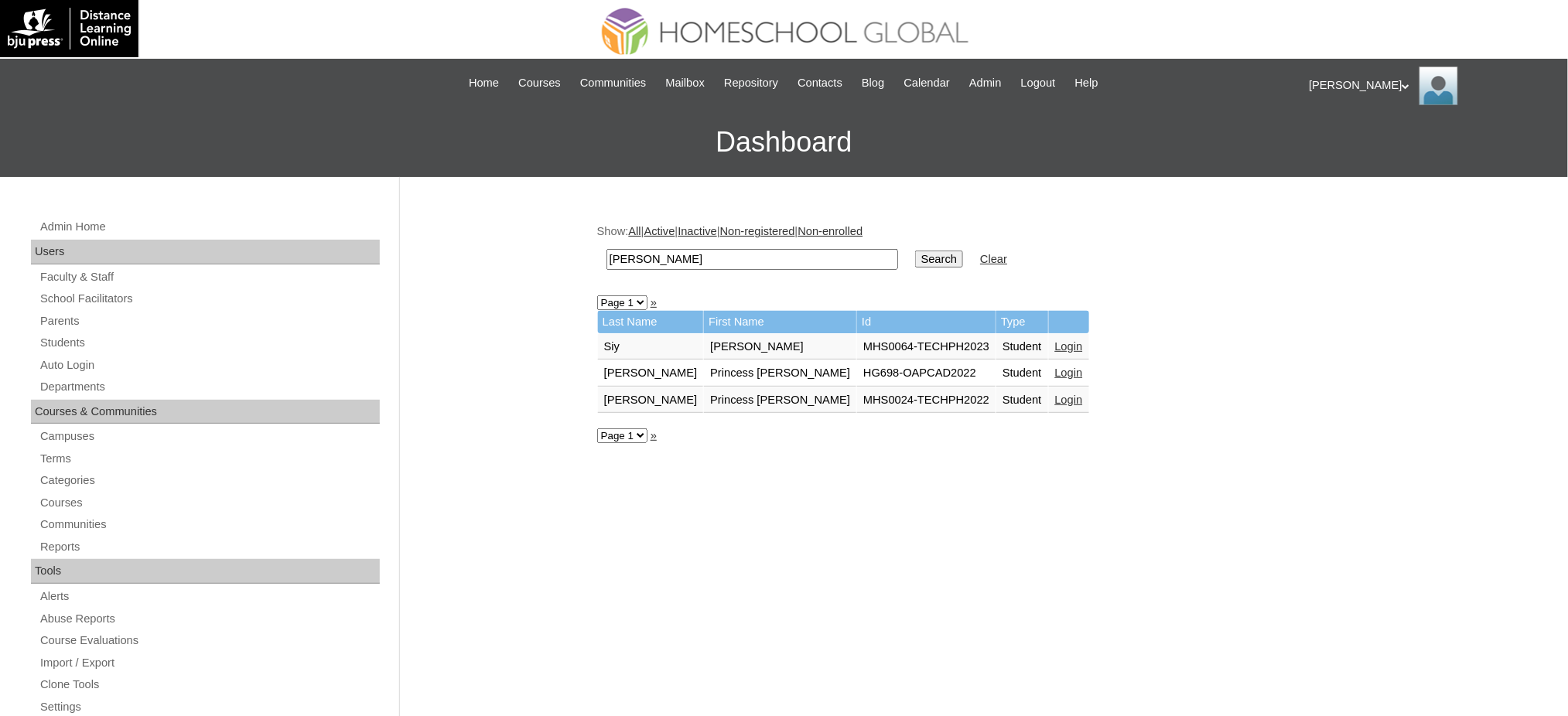
click at [1055, 341] on link "Login" at bounding box center [1069, 347] width 28 height 12
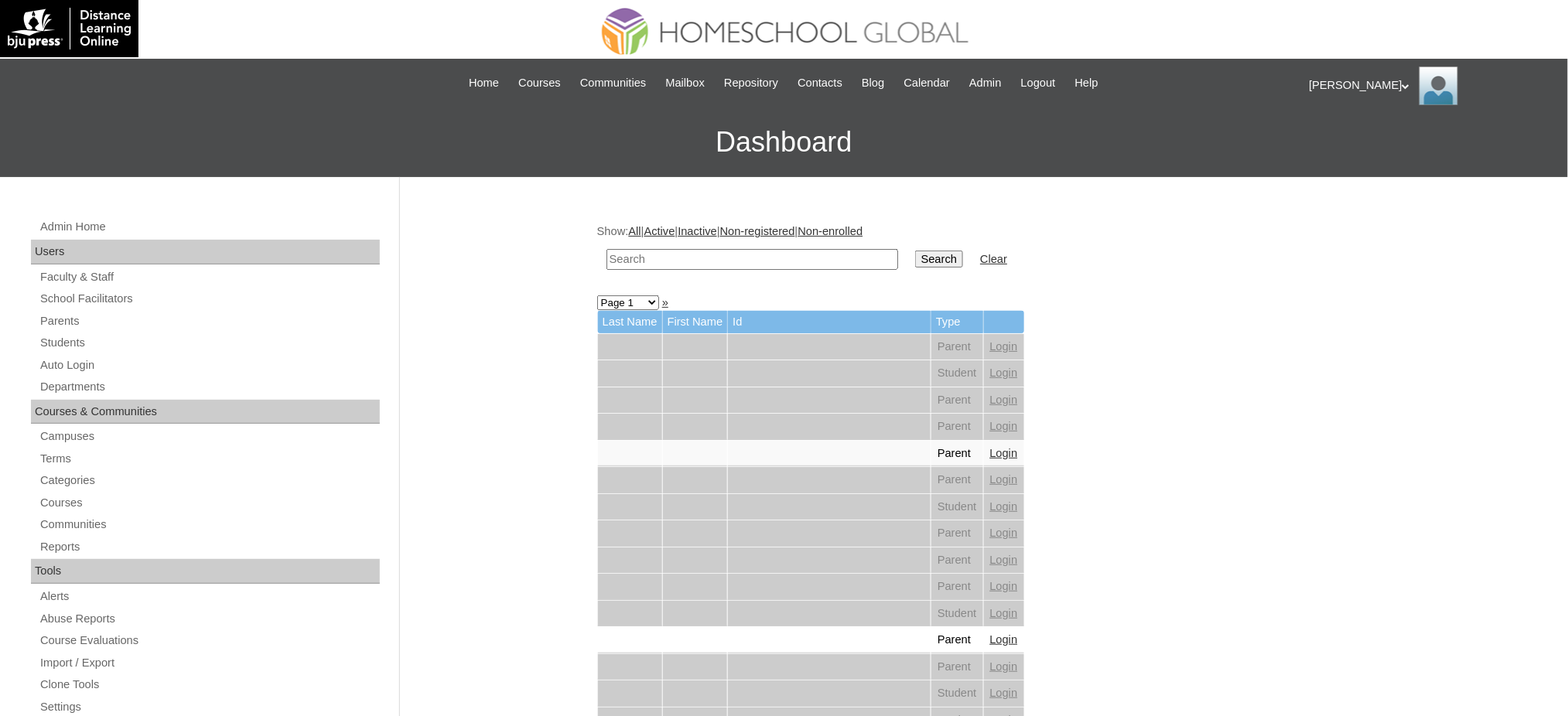
click at [755, 264] on input "text" at bounding box center [752, 260] width 292 height 21
paste input "Samuel"
type input "Samuel"
click at [916, 256] on input "Search" at bounding box center [939, 260] width 48 height 17
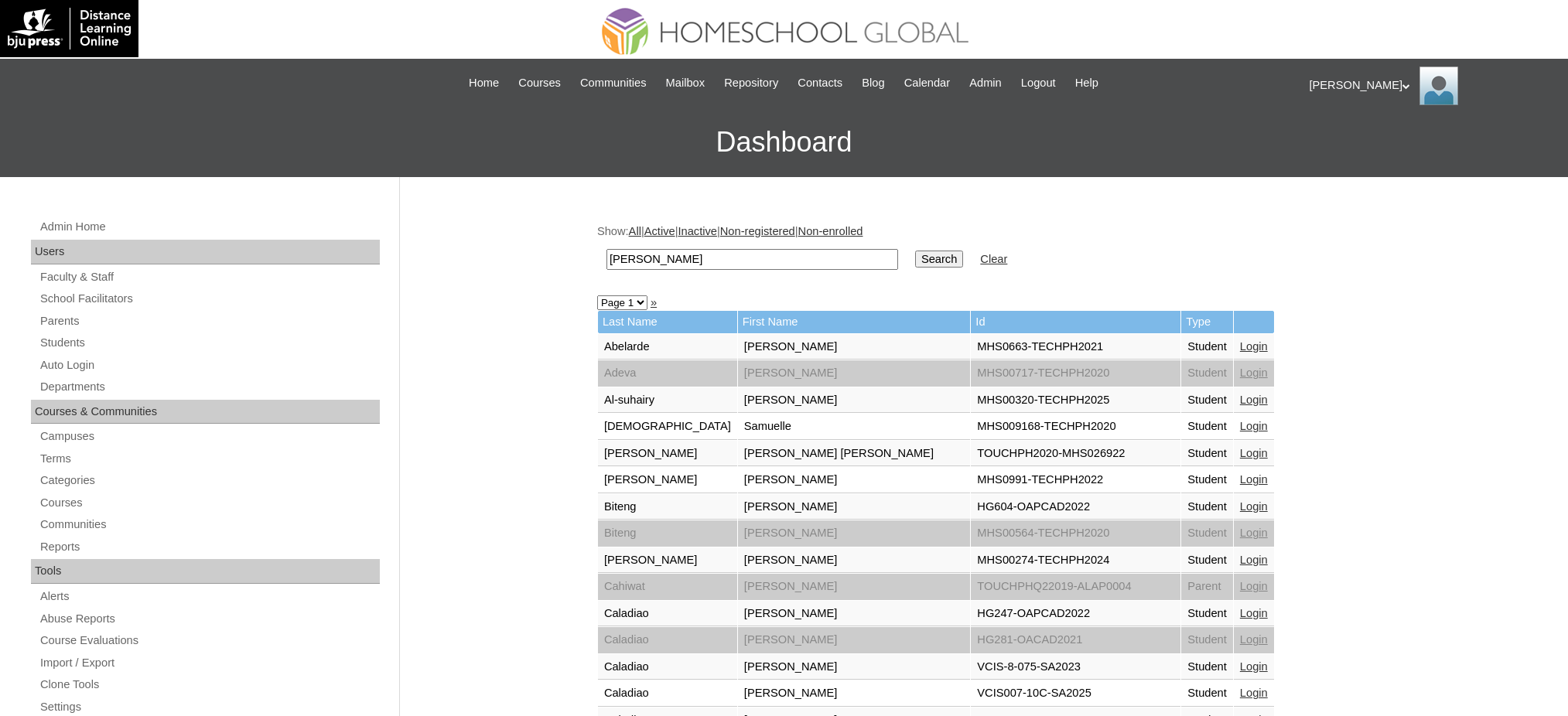
scroll to position [619, 0]
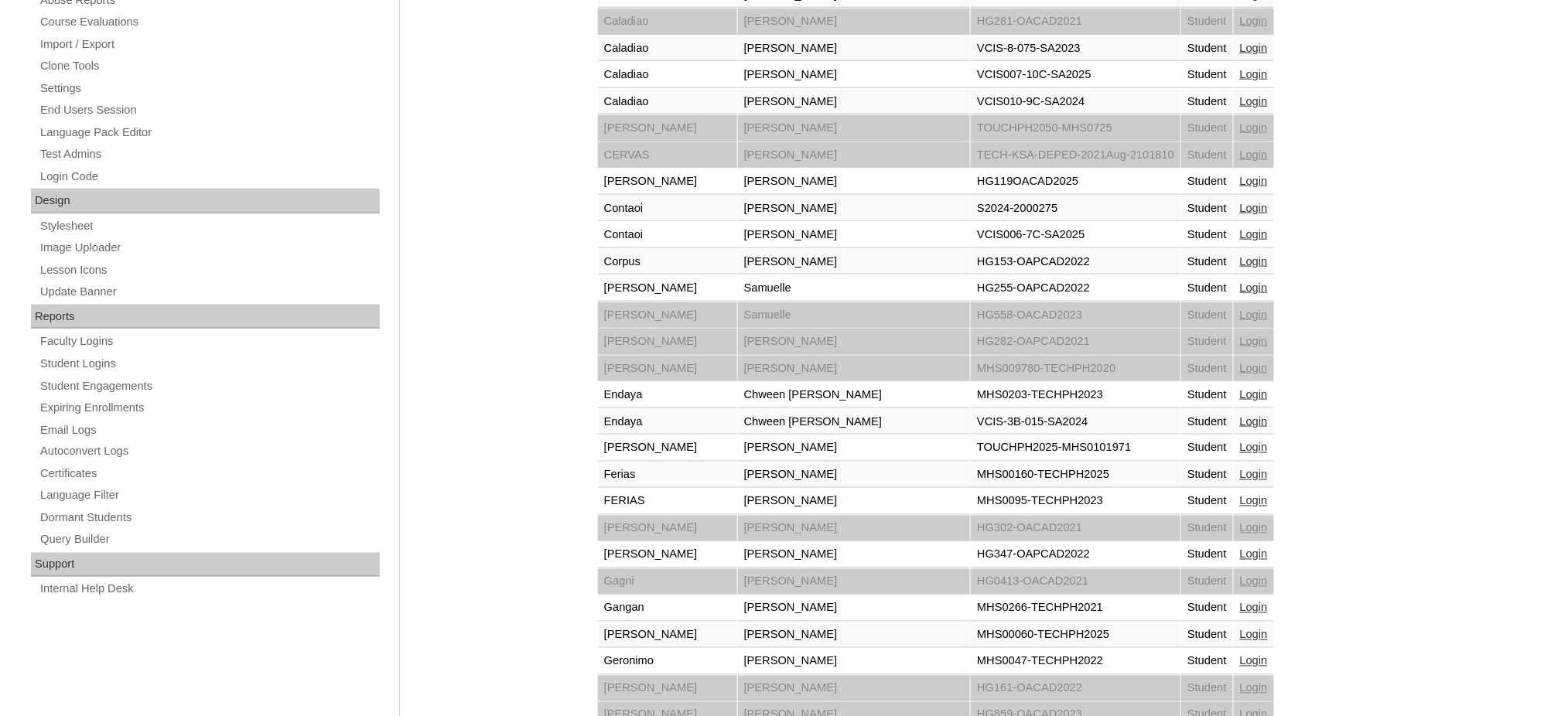
click at [1240, 629] on link "Login" at bounding box center [1254, 635] width 28 height 12
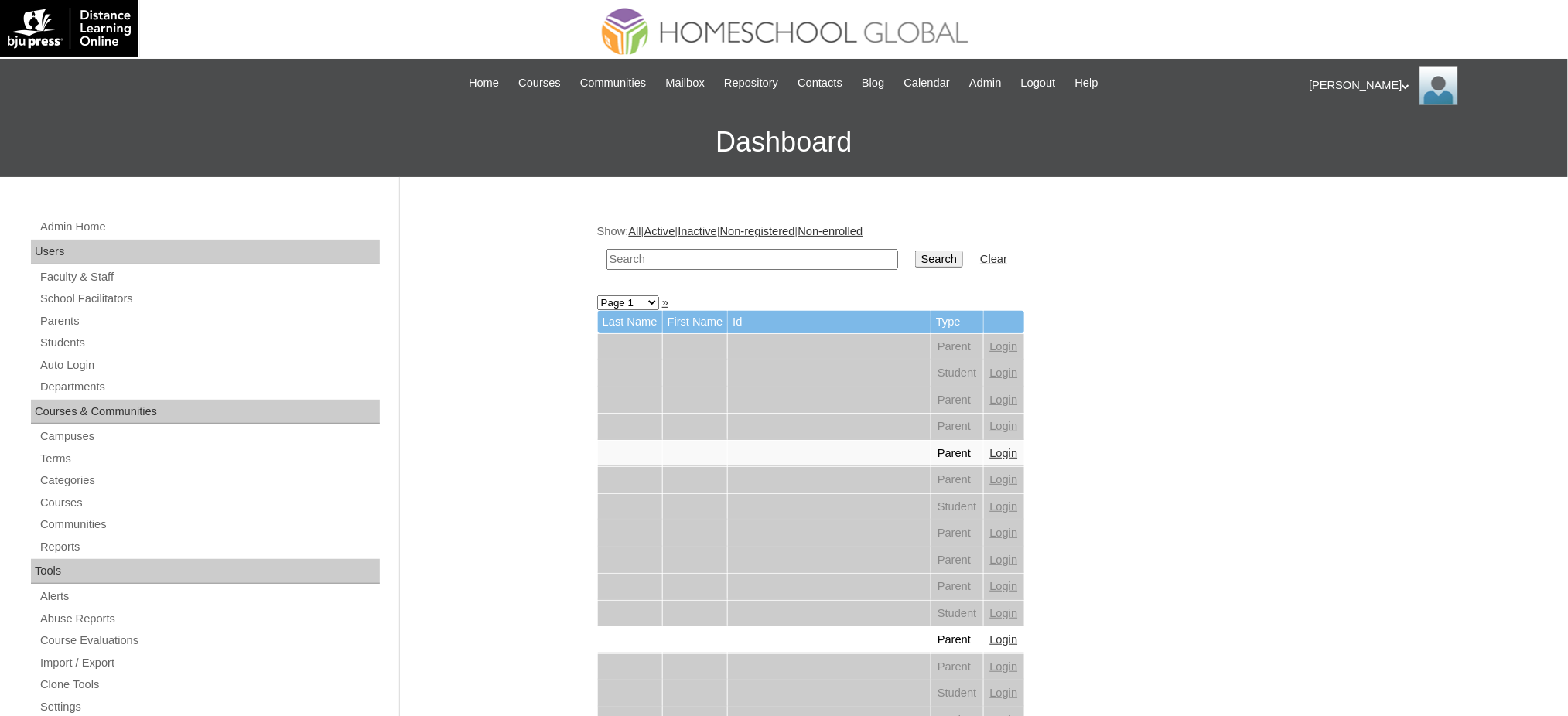
click at [735, 252] on input "text" at bounding box center [752, 260] width 292 height 21
paste input "[PERSON_NAME]"
type input "[PERSON_NAME]"
click at [916, 254] on input "Search" at bounding box center [939, 260] width 48 height 17
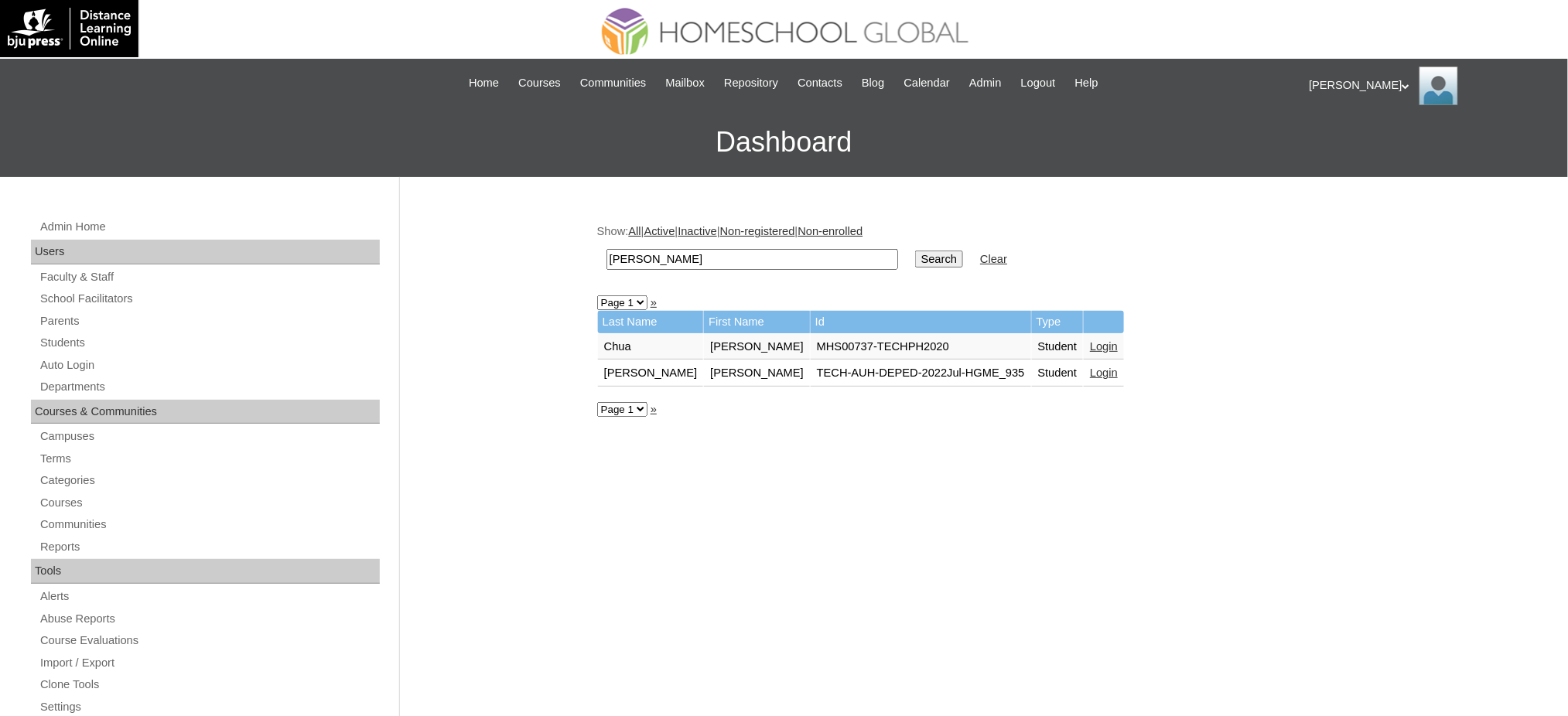
click at [1090, 341] on link "Login" at bounding box center [1104, 347] width 28 height 12
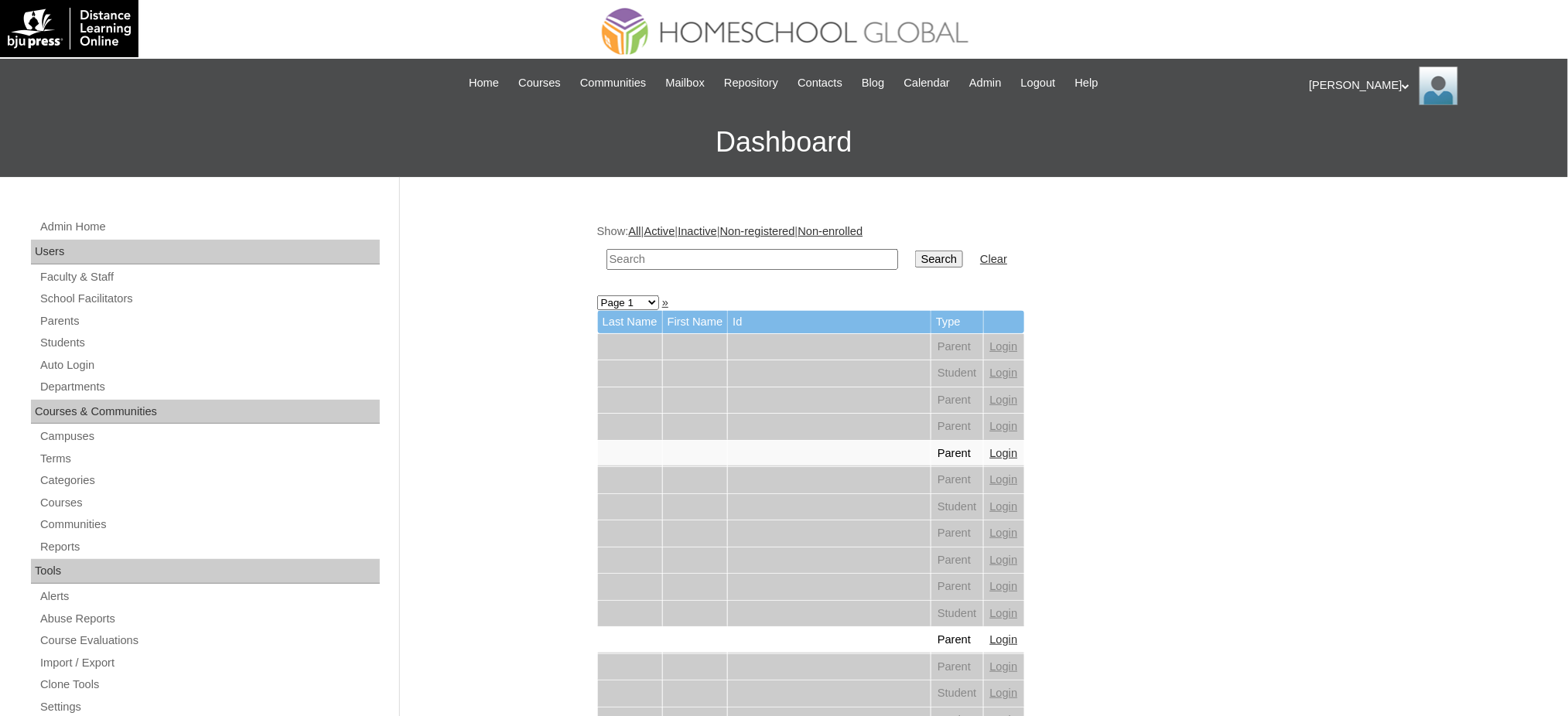
click at [812, 260] on input "text" at bounding box center [752, 260] width 292 height 21
paste input "[PERSON_NAME]"
type input "[PERSON_NAME]"
click at [916, 260] on input "Search" at bounding box center [939, 260] width 48 height 17
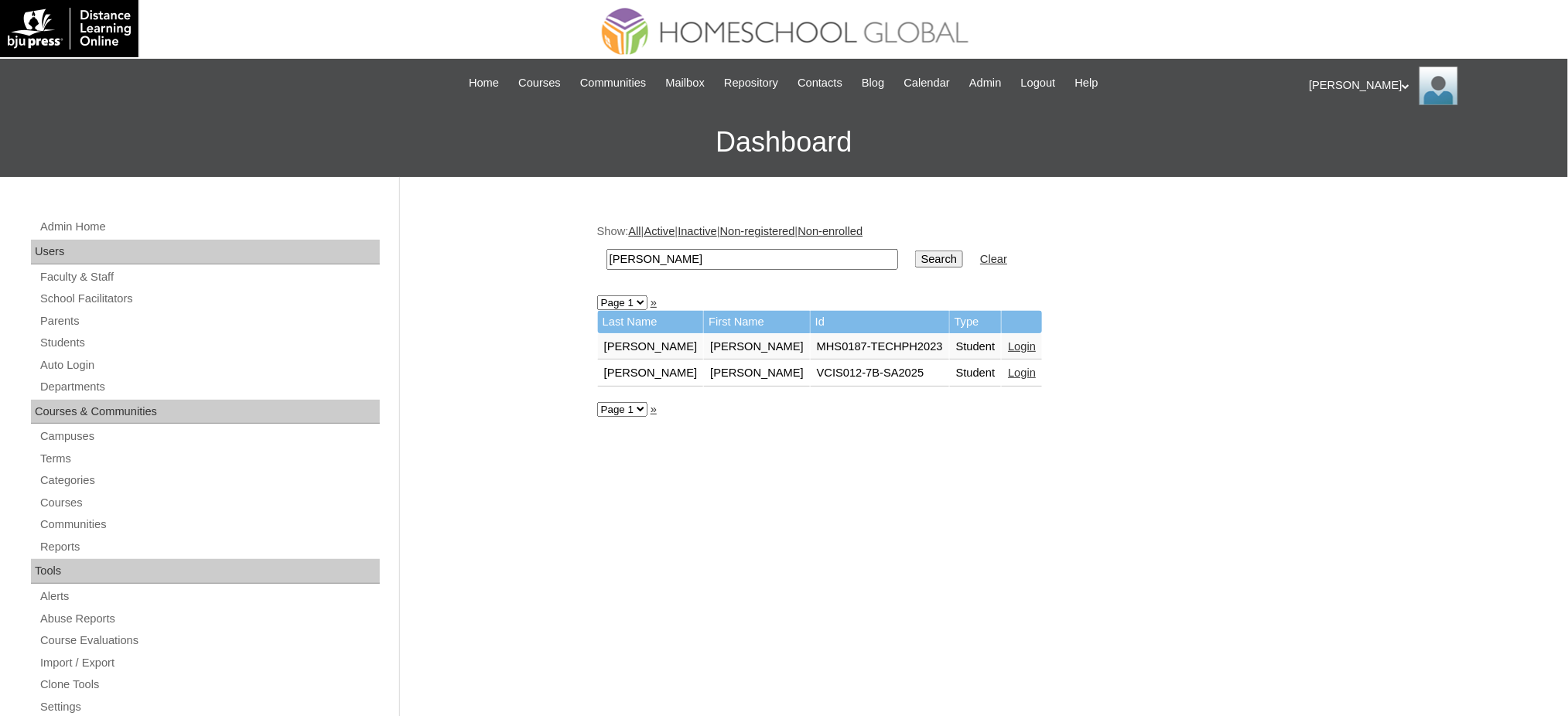
click at [1008, 341] on link "Login" at bounding box center [1022, 347] width 28 height 12
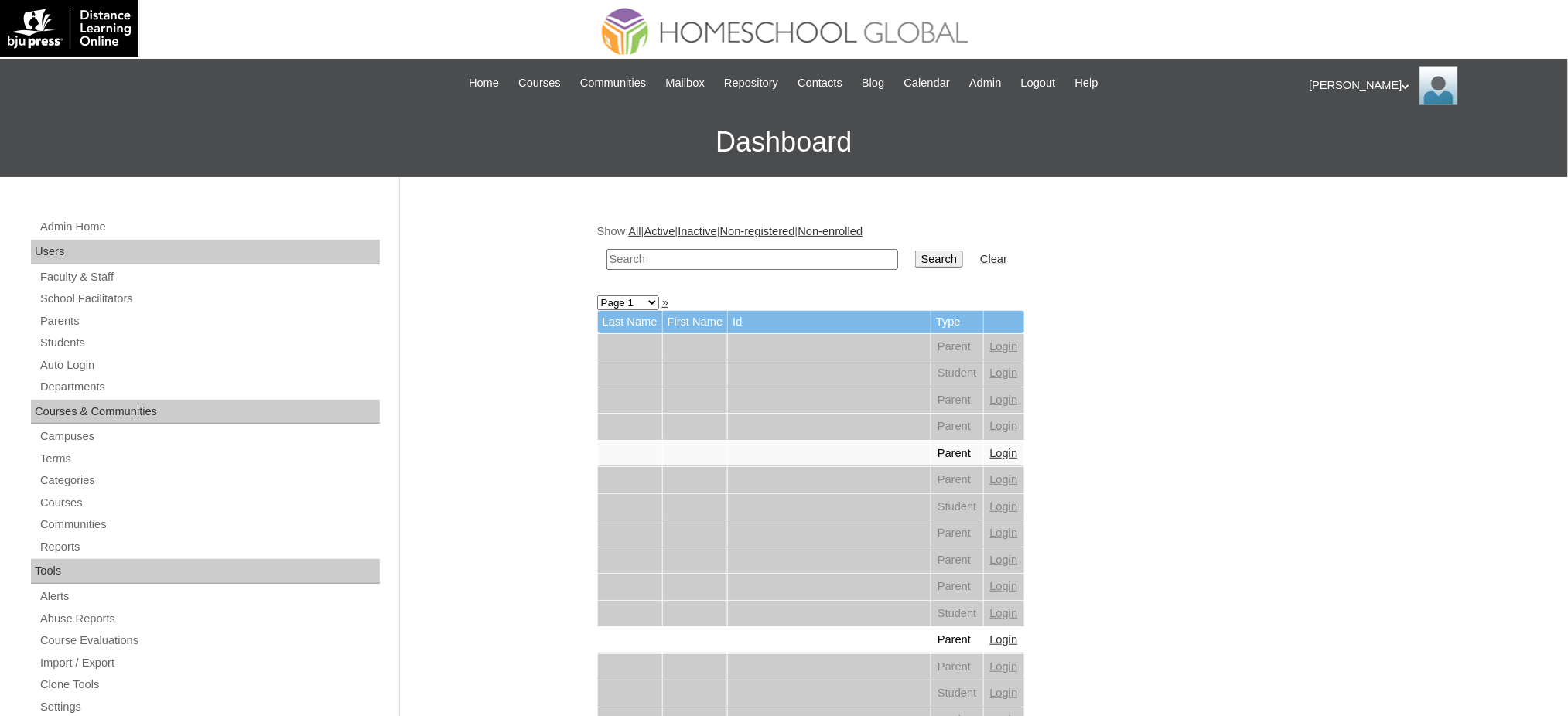
click at [766, 258] on input "text" at bounding box center [752, 260] width 292 height 21
paste input "[PERSON_NAME]"
type input "[PERSON_NAME]"
click at [916, 261] on input "Search" at bounding box center [939, 260] width 48 height 17
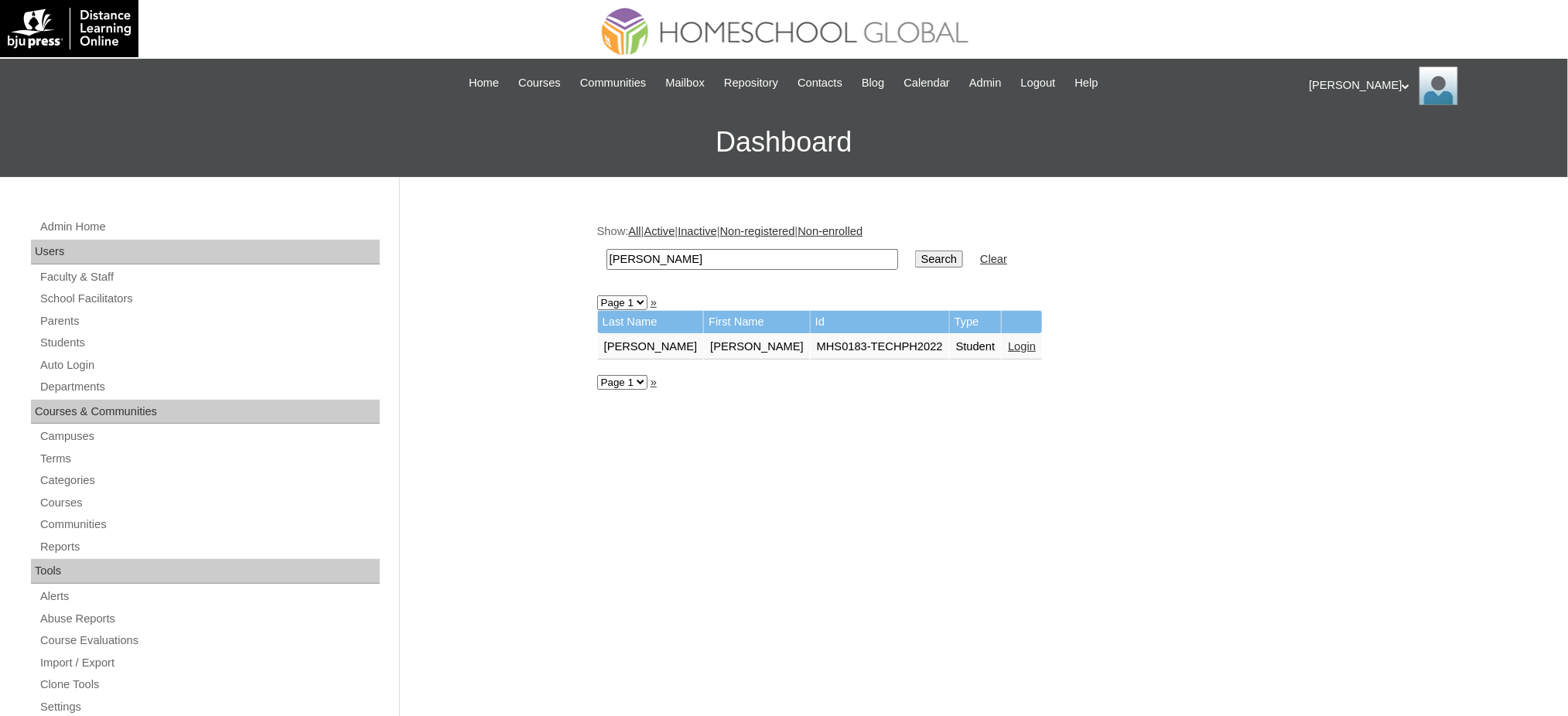
click at [1008, 341] on link "Login" at bounding box center [1022, 347] width 28 height 12
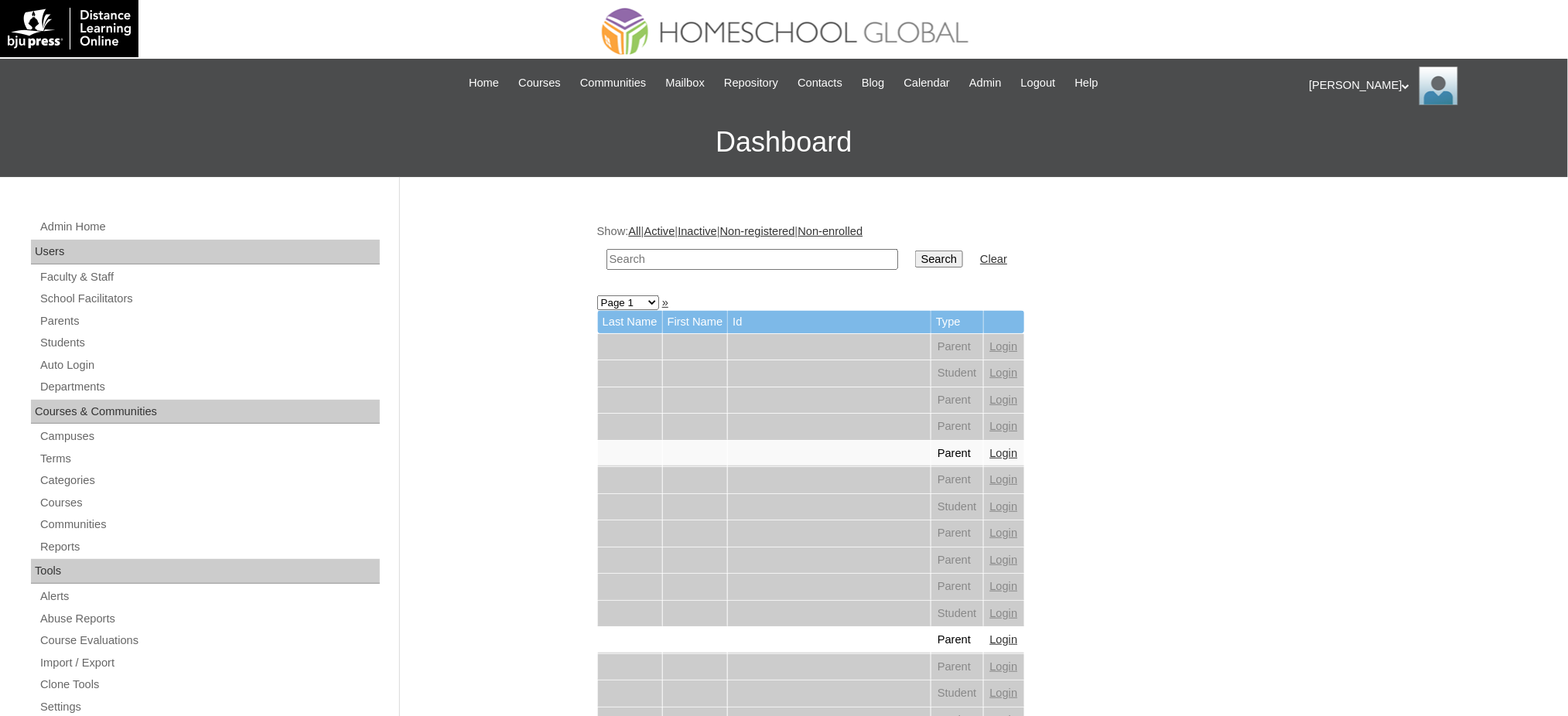
click at [777, 264] on input "text" at bounding box center [752, 260] width 292 height 21
paste input "Joshua Caleb"
type input "Joshua Caleb"
click at [916, 253] on input "Search" at bounding box center [939, 260] width 48 height 17
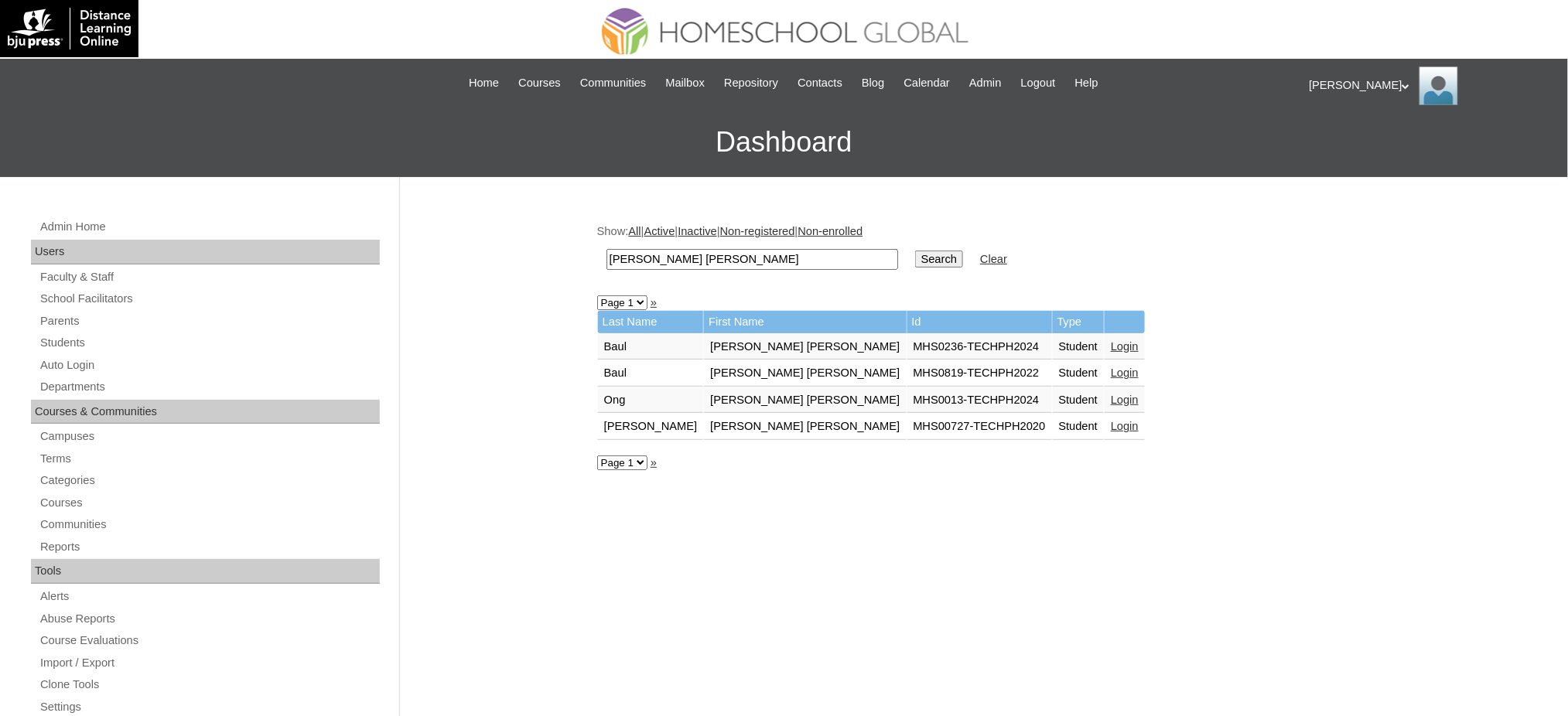
click at [1111, 420] on link "Login" at bounding box center [1125, 426] width 28 height 12
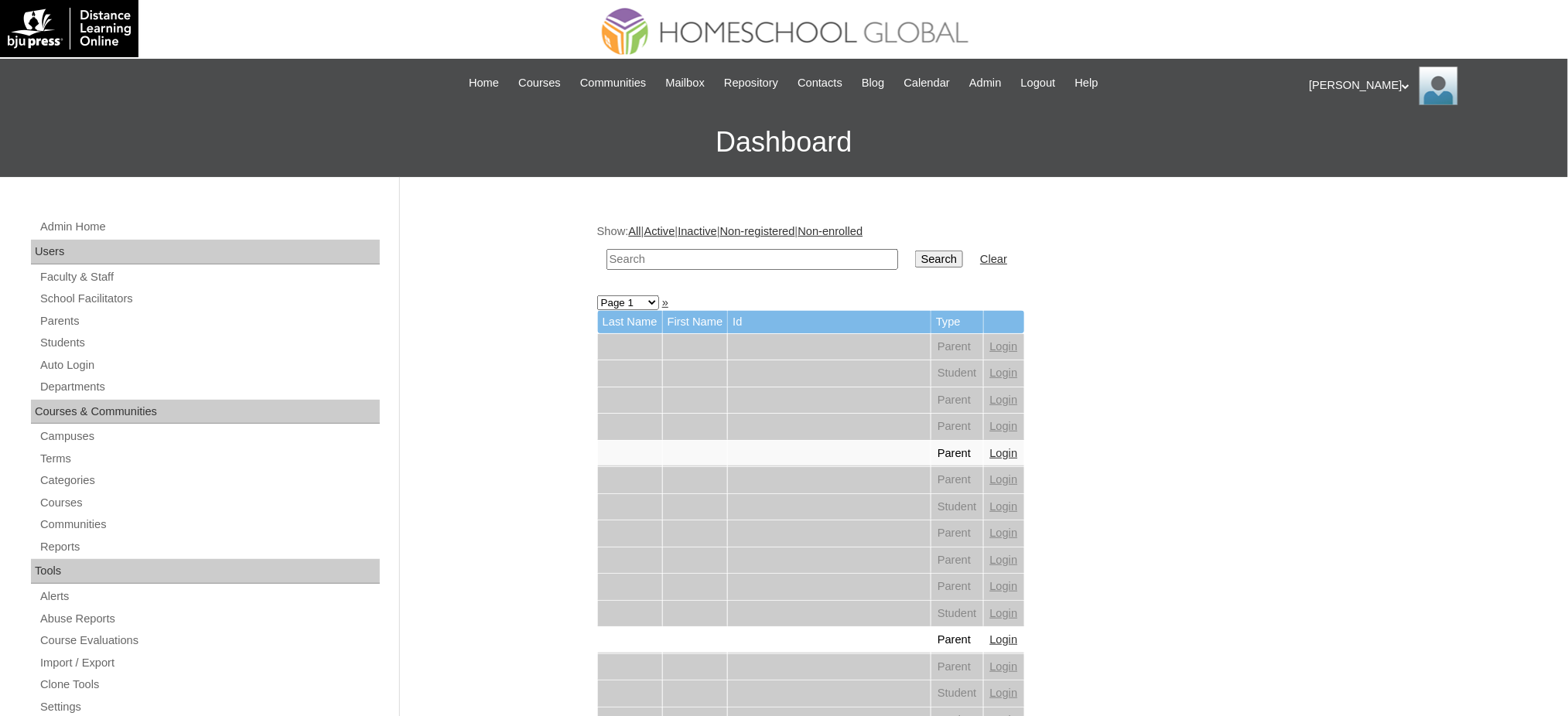
click at [744, 260] on input "text" at bounding box center [752, 260] width 292 height 21
paste input "[PERSON_NAME]"
type input "[PERSON_NAME]"
click at [916, 256] on input "Search" at bounding box center [939, 260] width 48 height 17
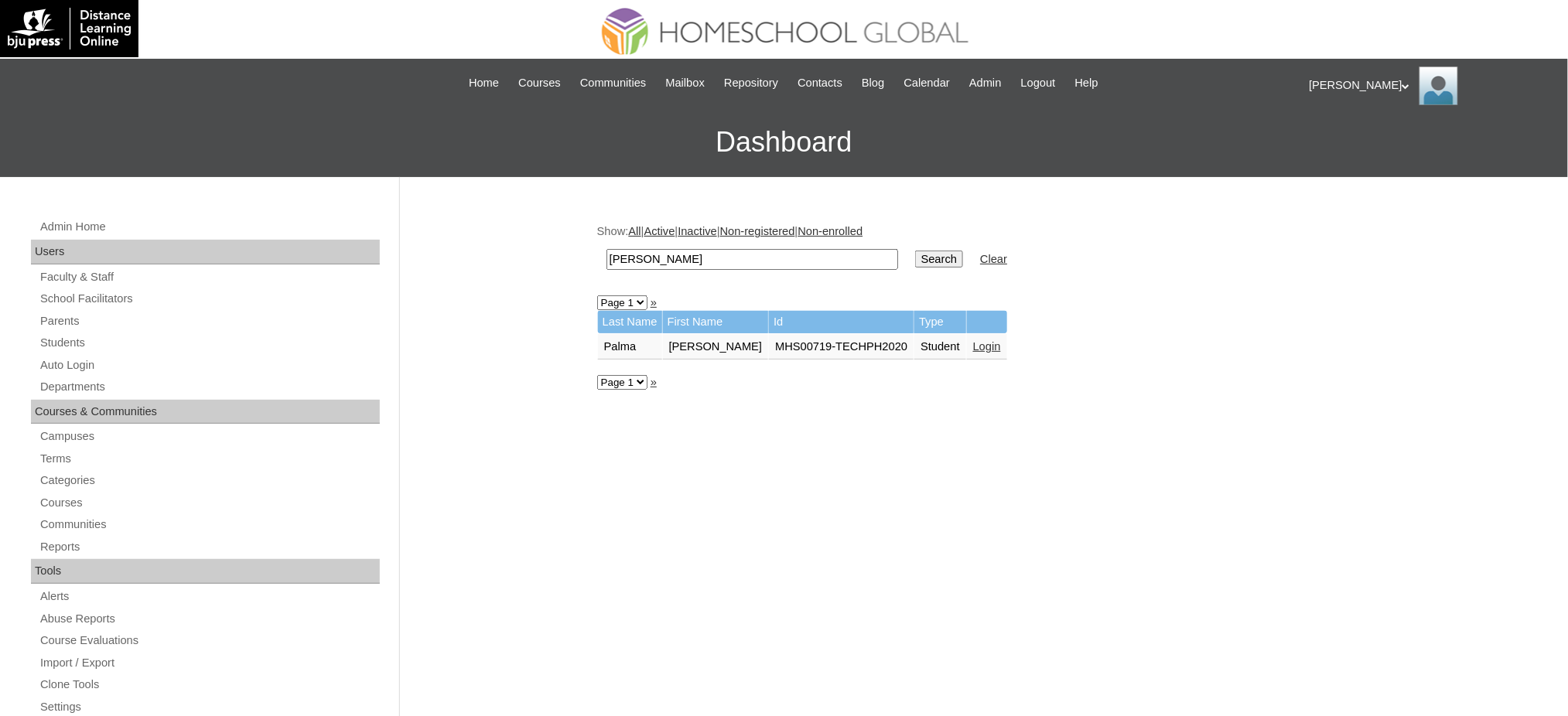
click at [973, 342] on link "Login" at bounding box center [987, 347] width 28 height 12
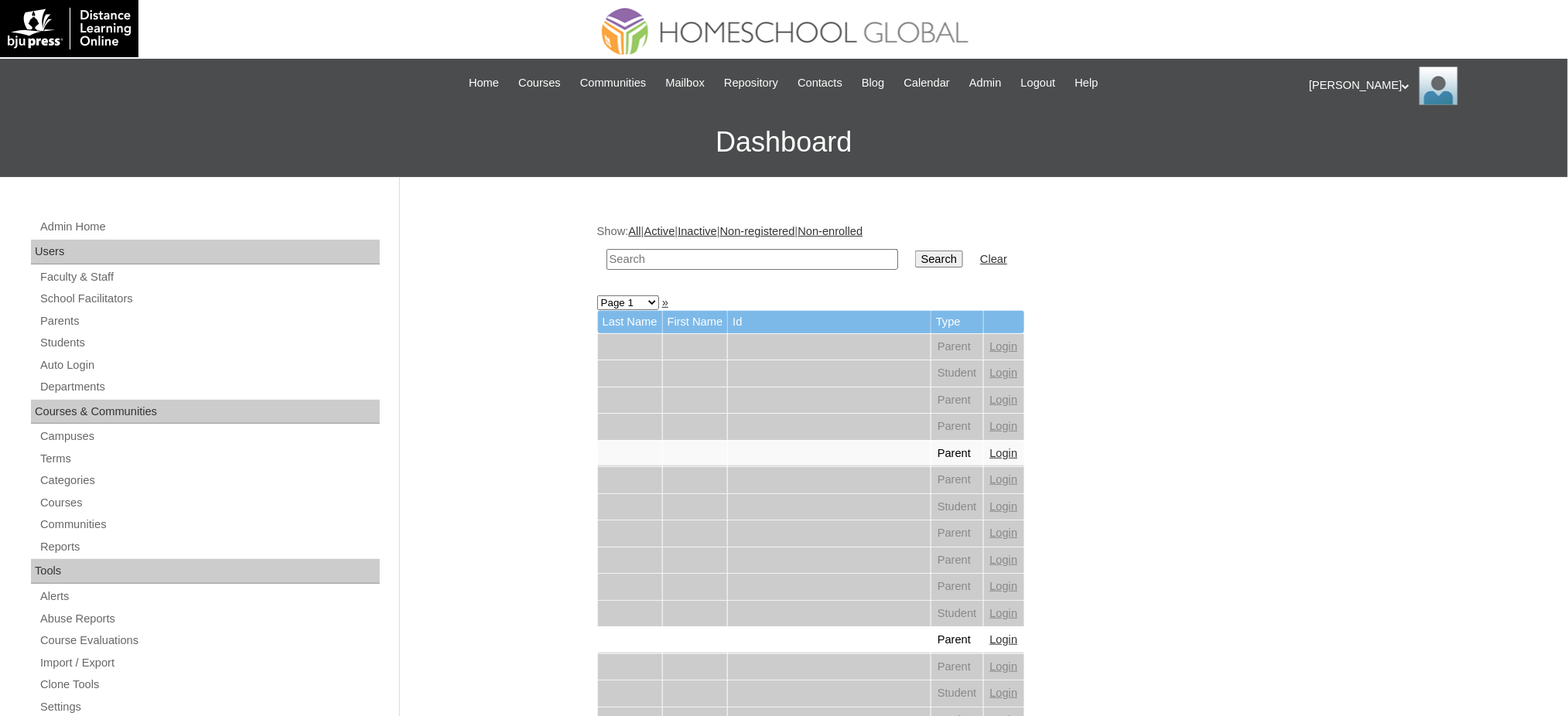
click at [722, 259] on input "text" at bounding box center [752, 260] width 292 height 21
paste input "[PERSON_NAME]"
type input "[PERSON_NAME]"
click at [916, 251] on input "Search" at bounding box center [939, 260] width 48 height 17
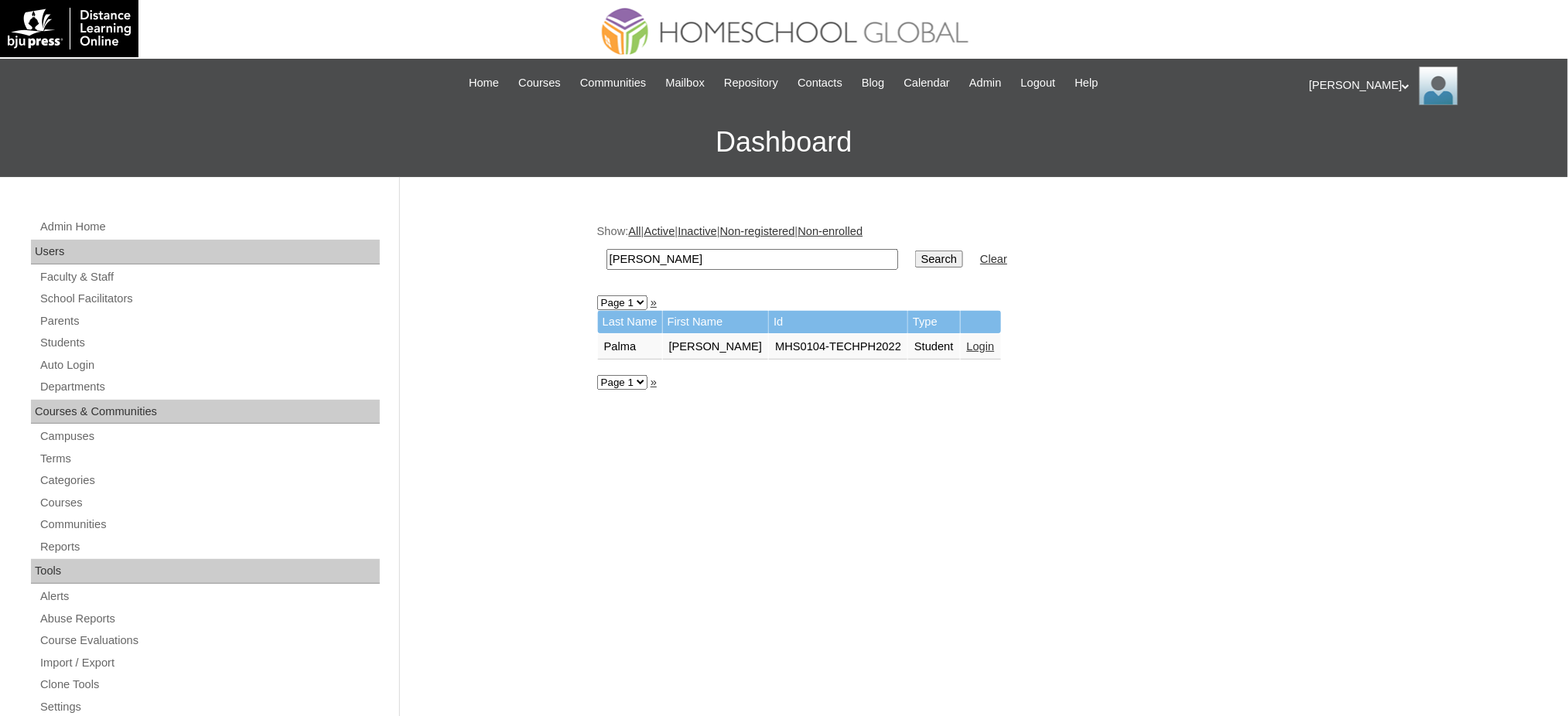
click at [992, 345] on link "Login" at bounding box center [981, 347] width 28 height 12
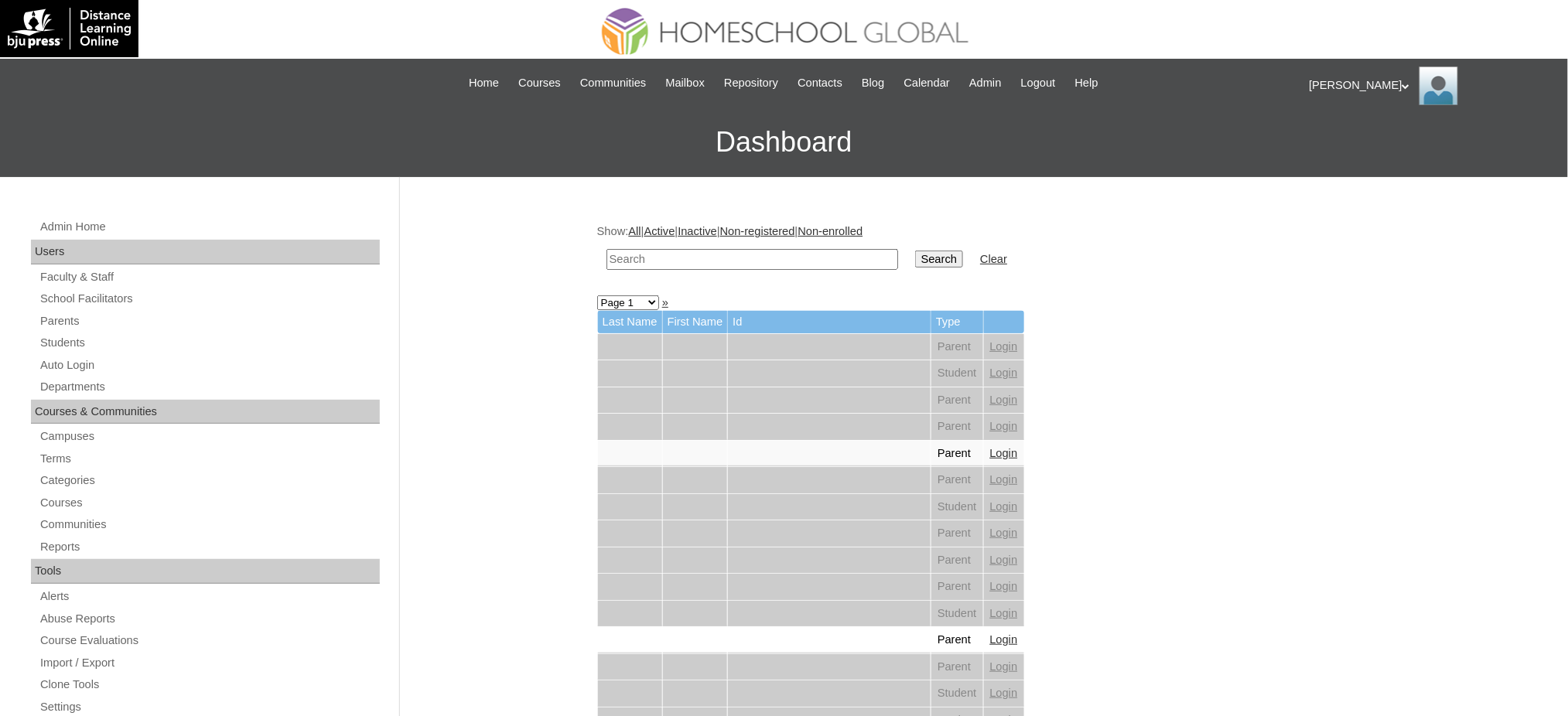
click at [703, 259] on input "text" at bounding box center [752, 260] width 292 height 21
paste input "Zoey Celestine"
type input "Zoey Celestine"
click at [916, 252] on input "Search" at bounding box center [939, 260] width 48 height 17
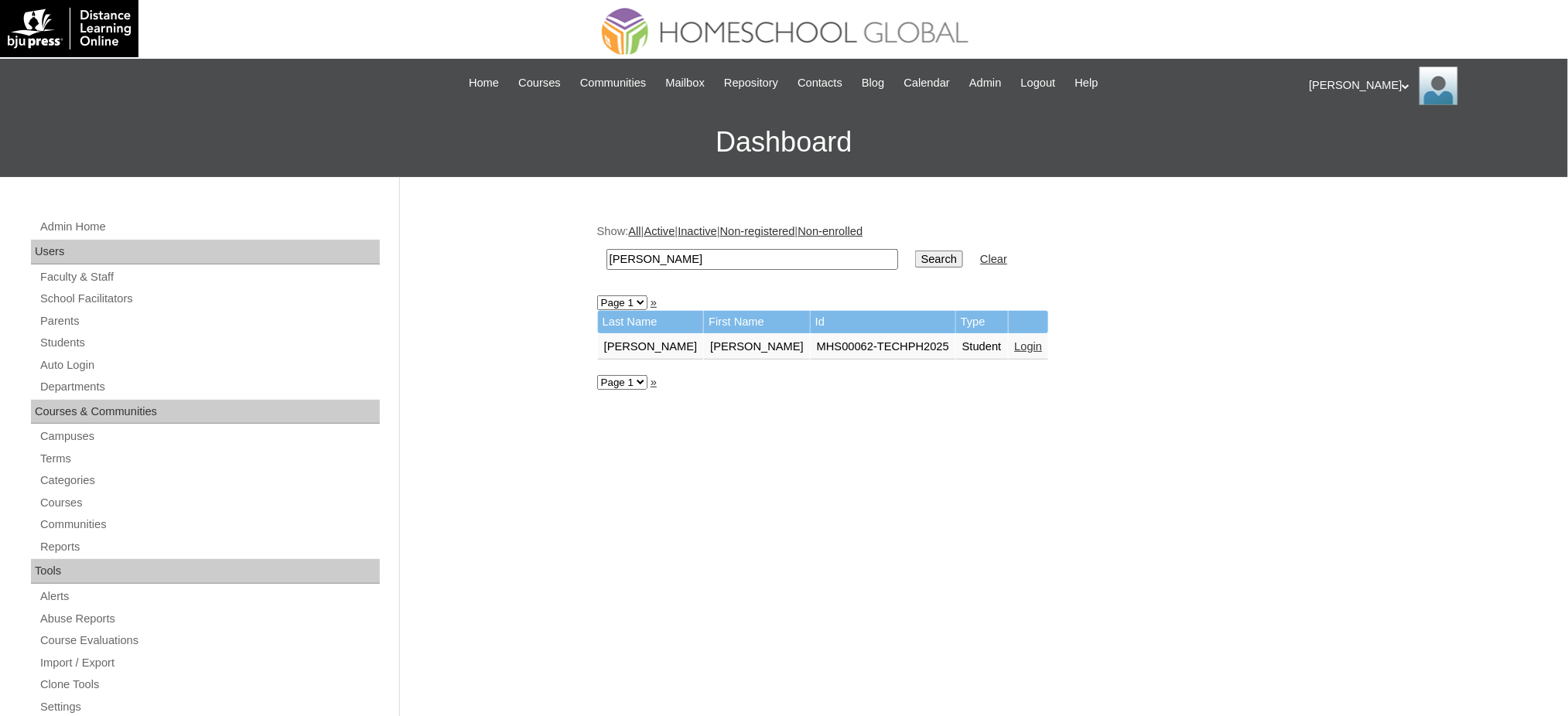
click at [1015, 343] on link "Login" at bounding box center [1029, 347] width 28 height 12
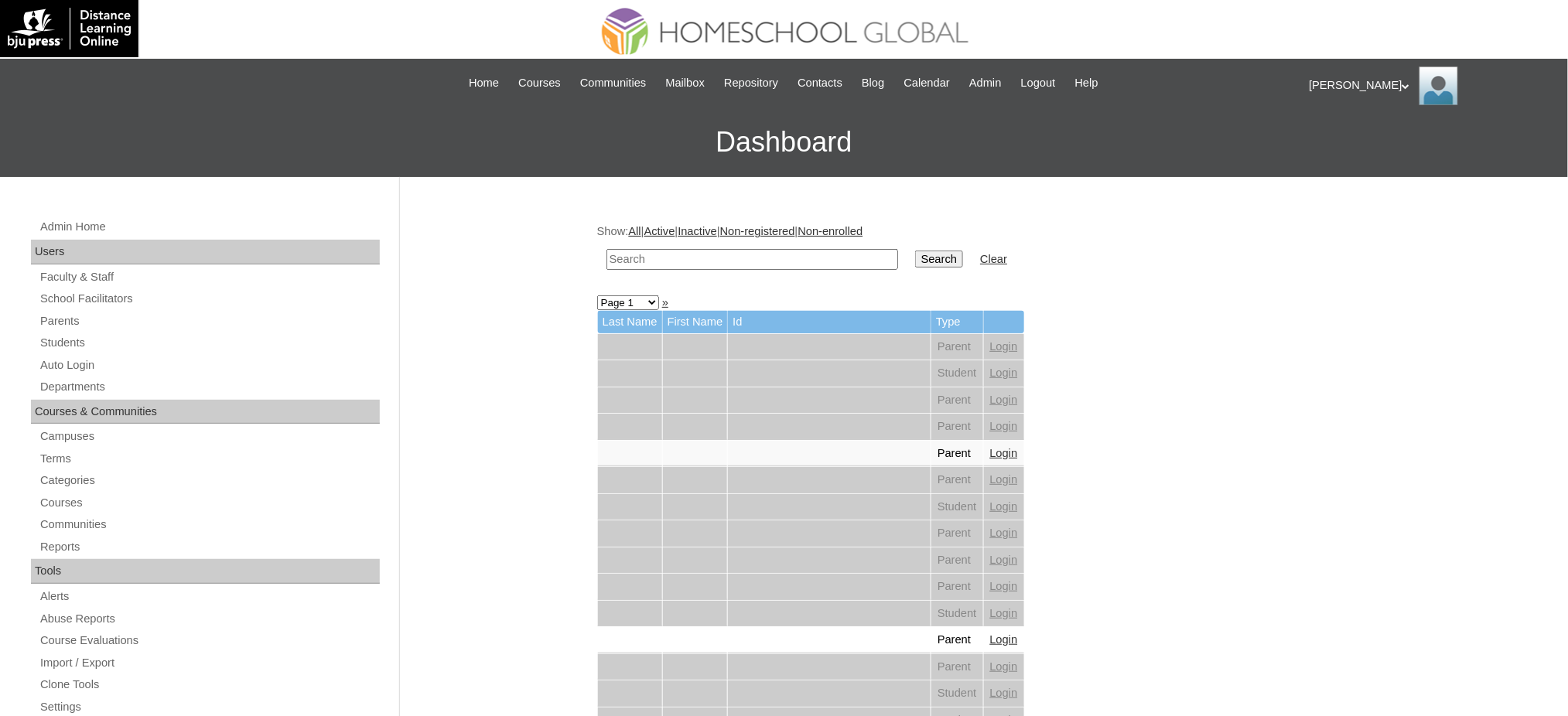
click at [786, 265] on input "text" at bounding box center [752, 260] width 292 height 21
paste input "Emma Mikaela"
type input "Emma Mikaela"
click at [916, 260] on input "Search" at bounding box center [939, 260] width 48 height 17
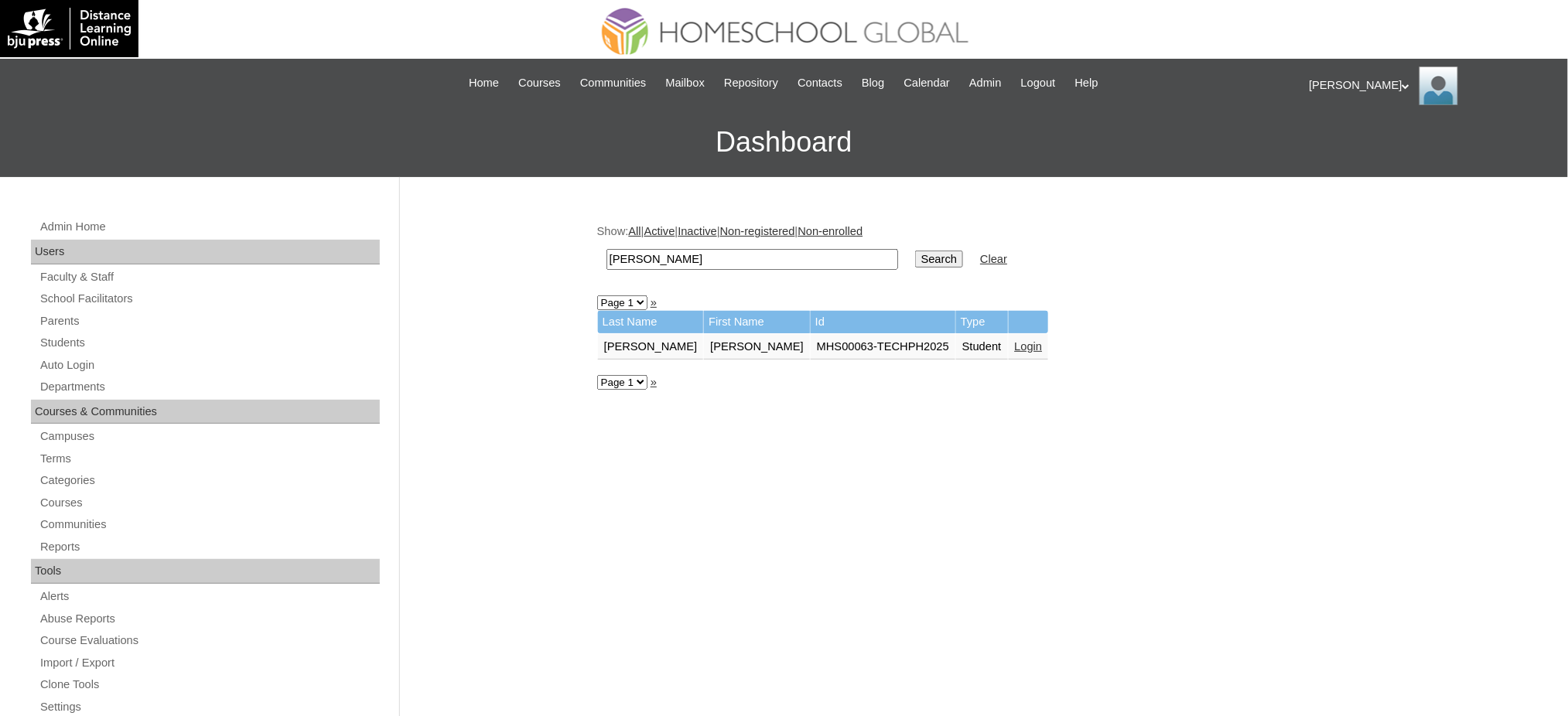
click at [1015, 341] on link "Login" at bounding box center [1029, 347] width 28 height 12
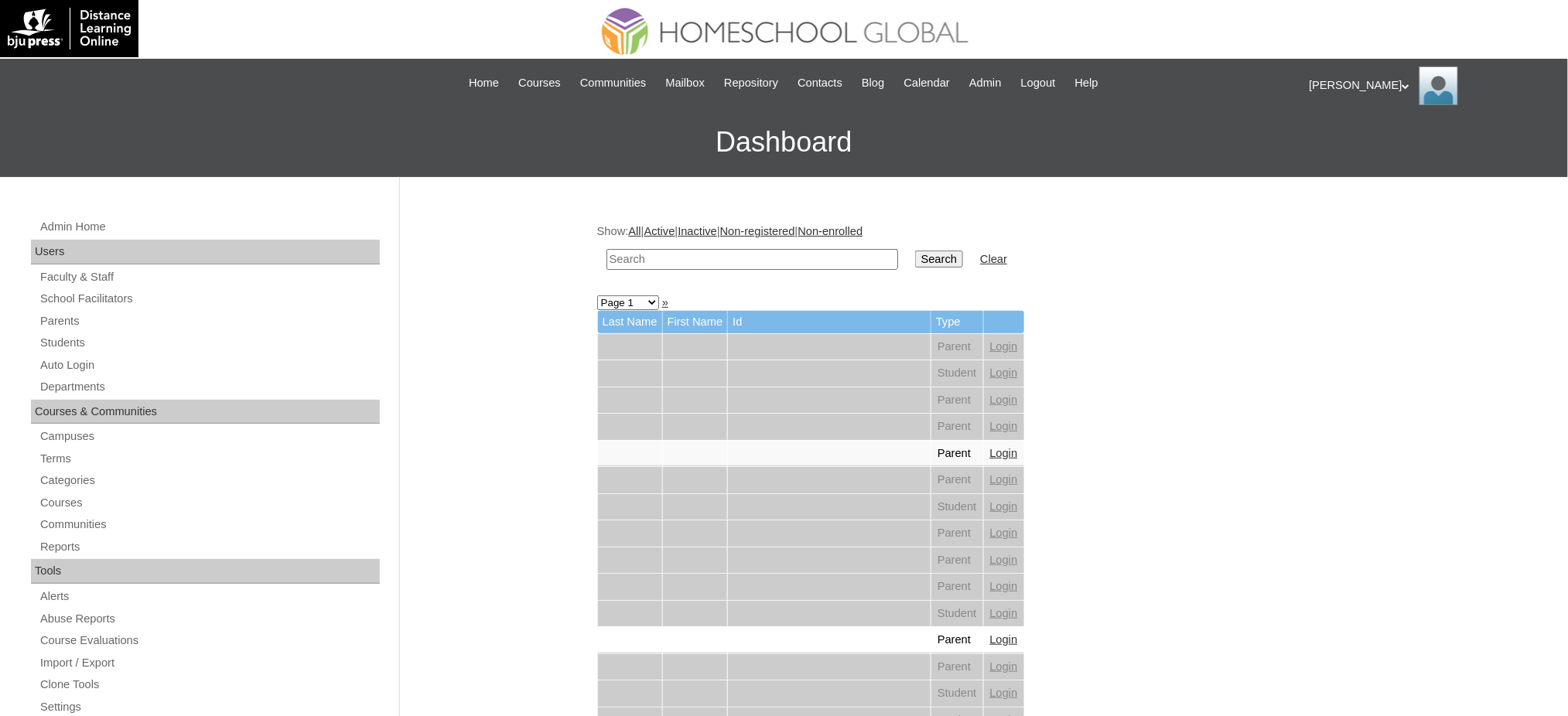
click at [788, 260] on input "text" at bounding box center [752, 260] width 292 height 21
paste input "[PERSON_NAME]"
type input "[PERSON_NAME]"
click at [916, 259] on input "Search" at bounding box center [939, 260] width 48 height 17
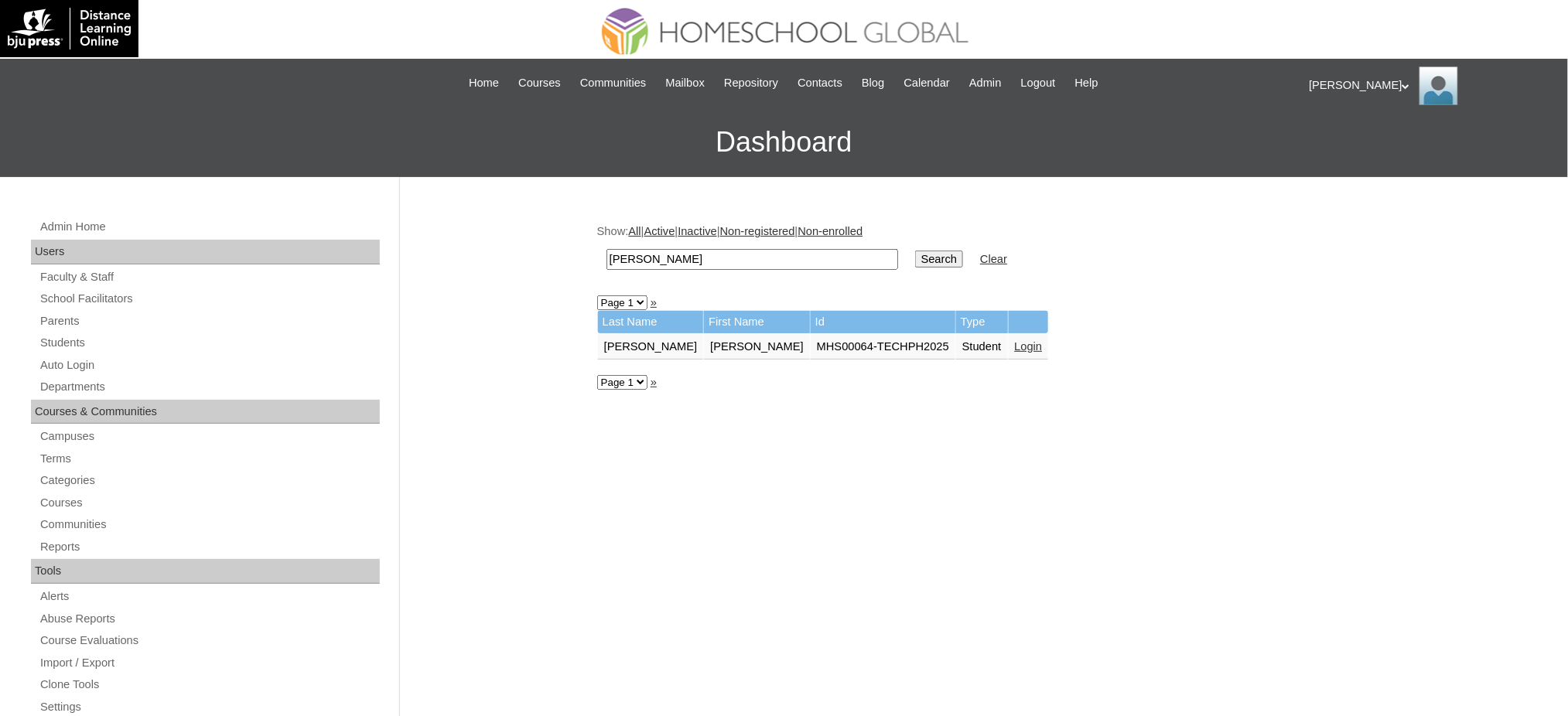
click at [1015, 341] on link "Login" at bounding box center [1029, 347] width 28 height 12
